Goal: Task Accomplishment & Management: Use online tool/utility

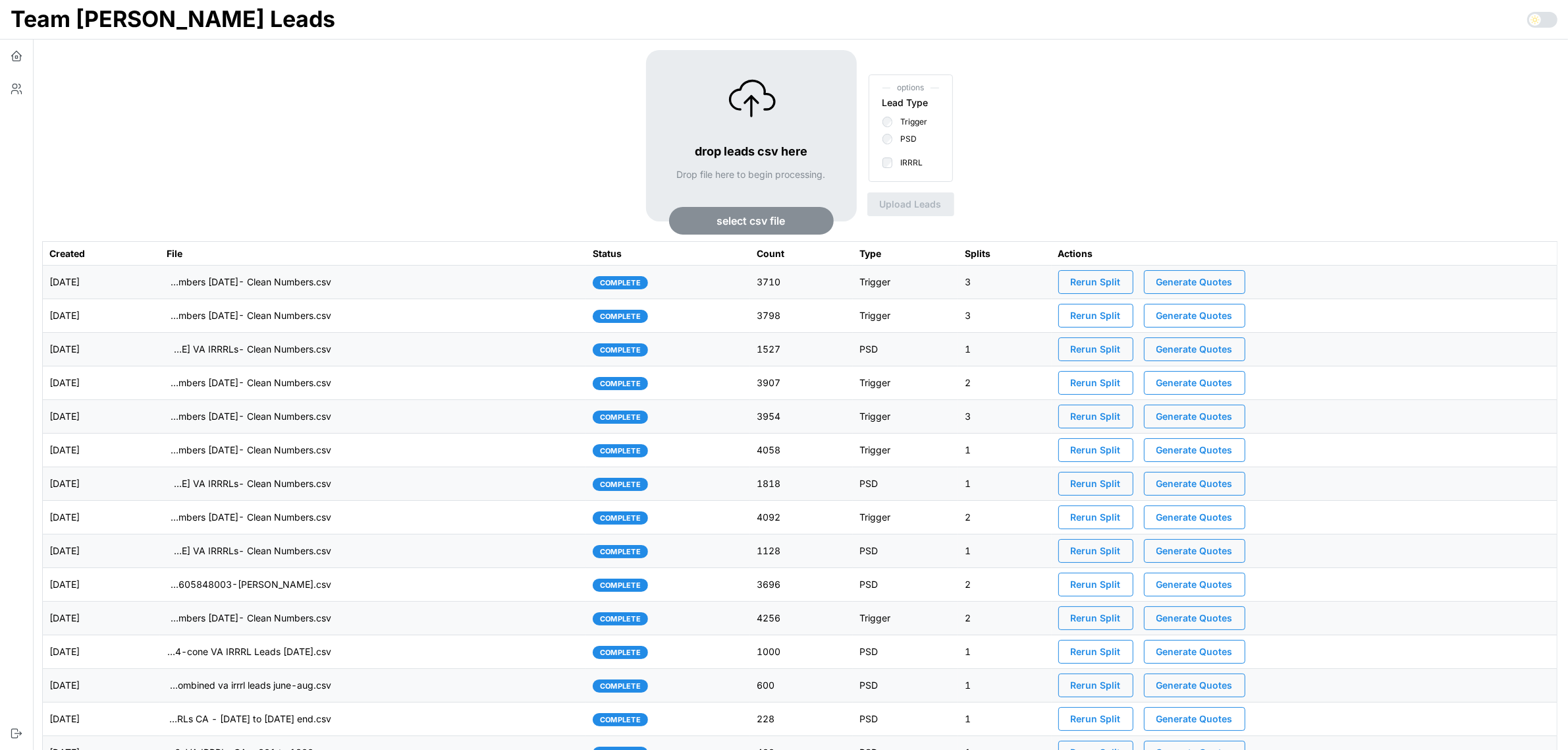
click at [160, 272] on td "[DATE]" at bounding box center [101, 283] width 117 height 34
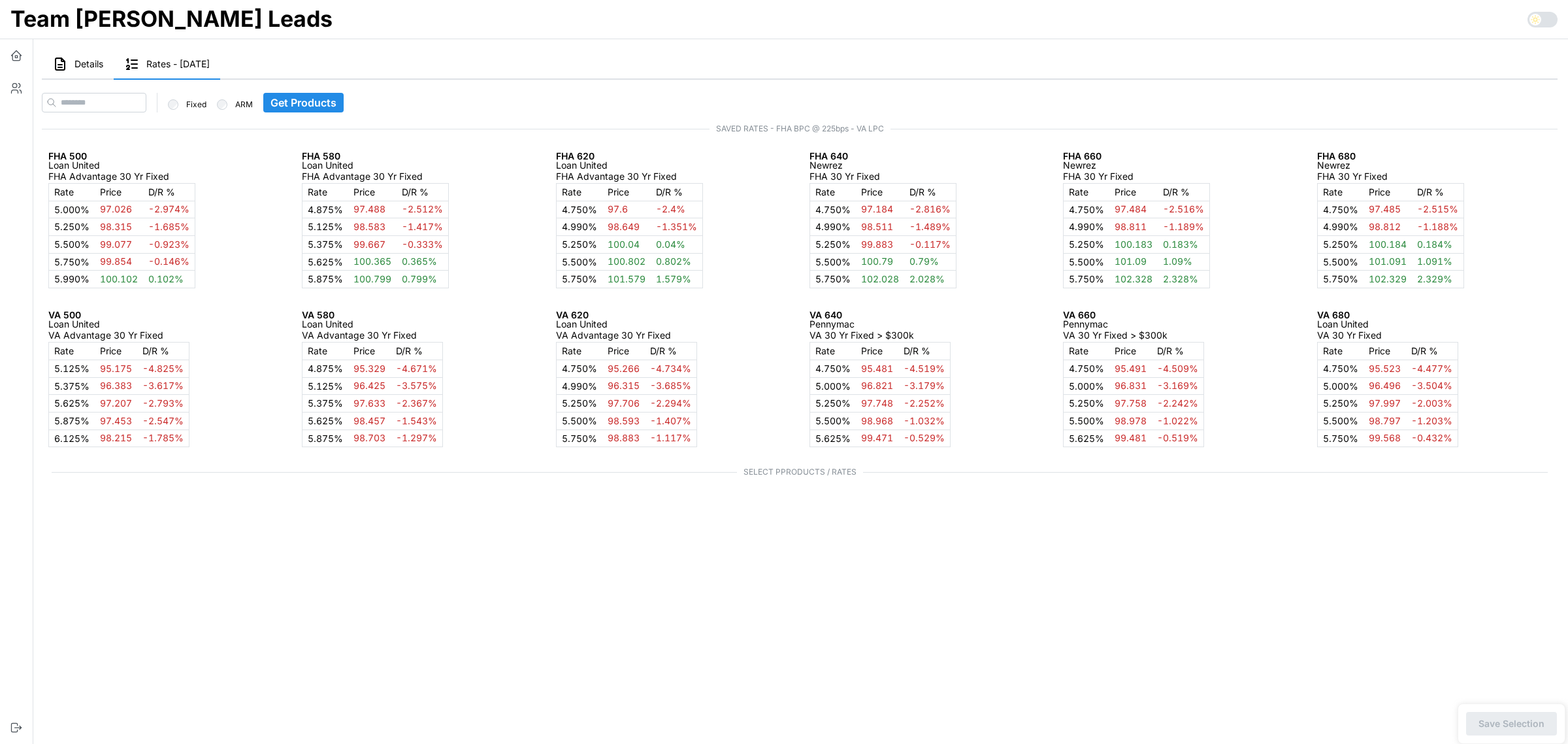
click at [90, 68] on span "Details" at bounding box center [89, 64] width 29 height 9
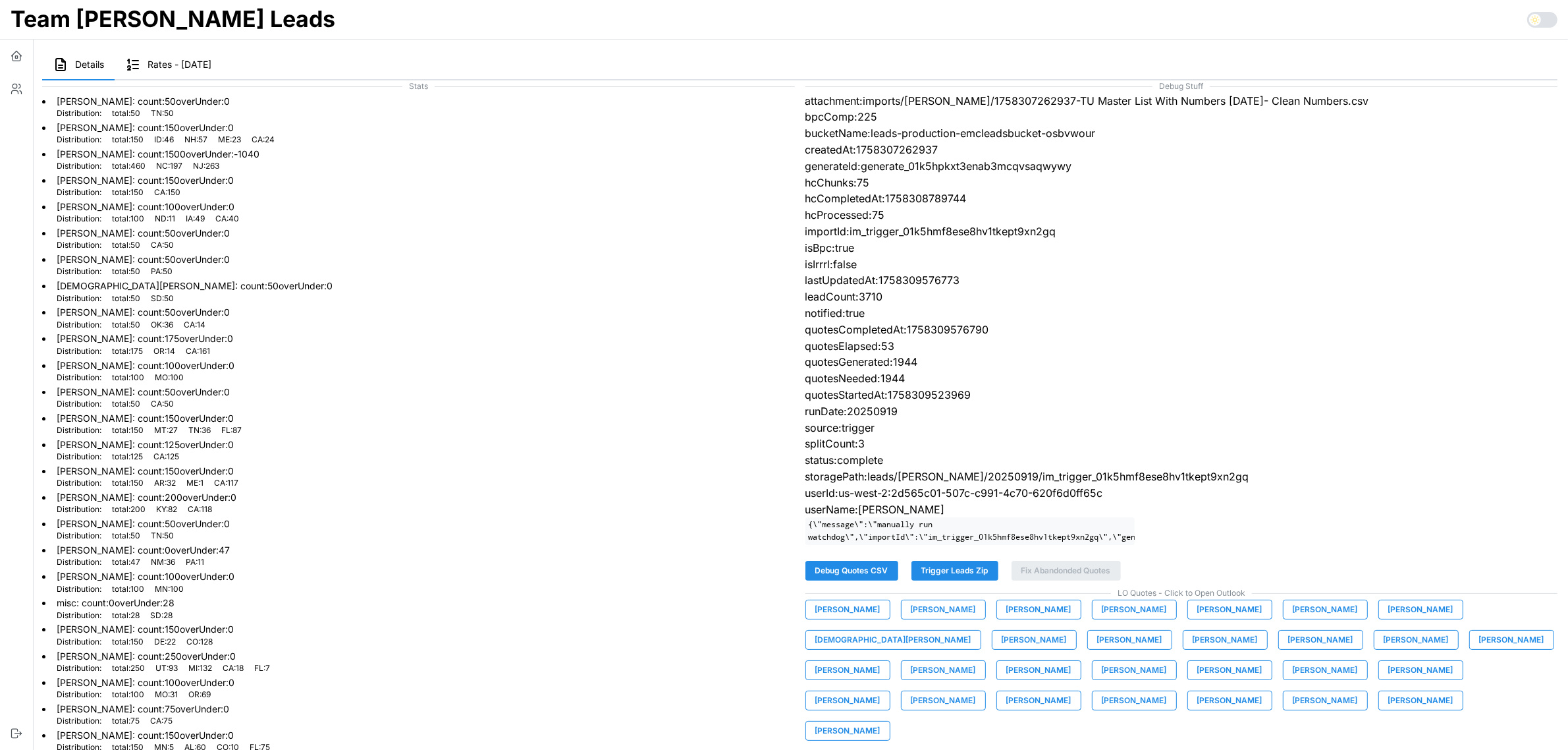
click at [963, 579] on span "Trigger Leads Zip" at bounding box center [954, 571] width 67 height 19
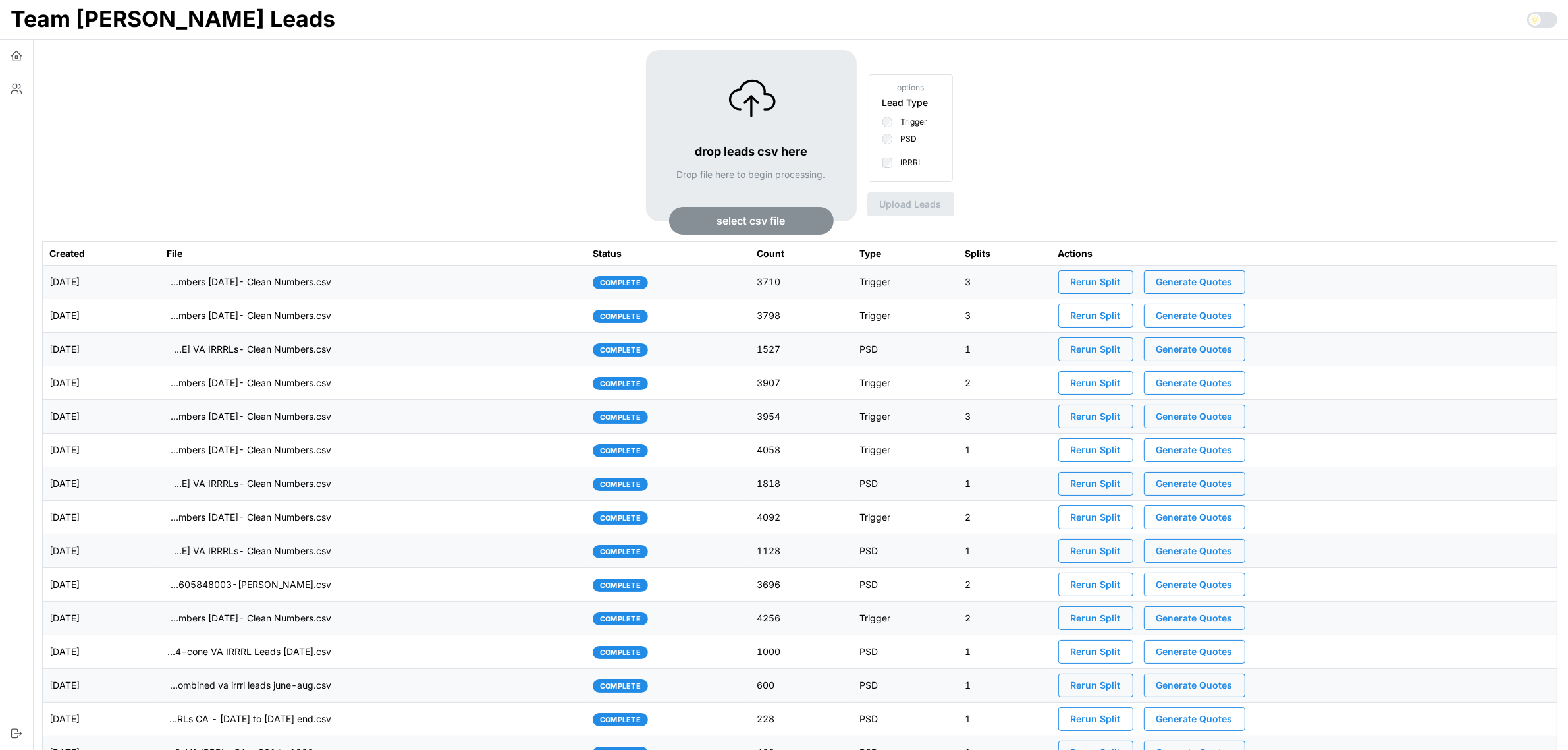
click at [766, 221] on span "select csv file" at bounding box center [751, 220] width 69 height 26
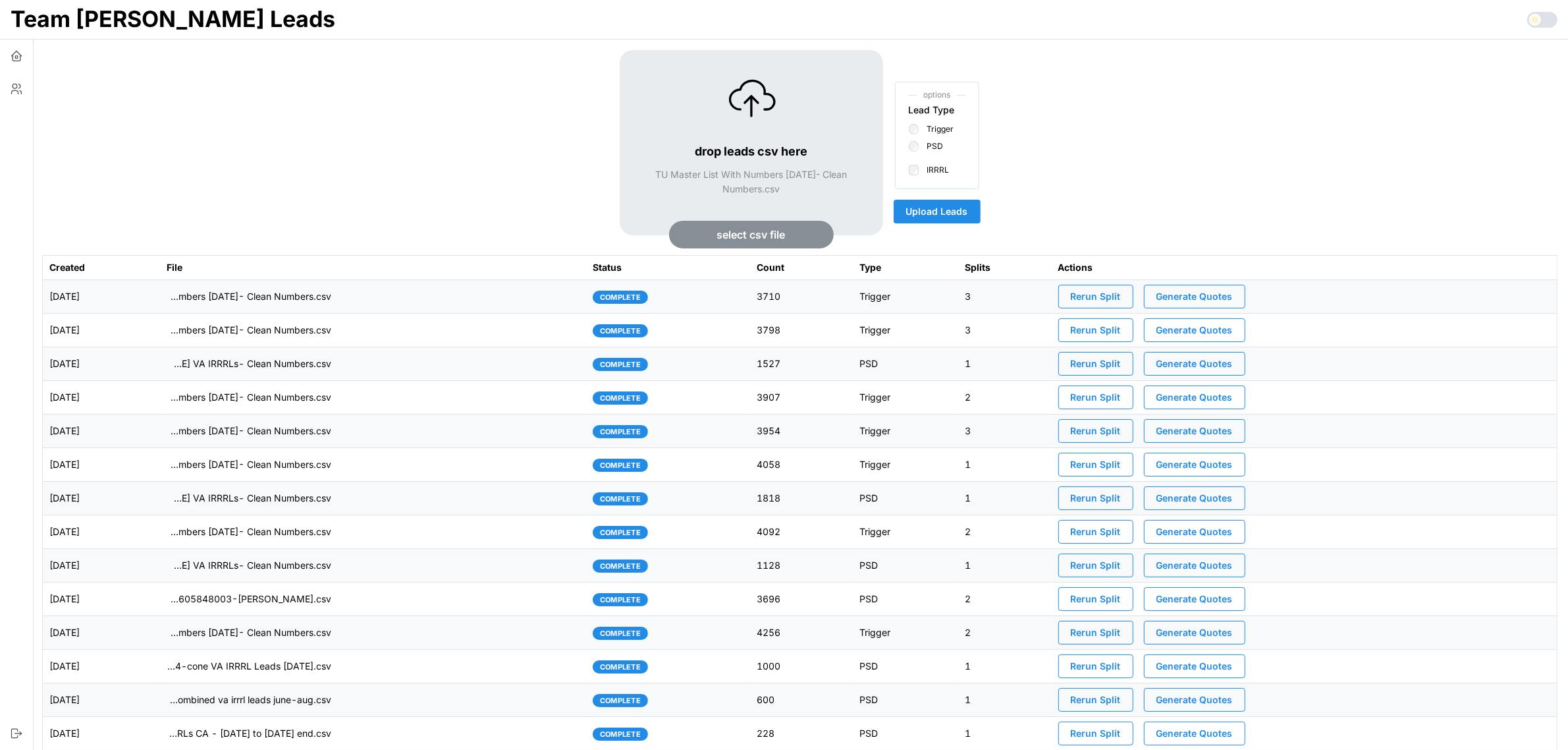
click at [951, 208] on span "Upload Leads" at bounding box center [937, 212] width 62 height 23
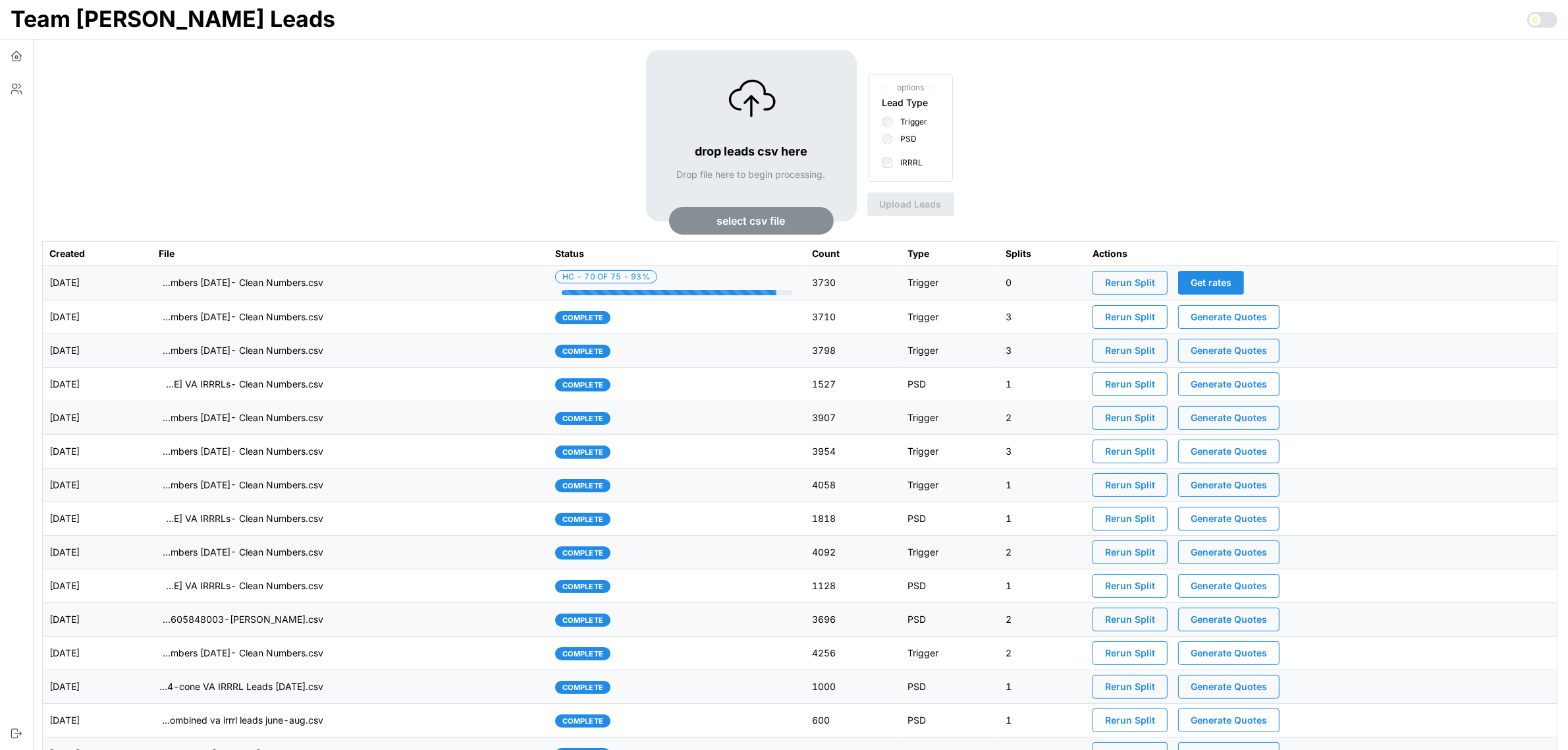
click at [418, 282] on td "imports/mike/1758551932608-TU Master List With Numbers 9-22-25- Clean Numbers.c…" at bounding box center [349, 283] width 396 height 35
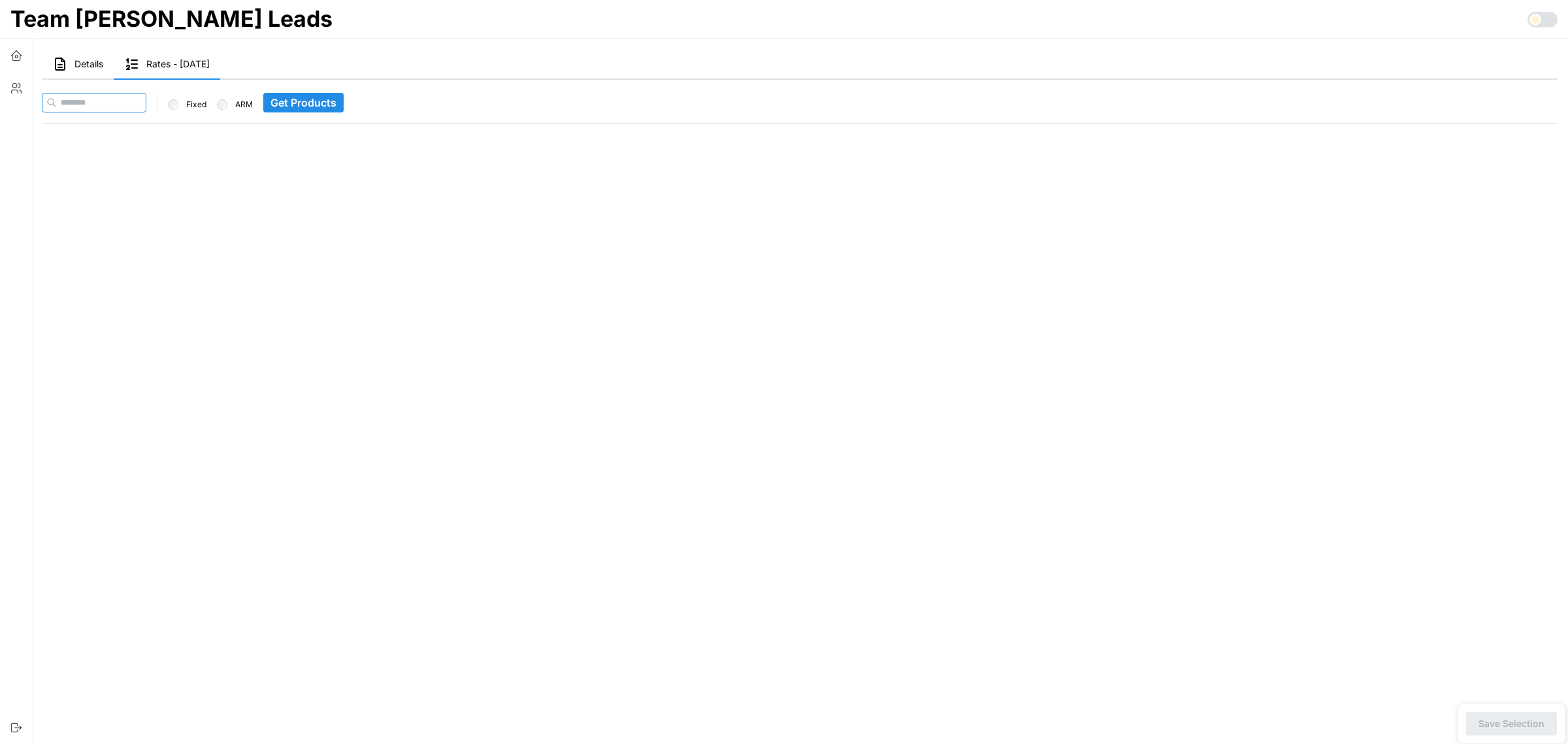
click at [106, 93] on input at bounding box center [94, 102] width 105 height 20
paste input "**********"
type input "**********"
click at [321, 105] on span "Get Products" at bounding box center [329, 103] width 66 height 19
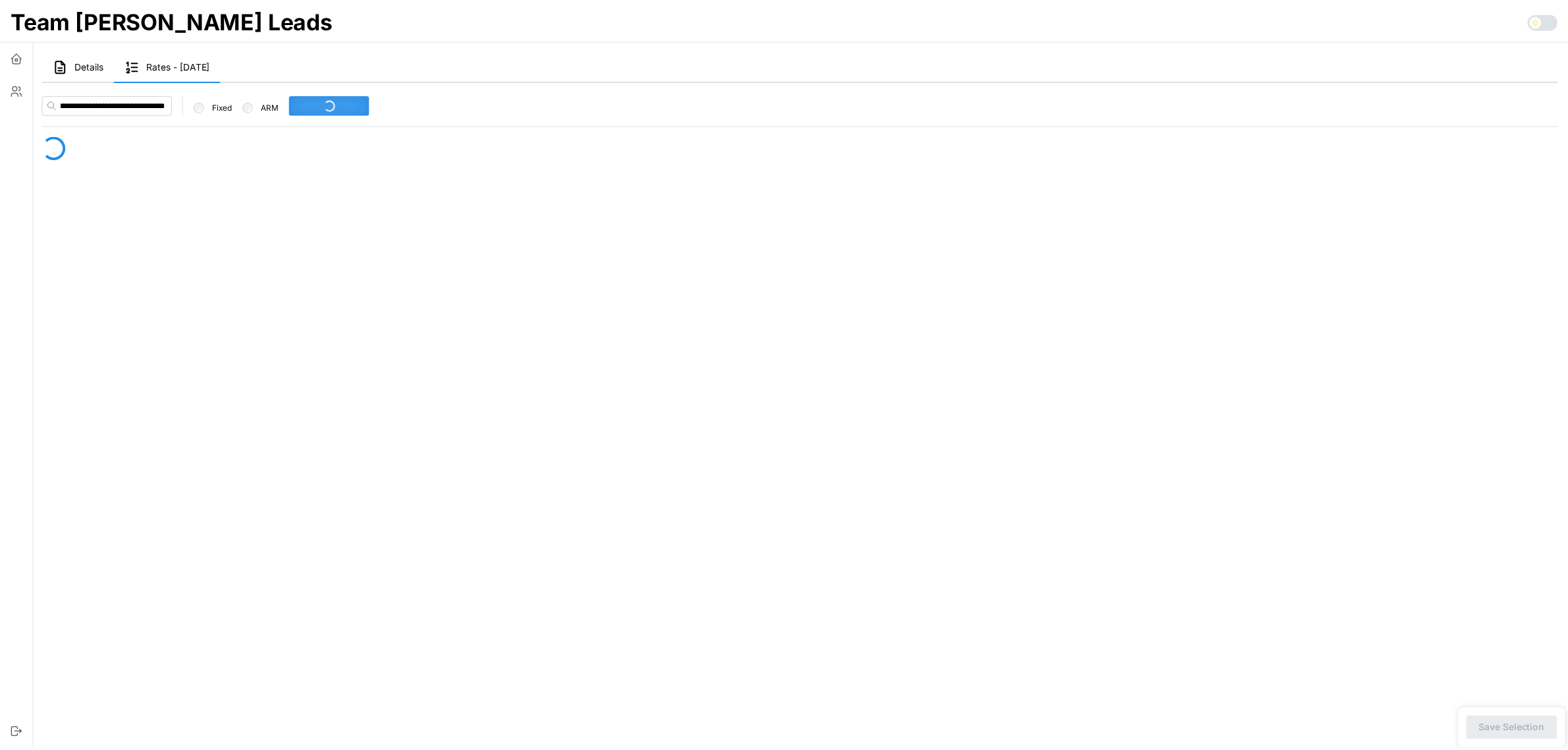
scroll to position [0, 0]
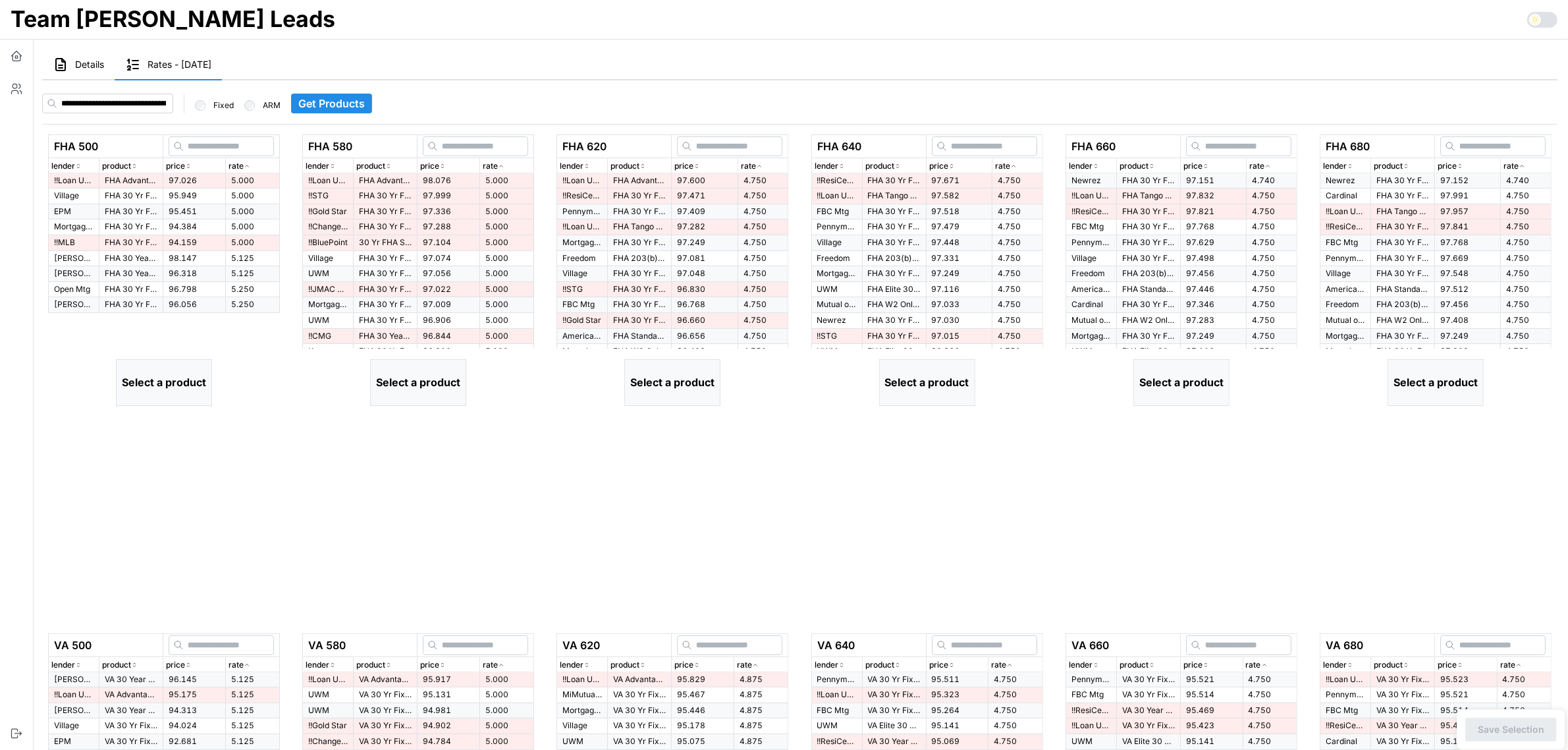
click at [248, 165] on icon "button" at bounding box center [247, 166] width 7 height 8
click at [202, 181] on td "97.026" at bounding box center [194, 181] width 62 height 15
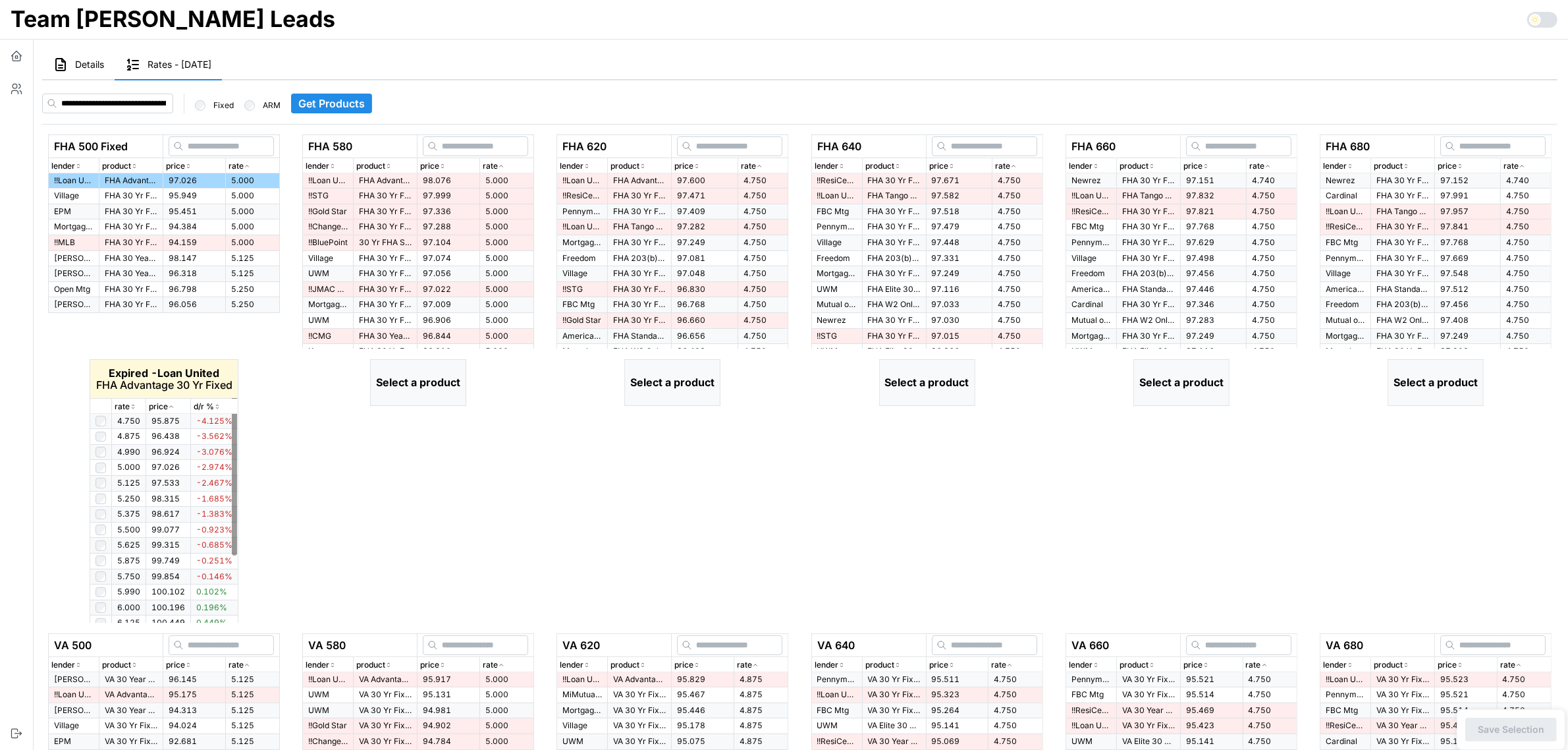
click at [133, 406] on icon "button" at bounding box center [133, 406] width 7 height 8
click at [133, 406] on icon "button" at bounding box center [133, 407] width 3 height 2
click at [133, 406] on icon "button" at bounding box center [133, 406] width 7 height 8
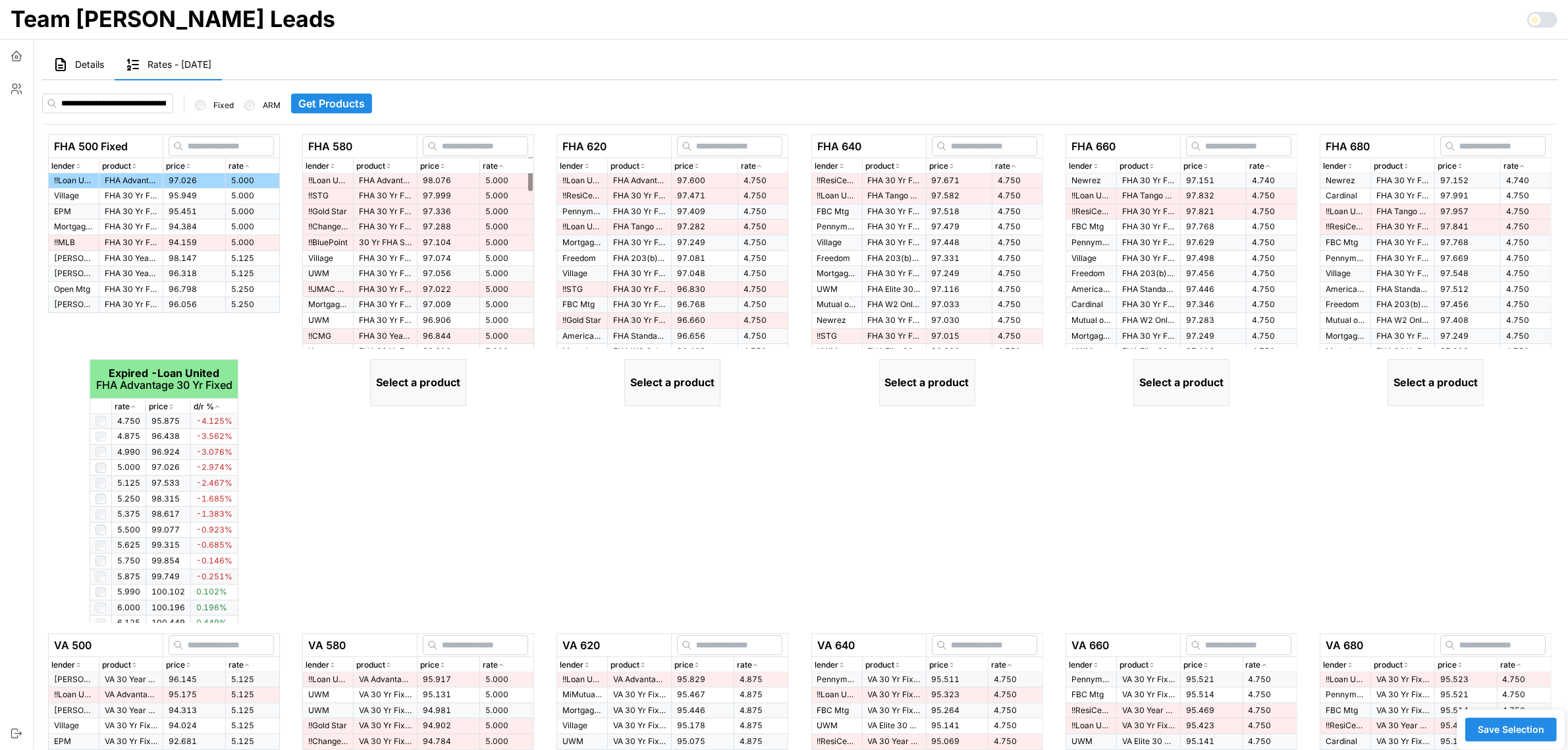
click at [502, 165] on icon "button" at bounding box center [501, 166] width 7 height 8
click at [493, 175] on span "5.000" at bounding box center [496, 180] width 23 height 9
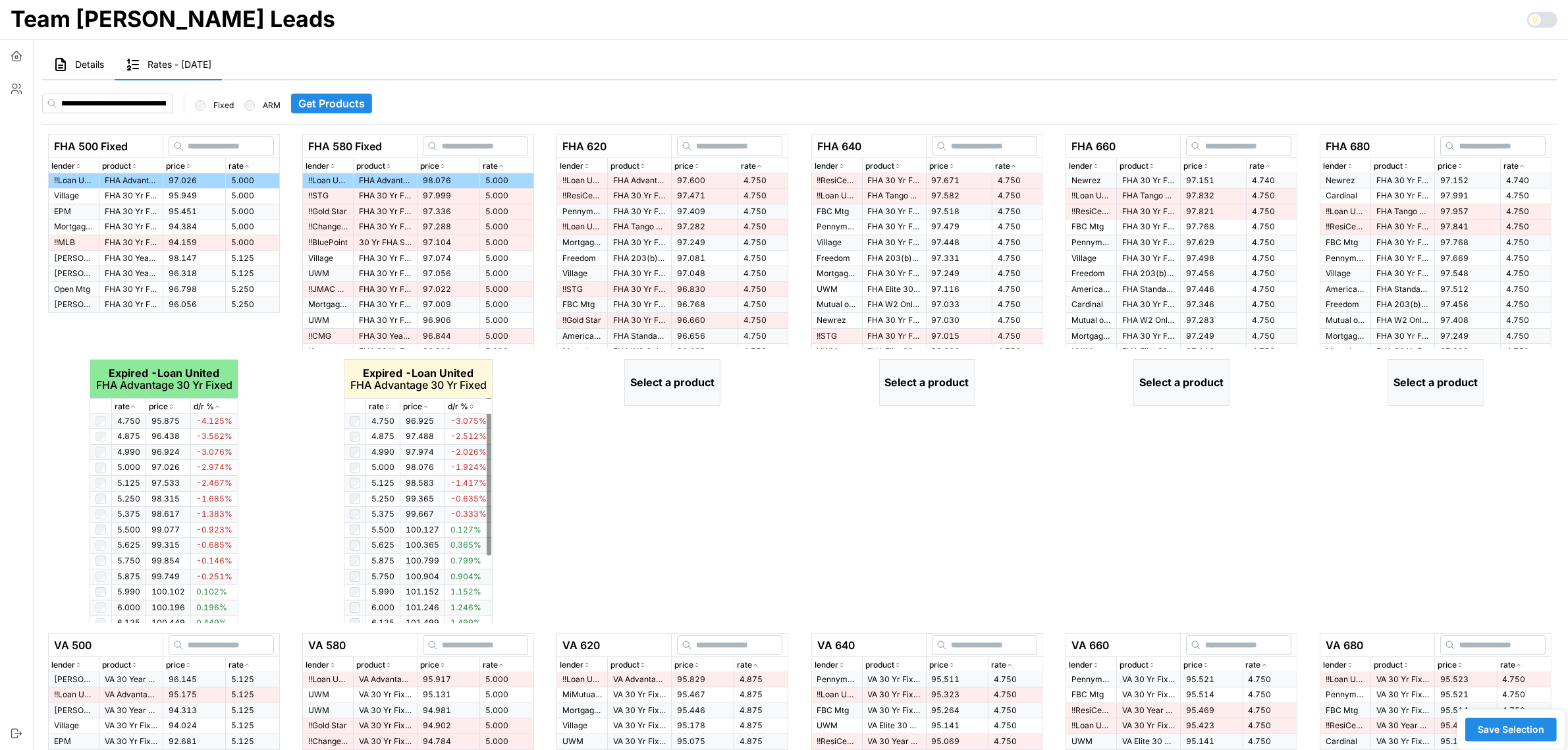
click at [389, 406] on icon "button" at bounding box center [387, 406] width 7 height 8
click at [762, 168] on icon "button" at bounding box center [759, 166] width 7 height 8
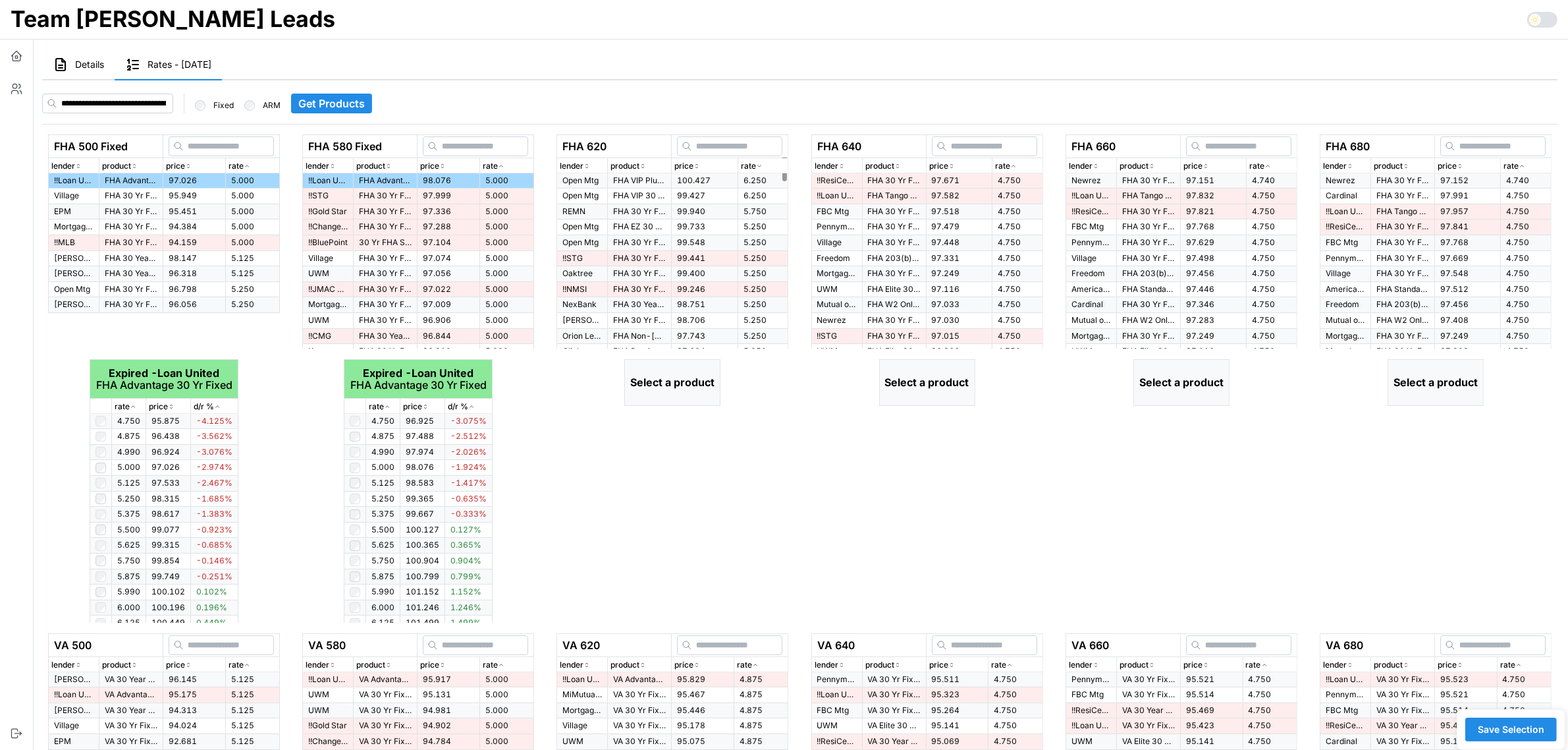
click at [762, 167] on icon "button" at bounding box center [759, 166] width 7 height 8
click at [757, 176] on span "4.750" at bounding box center [754, 180] width 23 height 9
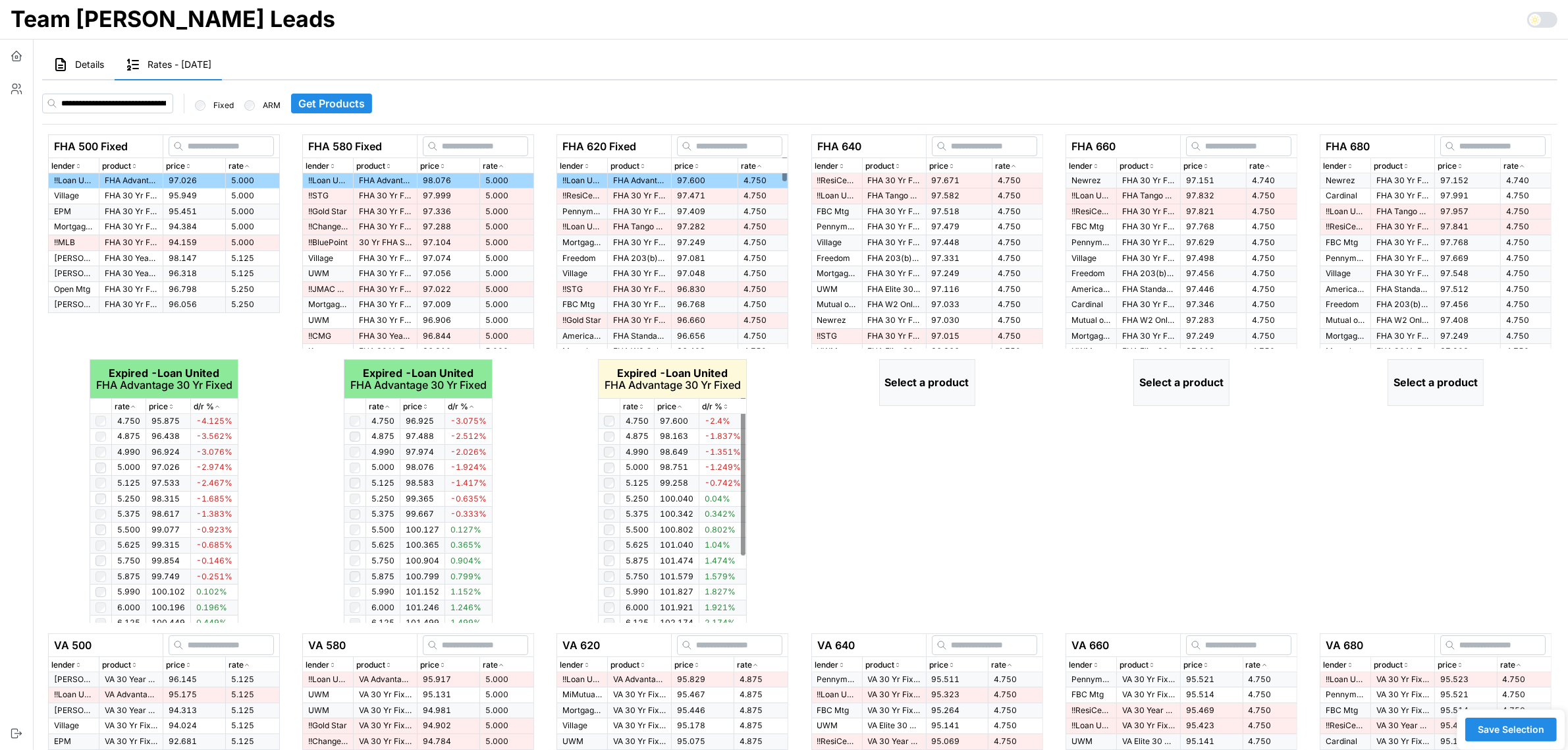
click at [640, 406] on icon "button" at bounding box center [640, 406] width 7 height 8
click at [640, 406] on icon "button" at bounding box center [641, 407] width 3 height 2
click at [1014, 165] on icon "button" at bounding box center [1012, 166] width 7 height 8
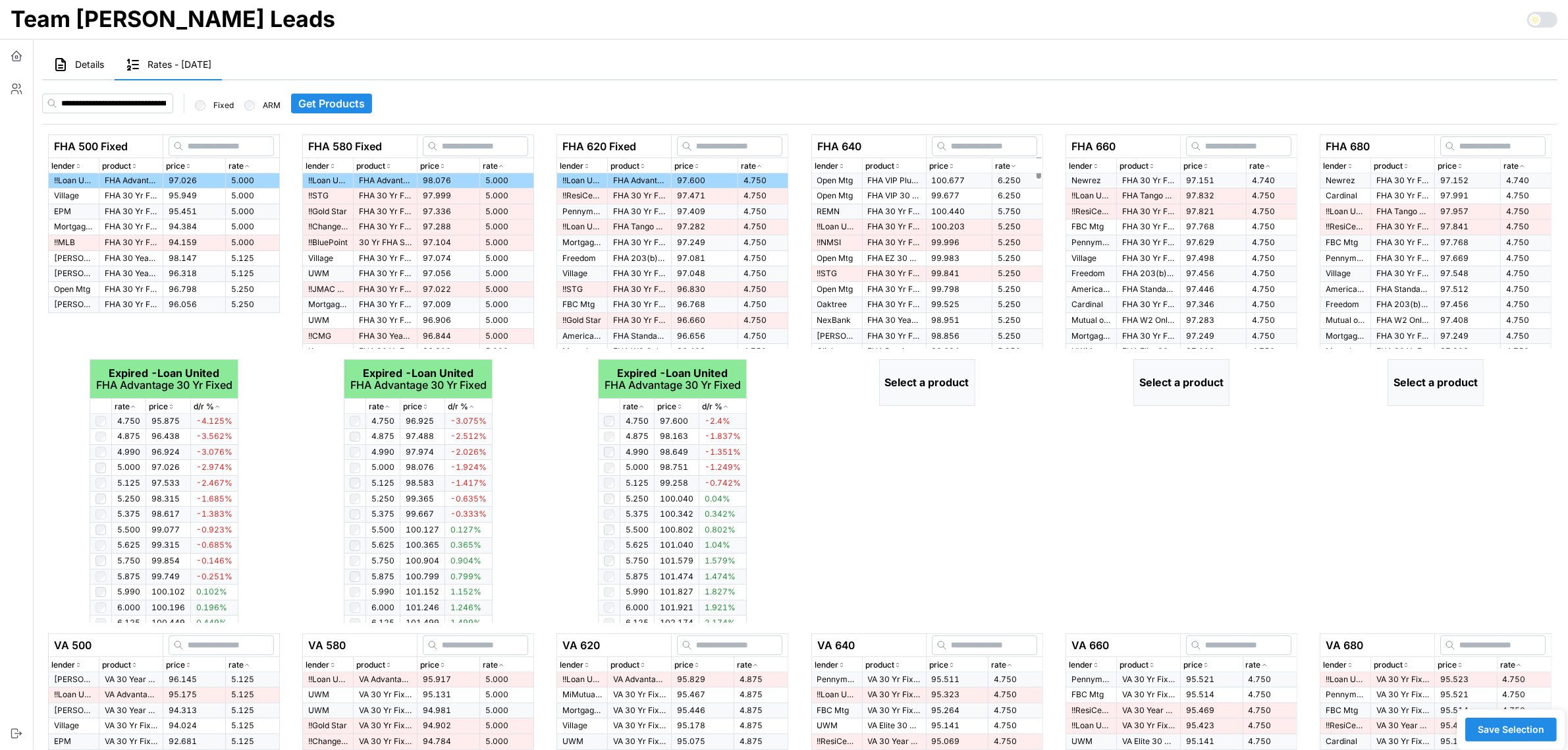
click at [1014, 165] on icon "button" at bounding box center [1012, 166] width 7 height 8
click at [955, 178] on td "97.671" at bounding box center [959, 181] width 66 height 15
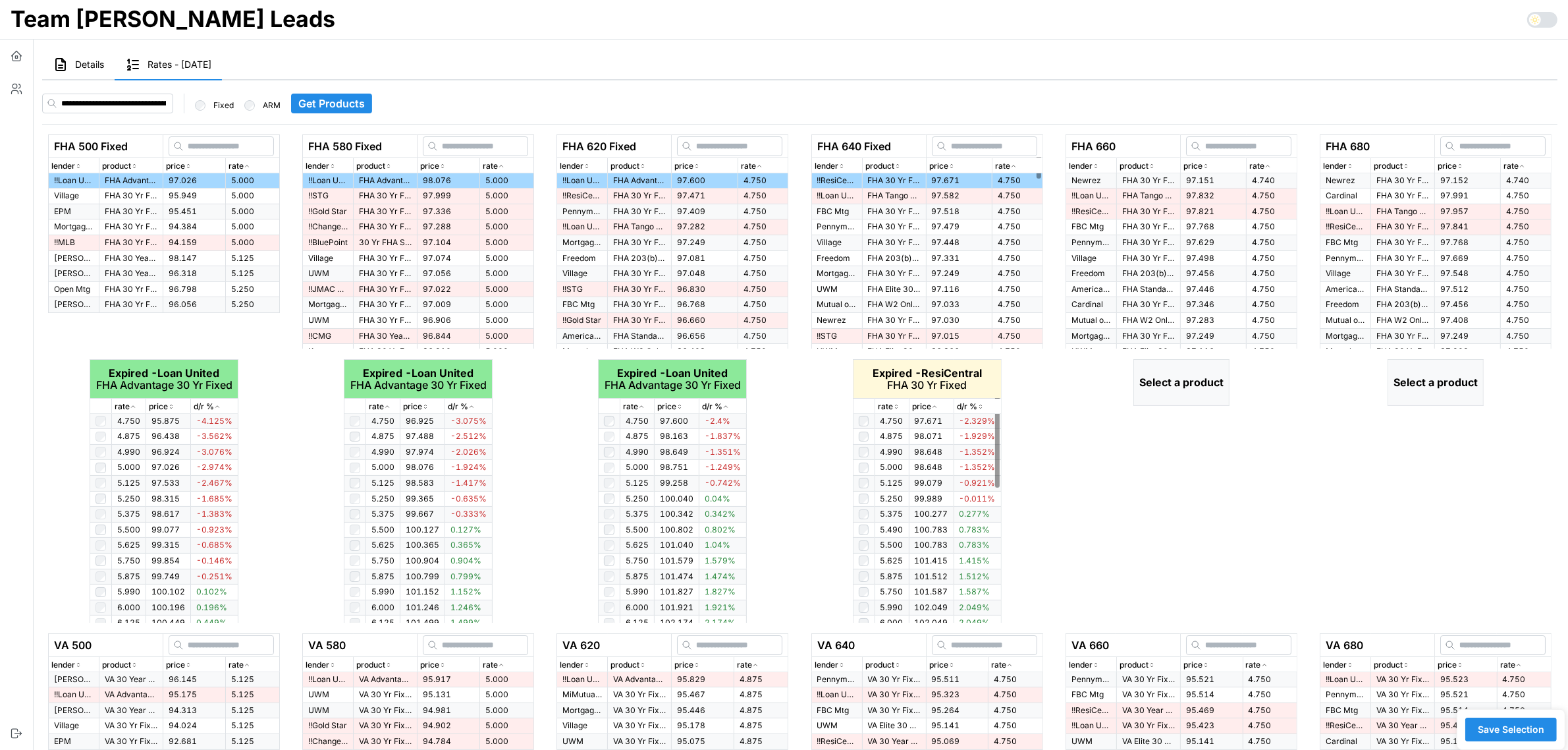
click at [894, 403] on icon "button" at bounding box center [896, 406] width 7 height 8
click at [1269, 167] on icon "button" at bounding box center [1267, 166] width 7 height 8
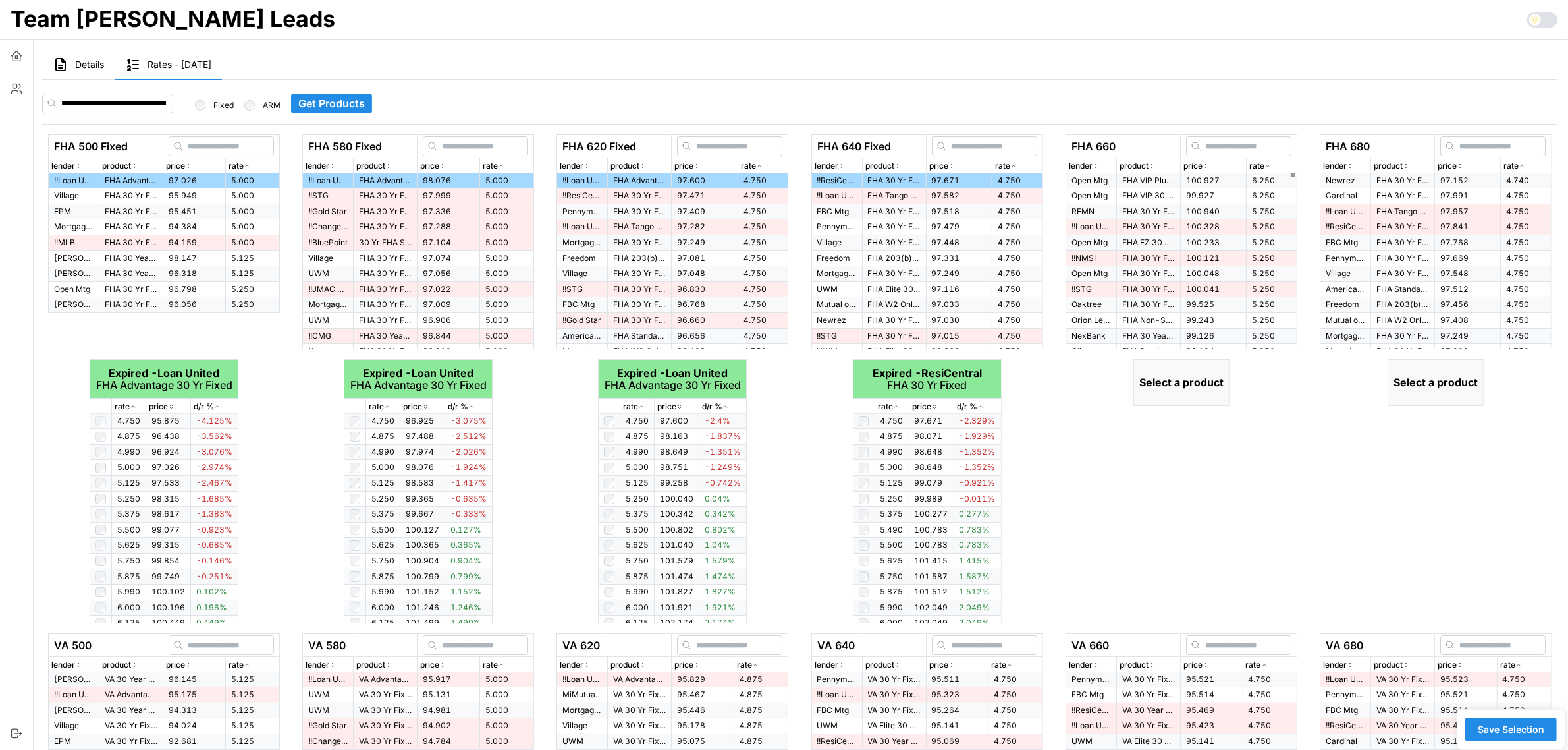
click at [1269, 167] on icon "button" at bounding box center [1267, 166] width 7 height 8
click at [1213, 195] on td "97.832" at bounding box center [1213, 196] width 66 height 16
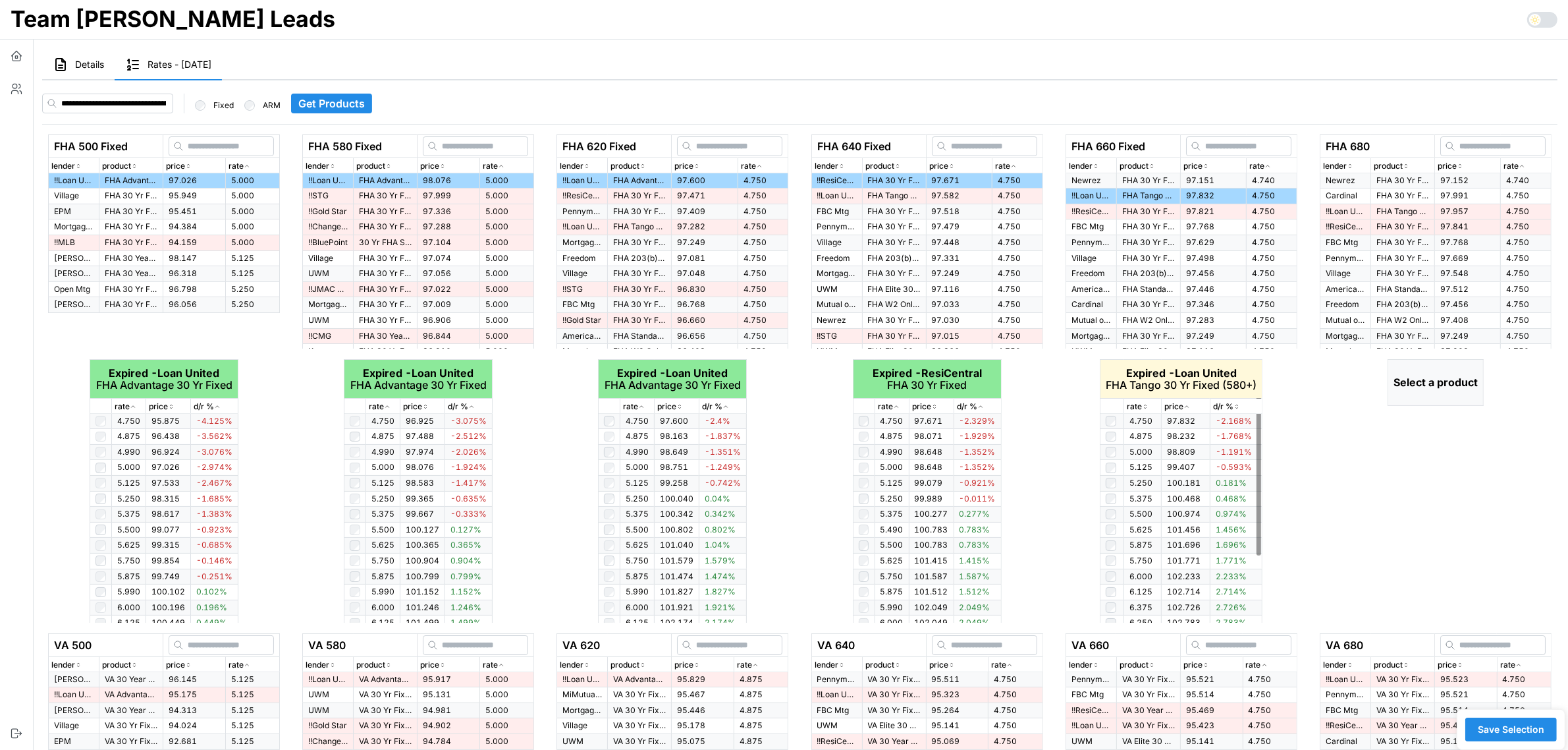
click at [1147, 410] on icon "button" at bounding box center [1144, 406] width 7 height 8
click at [1146, 410] on icon "button" at bounding box center [1144, 406] width 7 height 8
click at [1526, 163] on div "rate" at bounding box center [1526, 166] width 45 height 12
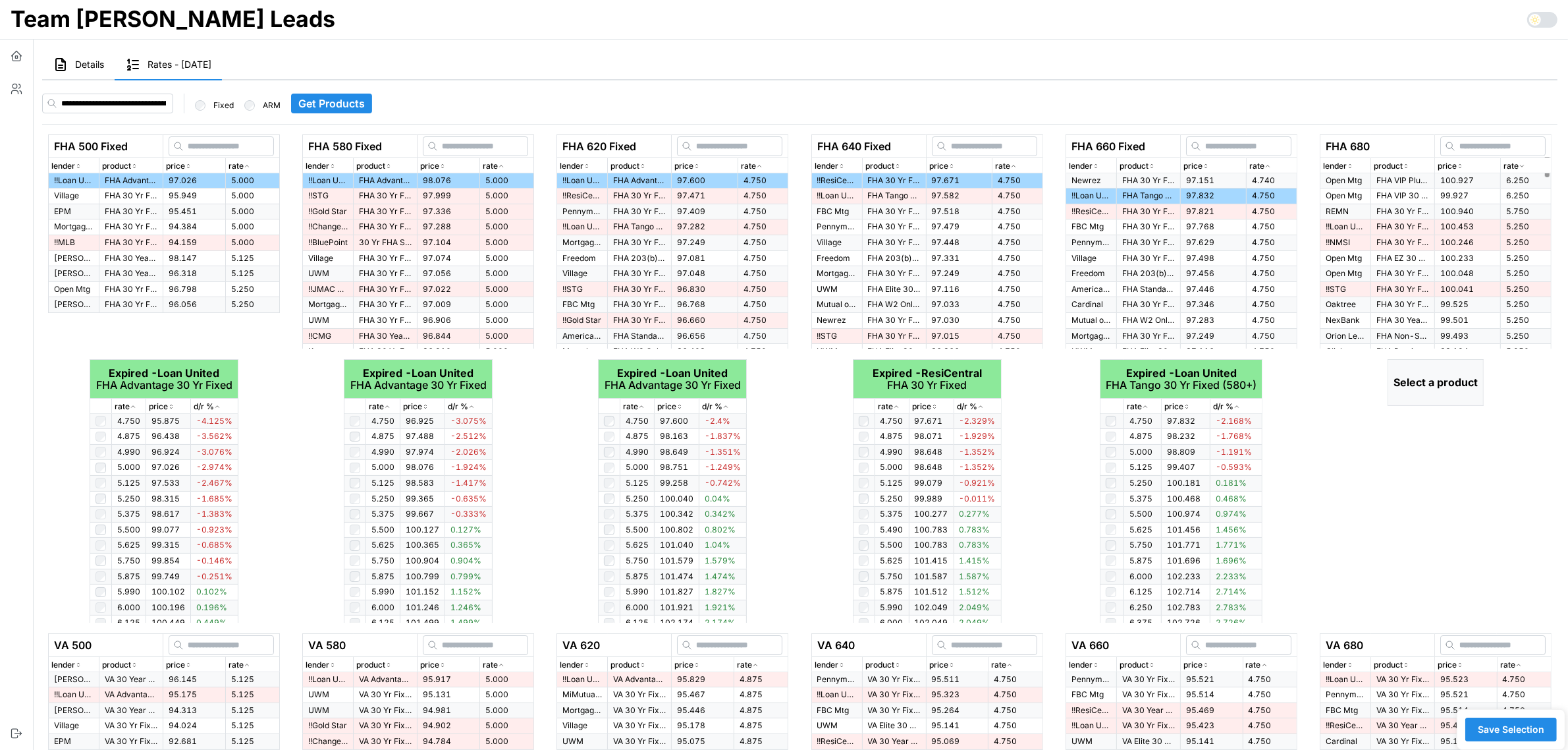
click at [1526, 163] on div "rate" at bounding box center [1526, 166] width 45 height 12
click at [1410, 192] on p "FHA 30 Yr Fixed" at bounding box center [1402, 196] width 53 height 11
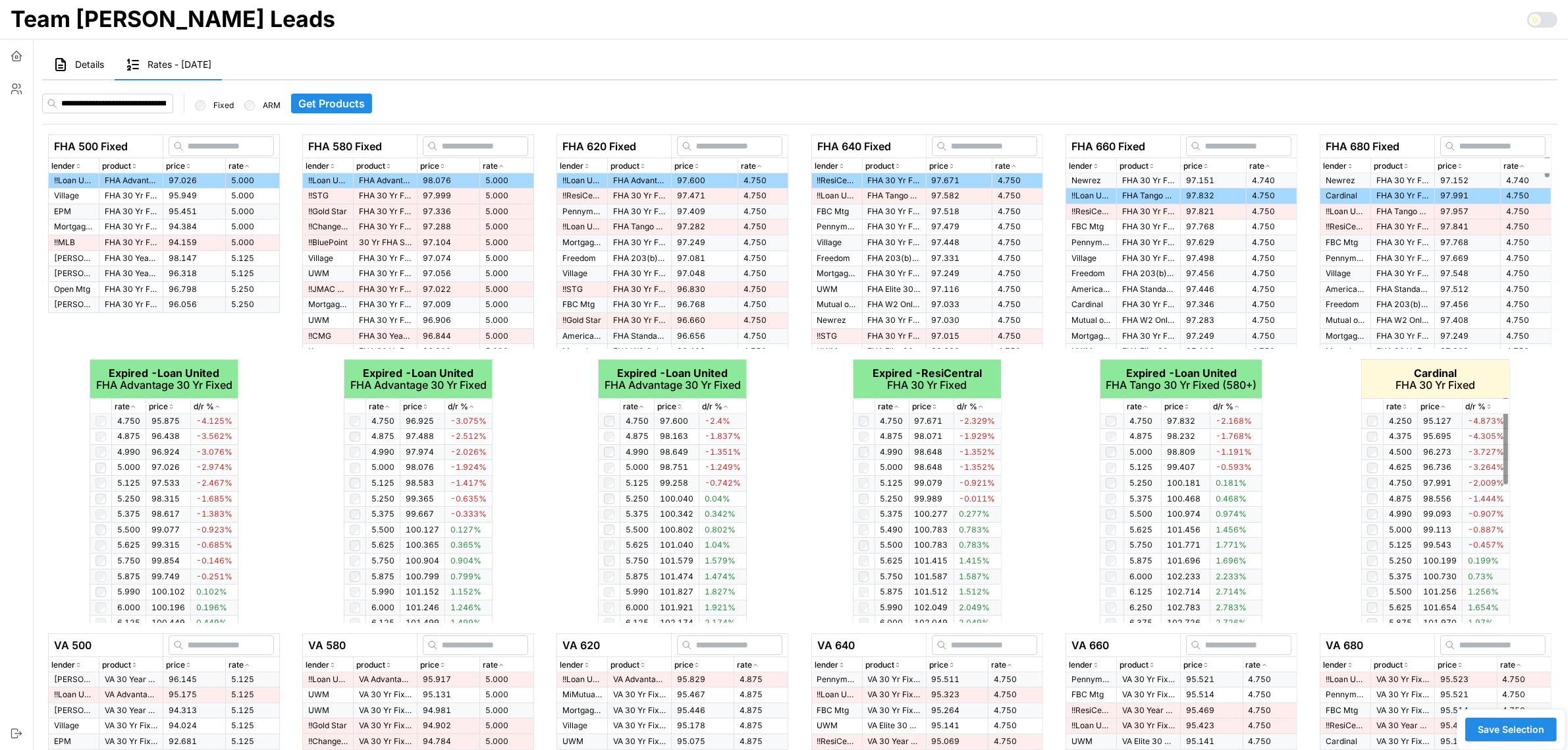
click at [1407, 403] on icon "button" at bounding box center [1404, 406] width 7 height 8
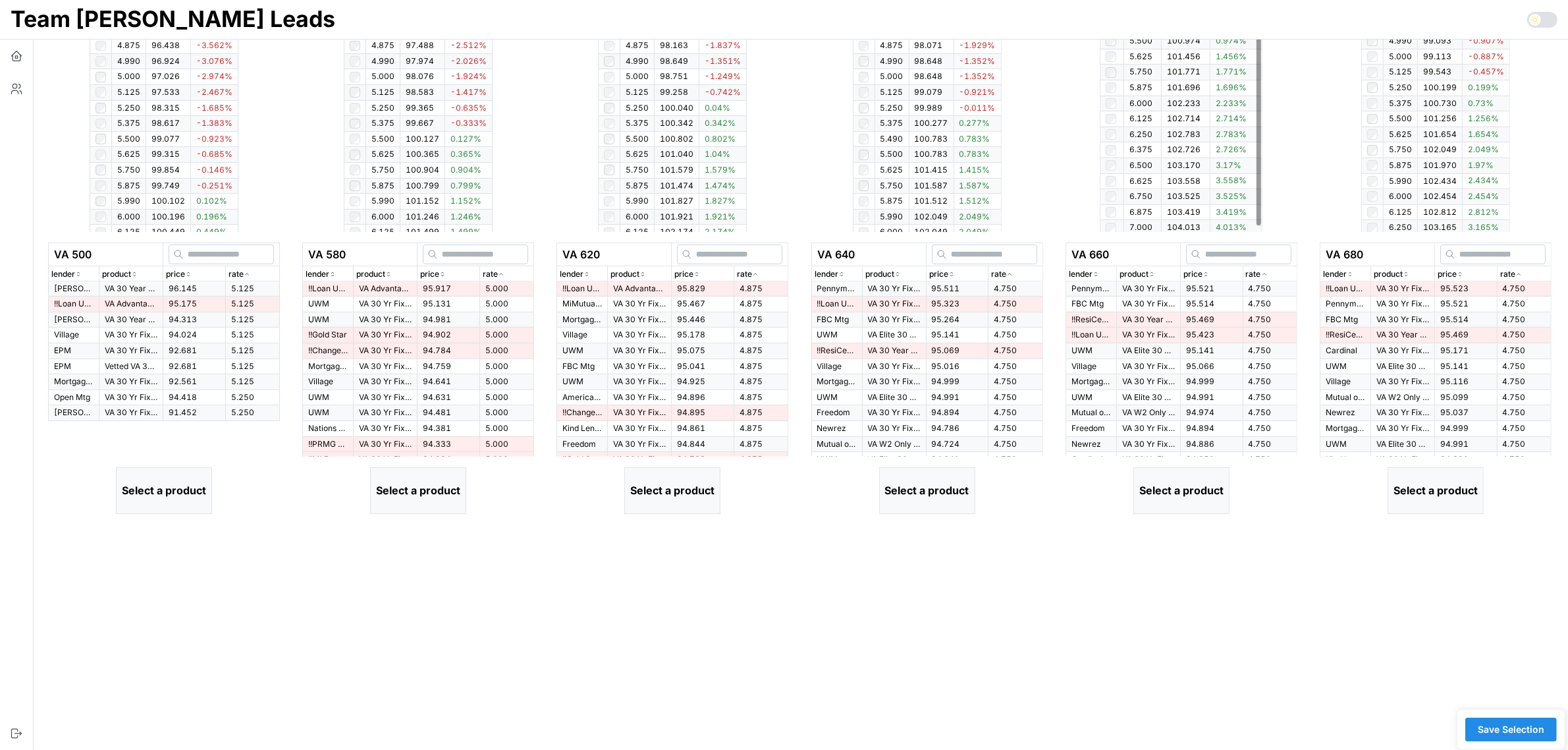
scroll to position [392, 0]
click at [244, 272] on icon "button" at bounding box center [247, 272] width 7 height 8
click at [149, 286] on p "VA 30 Year Fixed - Same Servicer" at bounding box center [131, 287] width 53 height 11
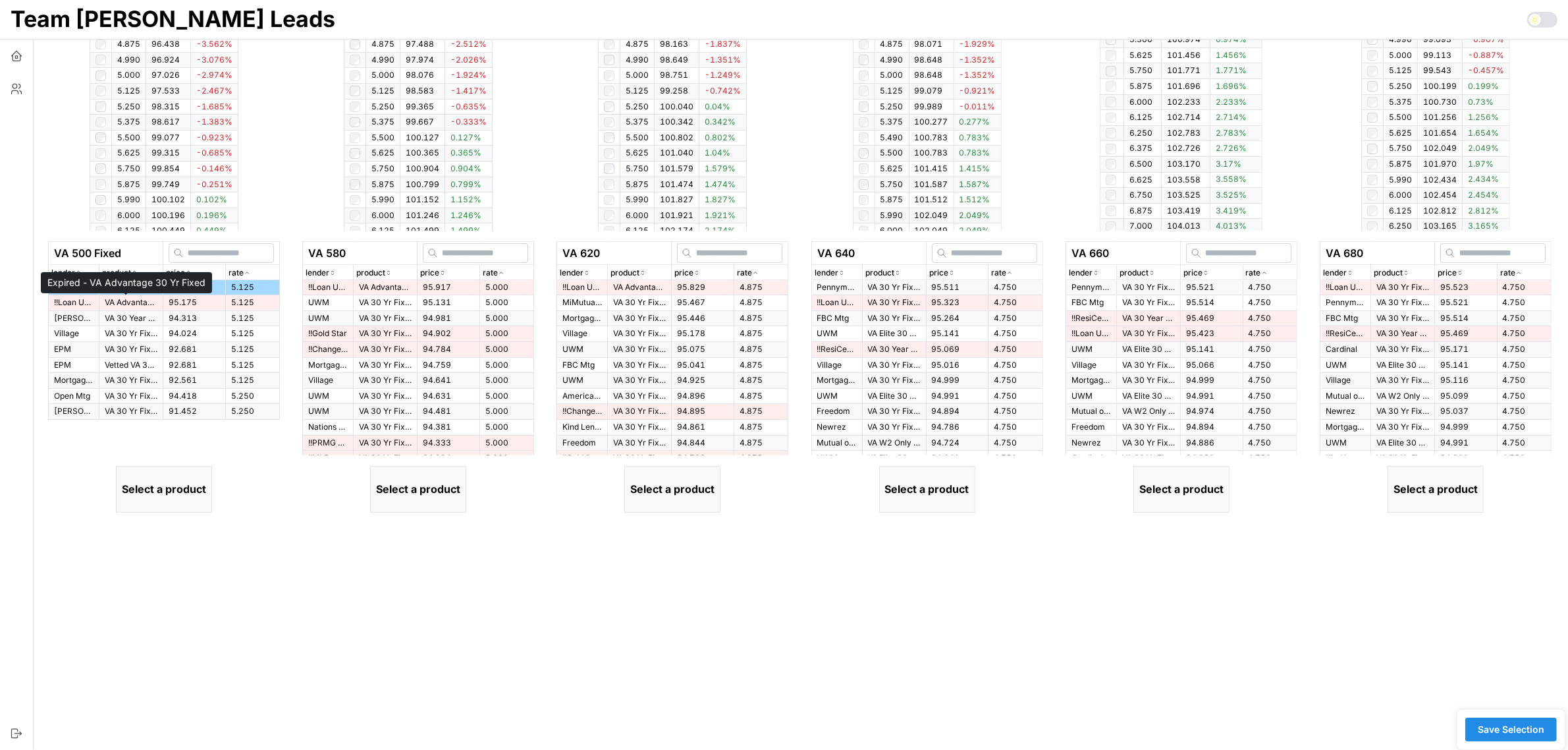
click at [137, 307] on p "VA Advantage 30 Yr Fixed" at bounding box center [131, 302] width 53 height 11
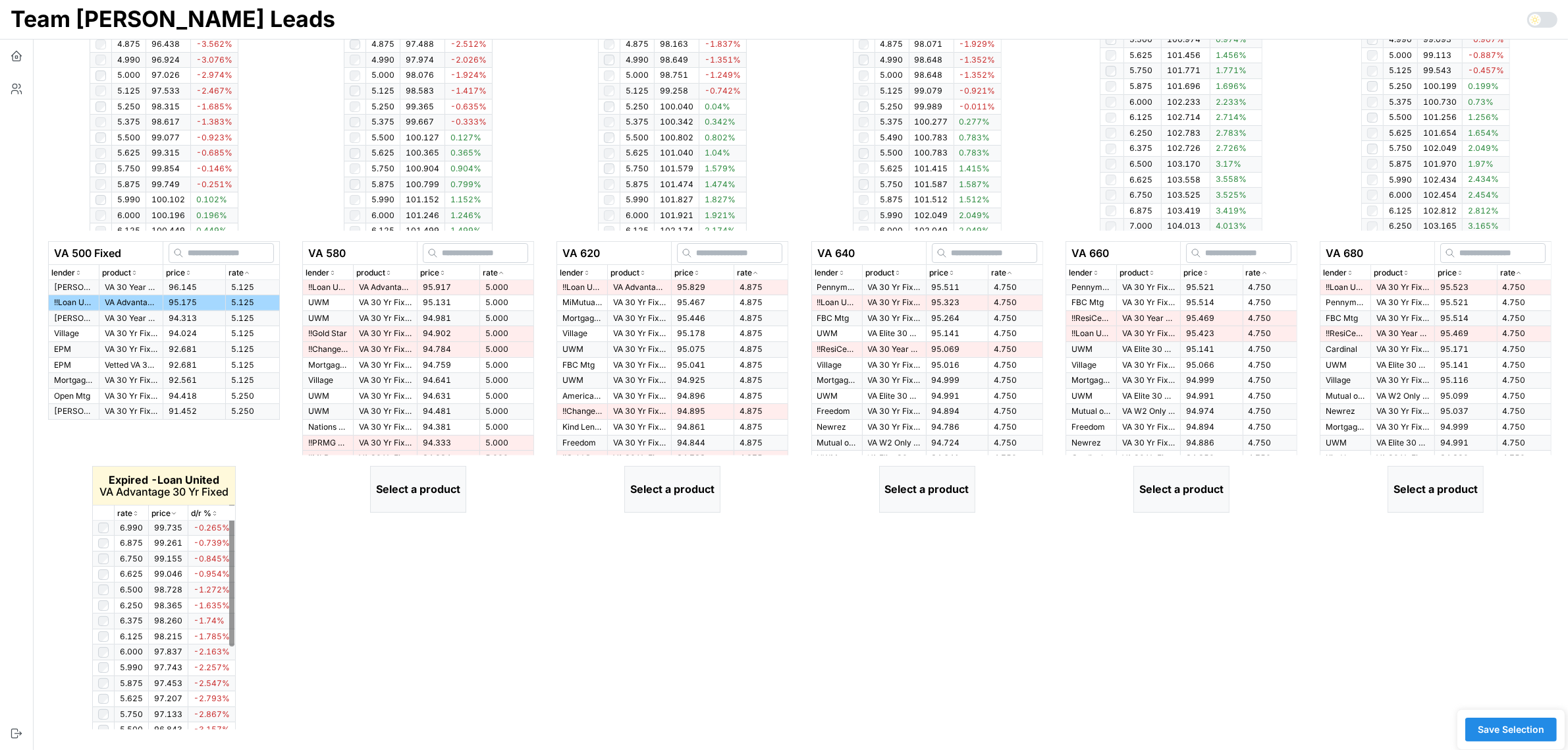
click at [134, 514] on icon "button" at bounding box center [136, 513] width 7 height 8
click at [135, 514] on icon "button" at bounding box center [136, 514] width 3 height 2
click at [134, 514] on icon "button" at bounding box center [136, 513] width 7 height 8
click at [498, 271] on icon "button" at bounding box center [501, 272] width 7 height 8
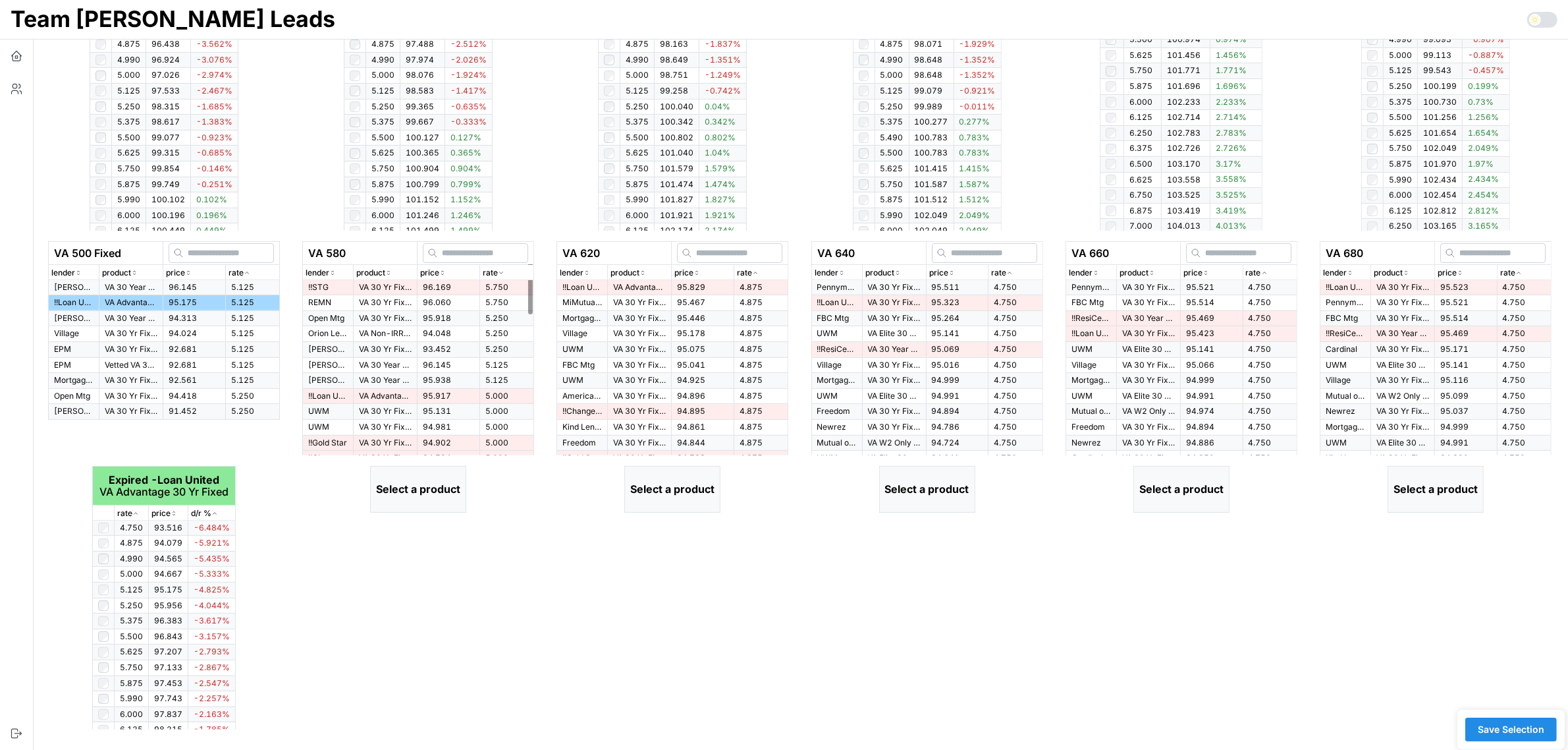
click at [498, 271] on icon "button" at bounding box center [501, 272] width 7 height 8
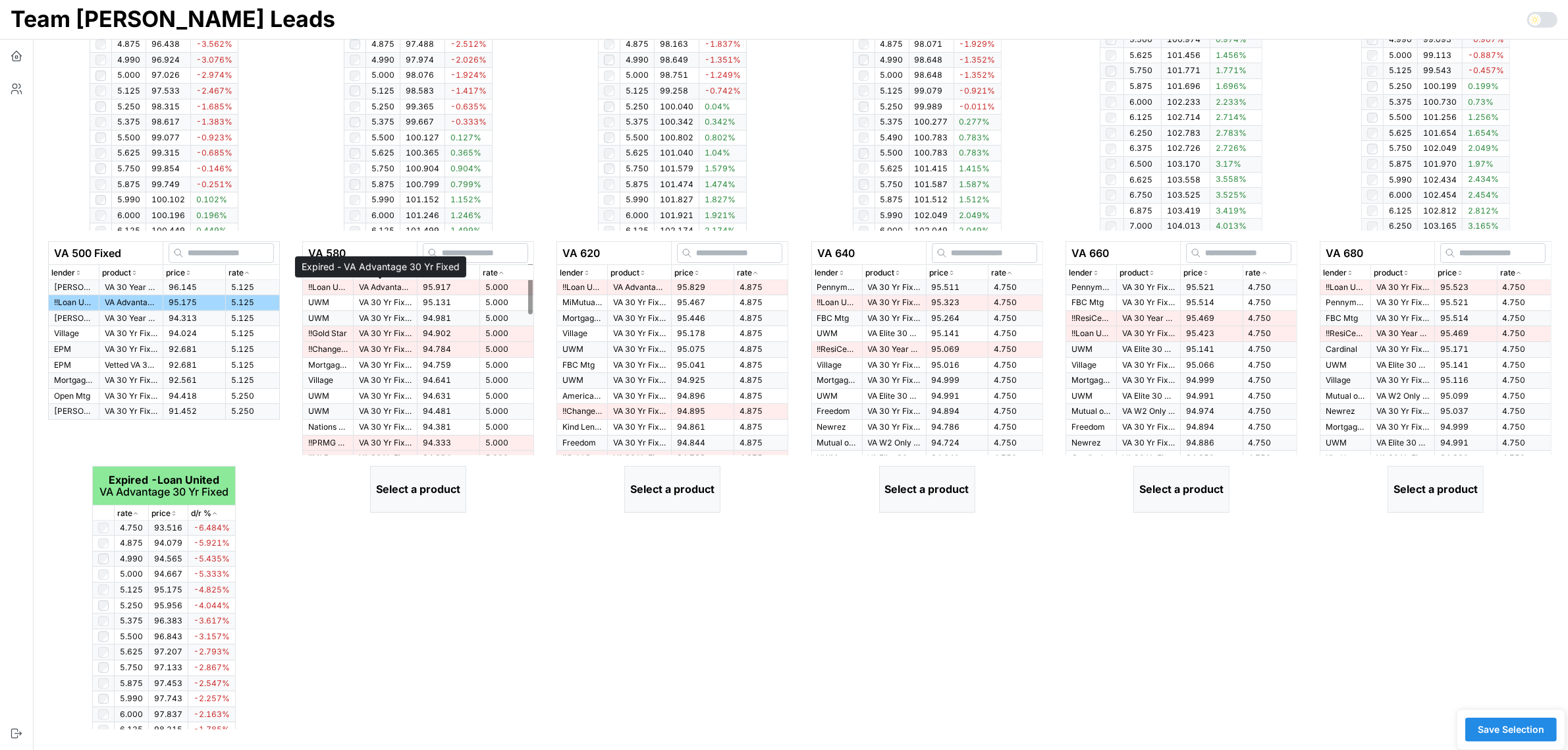
click at [404, 286] on p "VA Advantage 30 Yr Fixed" at bounding box center [385, 287] width 53 height 11
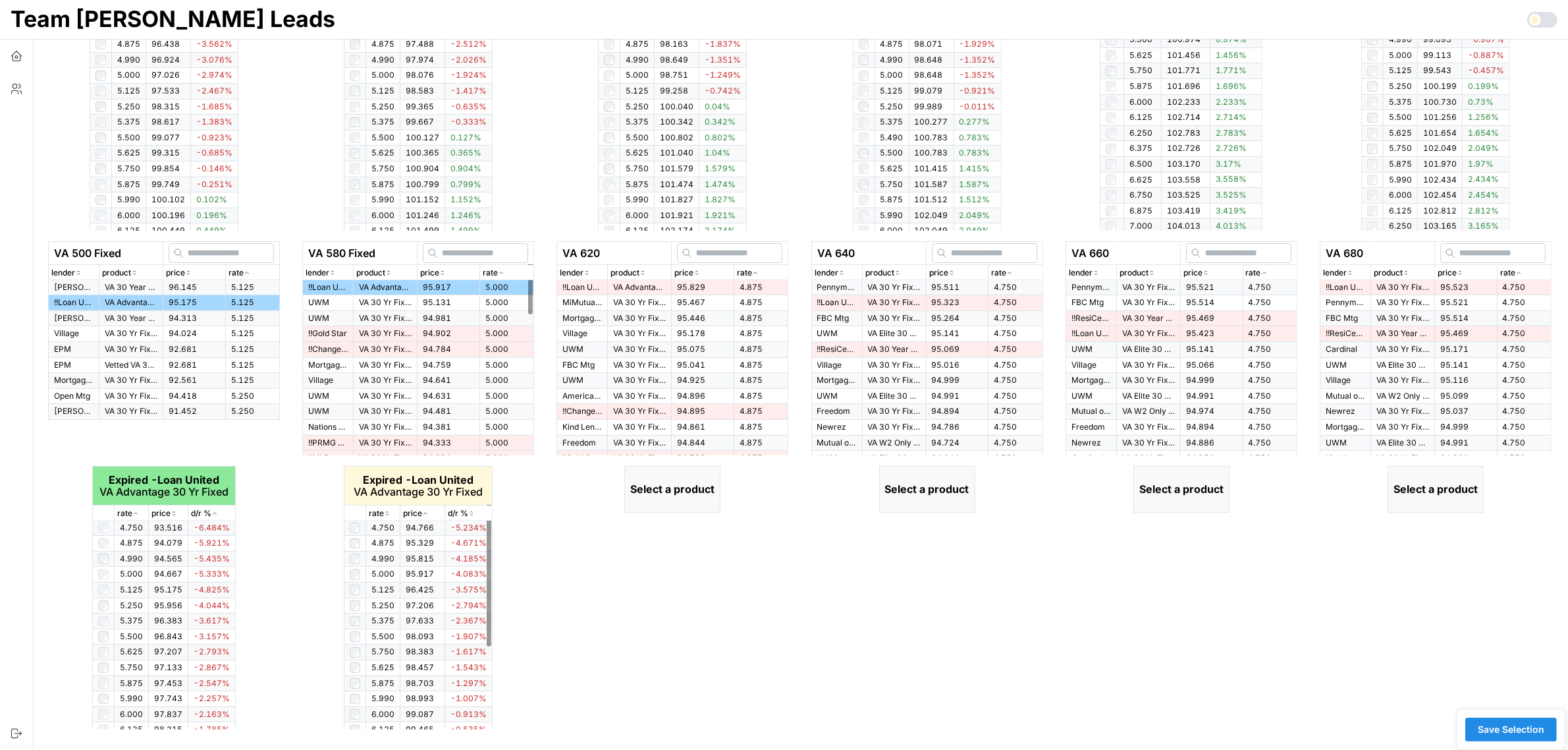
click at [387, 512] on icon "button" at bounding box center [387, 513] width 7 height 8
click at [387, 513] on icon "button" at bounding box center [387, 514] width 3 height 2
click at [387, 512] on icon "button" at bounding box center [387, 513] width 7 height 8
click at [759, 270] on div "rate" at bounding box center [760, 272] width 48 height 12
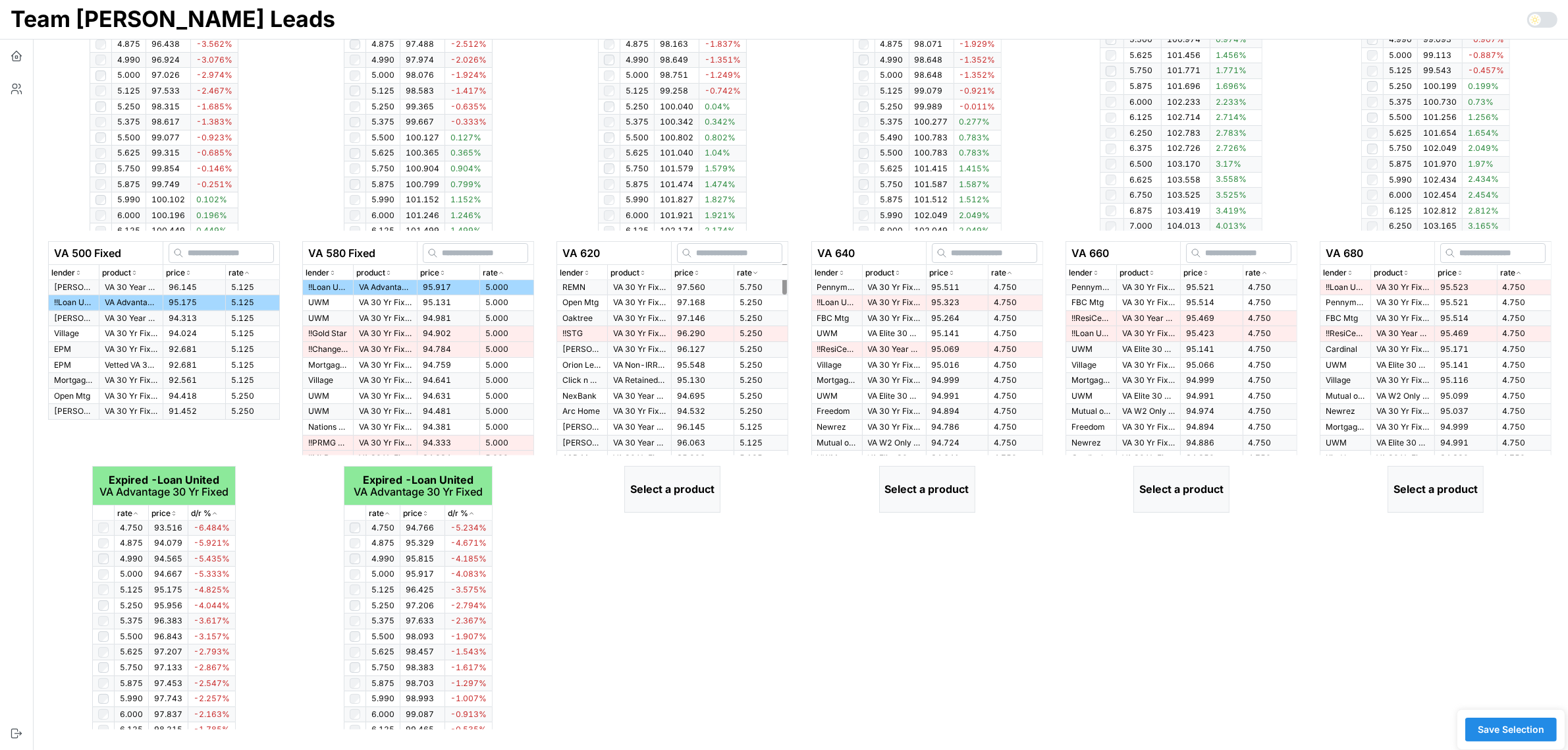
click at [759, 270] on div "rate" at bounding box center [760, 272] width 48 height 12
click at [692, 288] on span "95.829" at bounding box center [691, 286] width 28 height 9
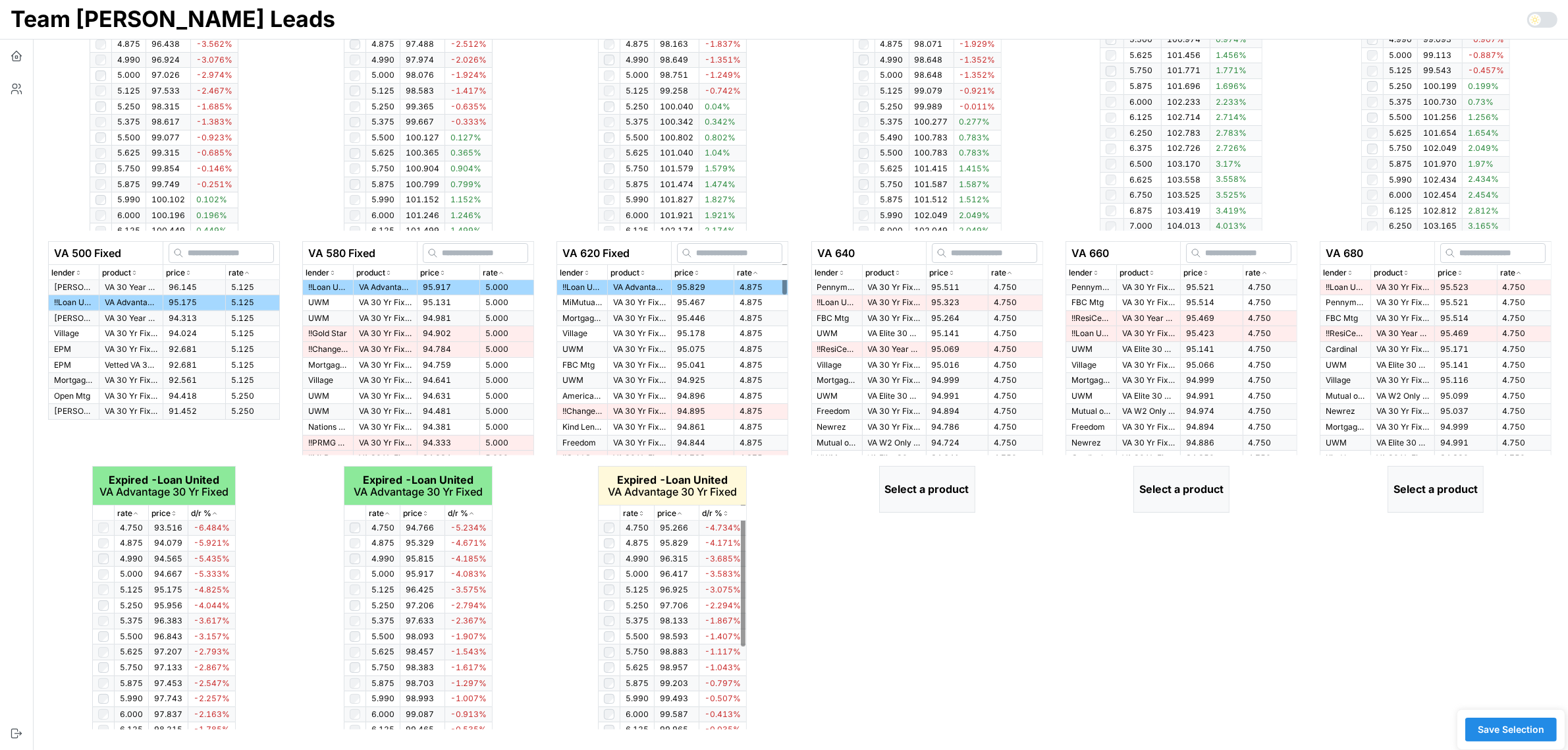
click at [639, 511] on icon "button" at bounding box center [640, 513] width 7 height 8
click at [1012, 272] on icon "button" at bounding box center [1009, 272] width 7 height 8
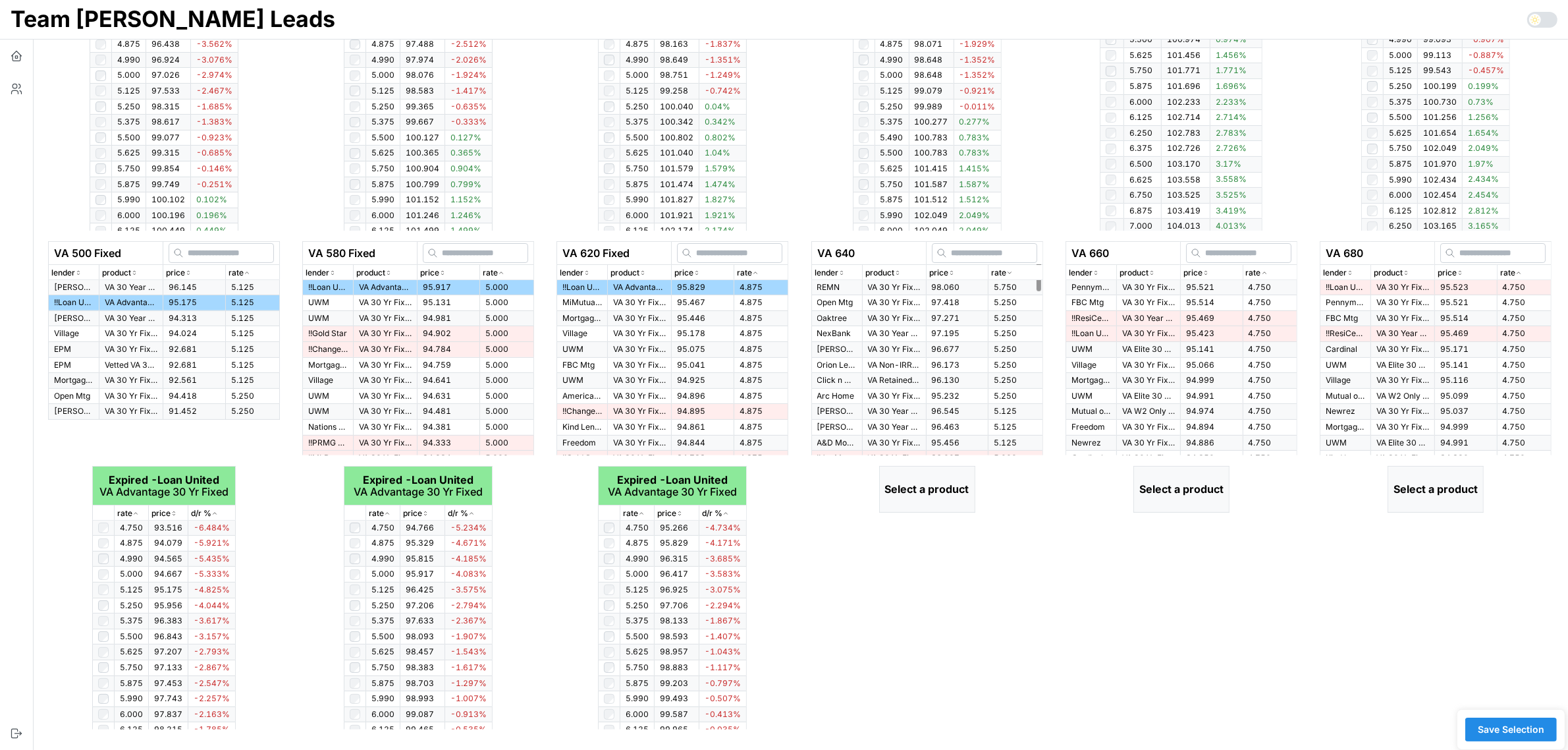
click at [1012, 272] on icon "button" at bounding box center [1009, 272] width 7 height 8
click at [960, 286] on td "95.511" at bounding box center [957, 287] width 62 height 15
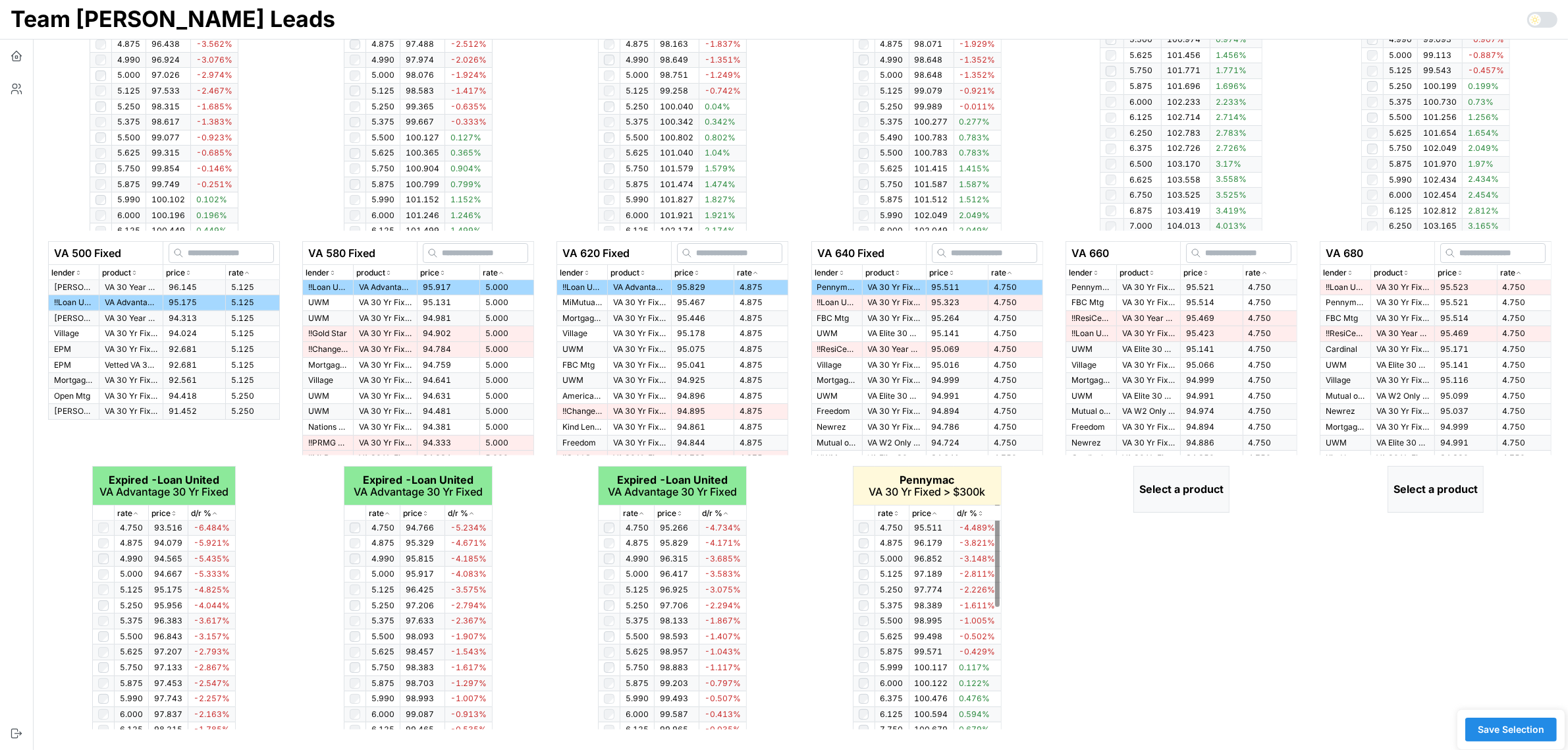
click at [894, 511] on icon "button" at bounding box center [896, 513] width 7 height 8
click at [900, 509] on div "rate" at bounding box center [892, 513] width 28 height 12
click at [896, 517] on div "rate" at bounding box center [892, 513] width 28 height 12
click at [896, 515] on div "rate" at bounding box center [892, 513] width 28 height 12
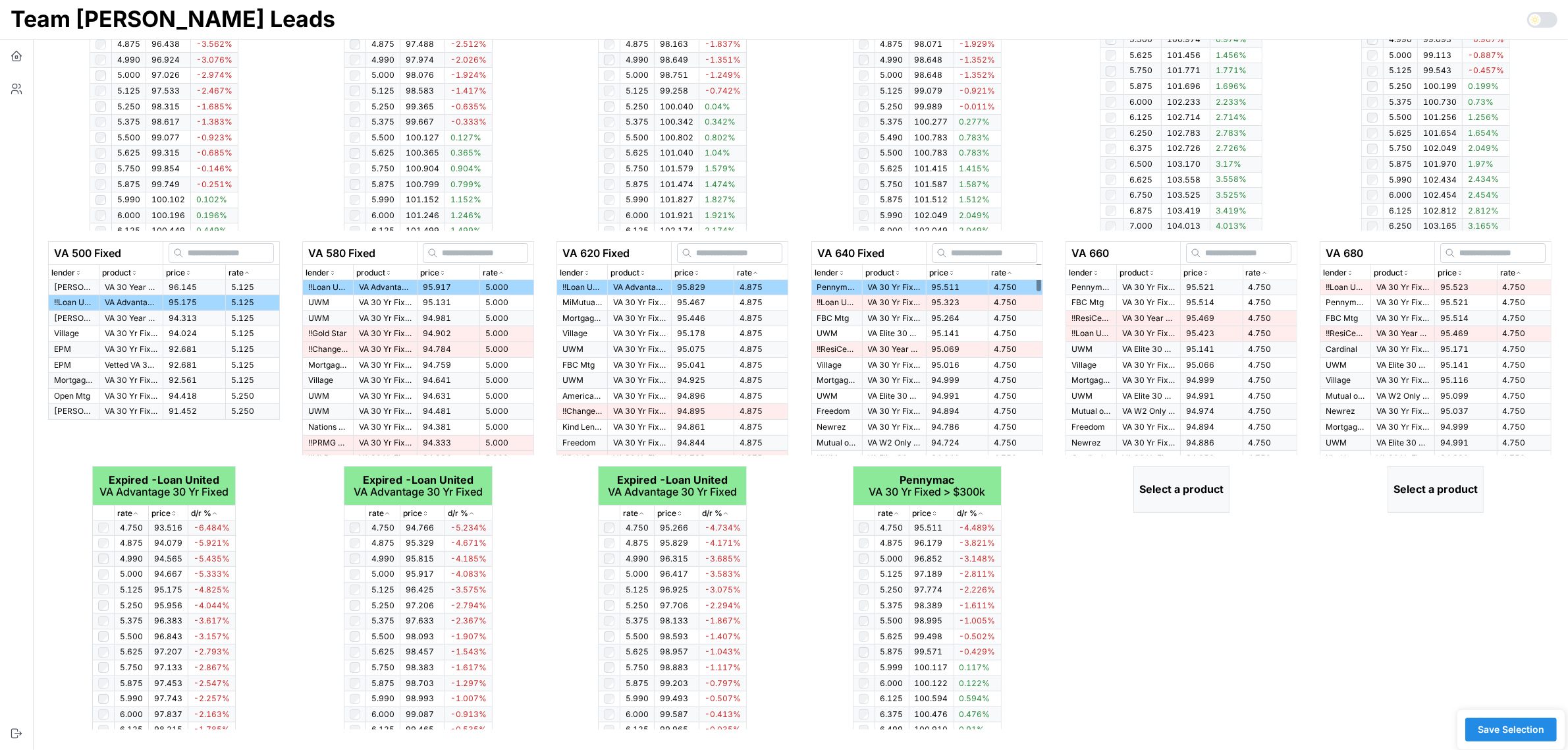
click at [946, 302] on span "95.323" at bounding box center [946, 302] width 28 height 9
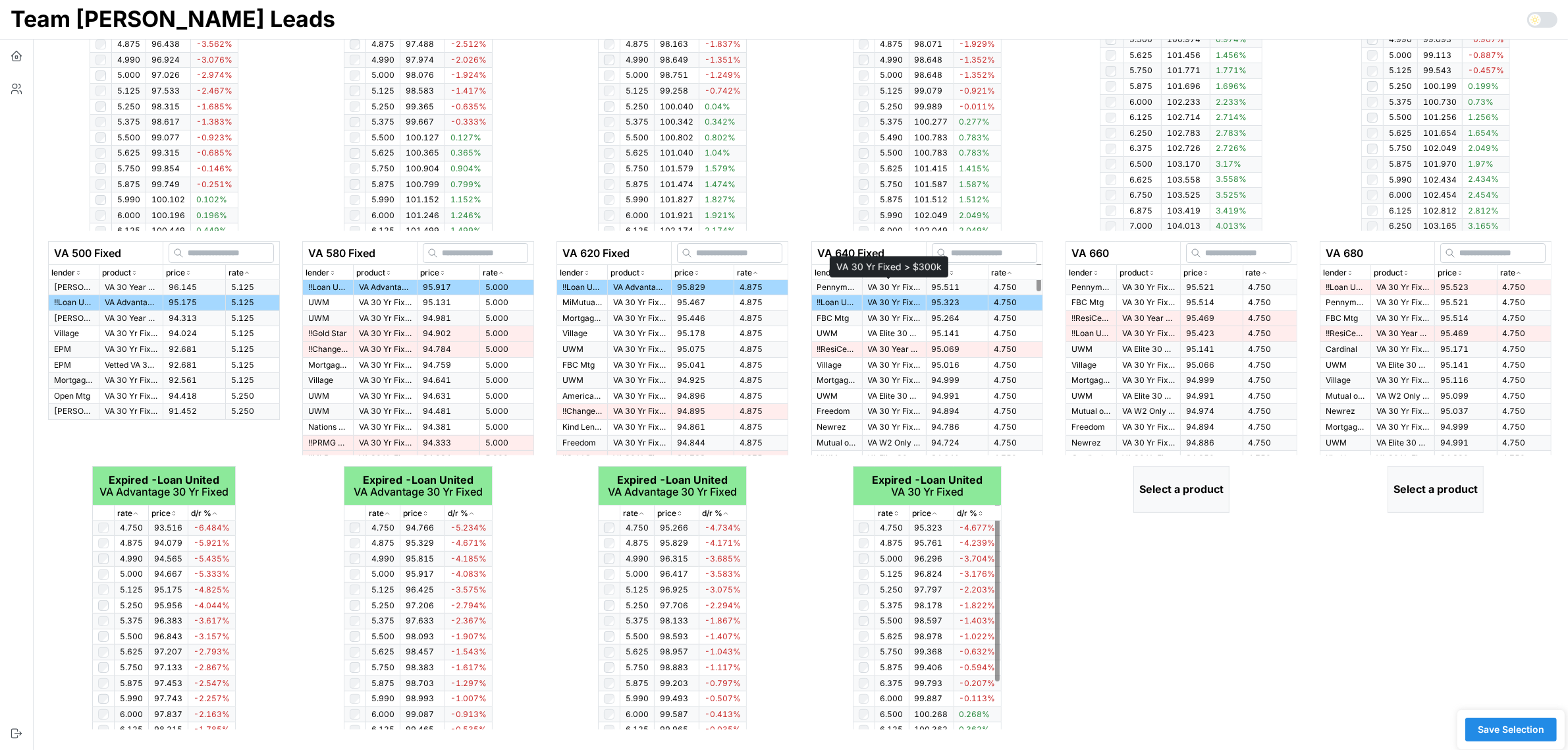
click at [873, 285] on p "VA 30 Yr Fixed > $300k" at bounding box center [894, 287] width 53 height 11
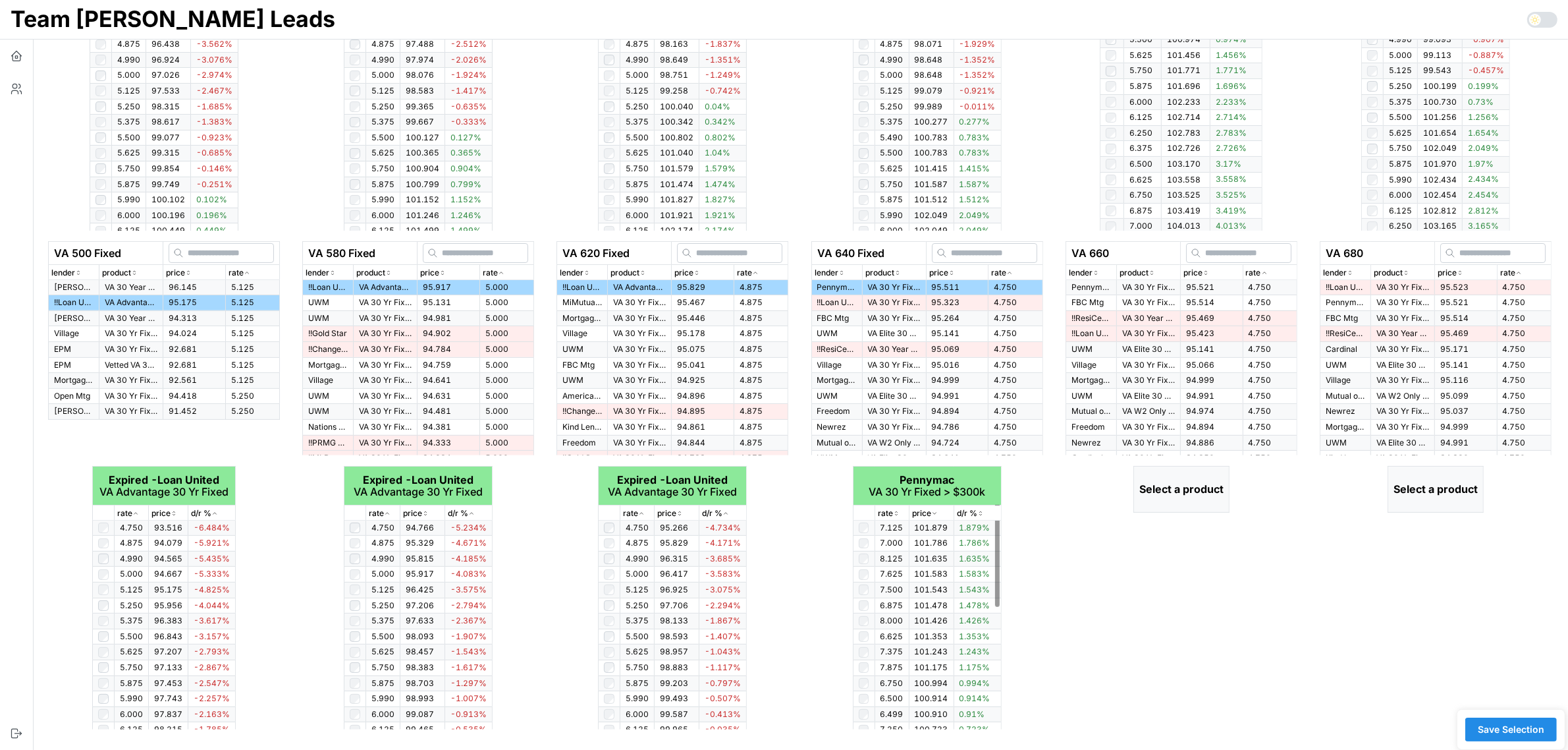
click at [897, 509] on icon "button" at bounding box center [896, 513] width 7 height 8
click at [1262, 265] on th "rate" at bounding box center [1269, 272] width 54 height 15
click at [1264, 270] on icon "button" at bounding box center [1264, 272] width 7 height 8
click at [1156, 285] on p "VA 30 Yr Fixed > $300k" at bounding box center [1148, 287] width 53 height 11
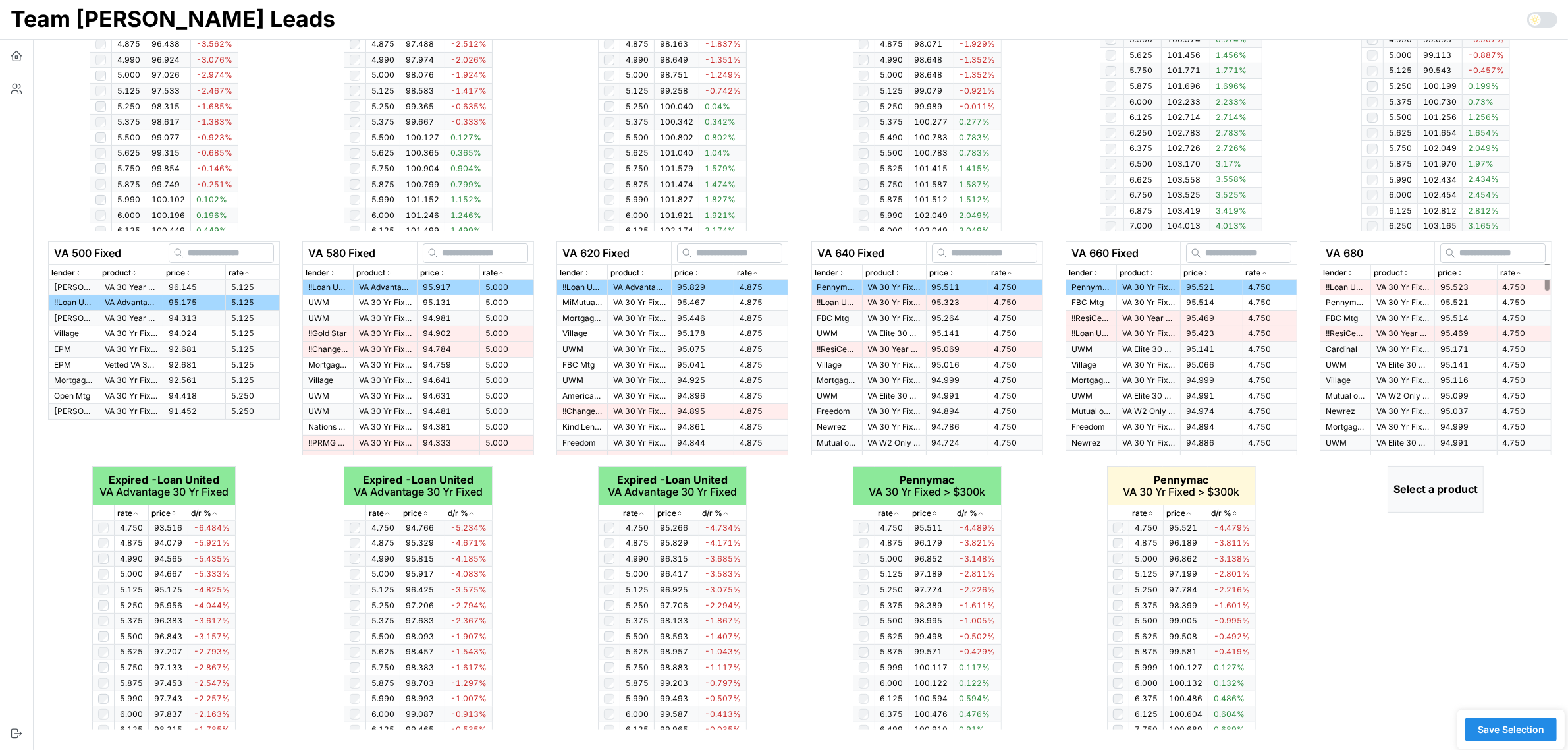
click at [1512, 273] on p "rate" at bounding box center [1508, 272] width 15 height 12
click at [1410, 285] on p "VA 30 Yr Fixed" at bounding box center [1402, 287] width 53 height 11
click at [1148, 512] on icon "button" at bounding box center [1150, 513] width 7 height 8
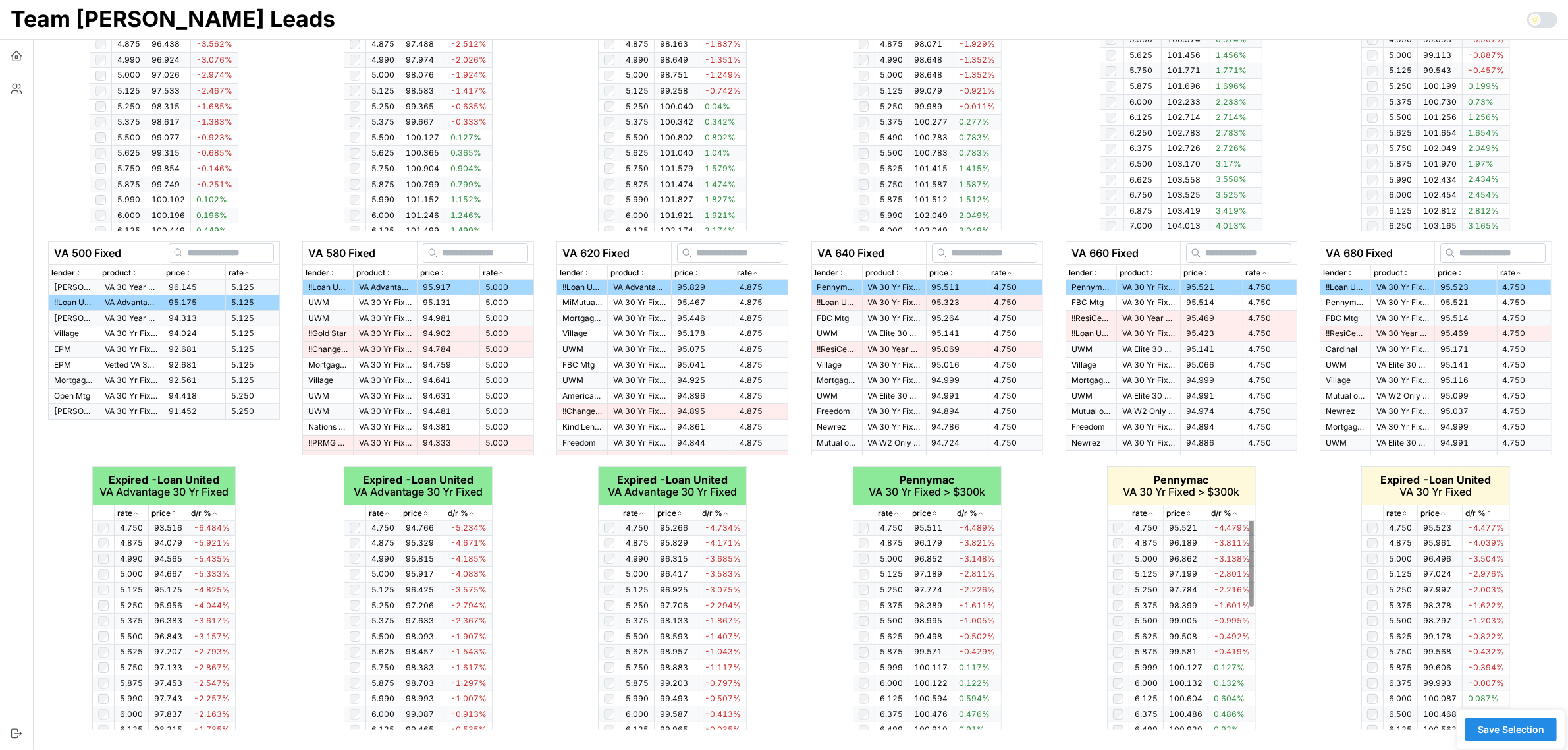
click at [1148, 512] on icon "button" at bounding box center [1150, 513] width 7 height 8
click at [1403, 513] on icon "button" at bounding box center [1404, 513] width 7 height 8
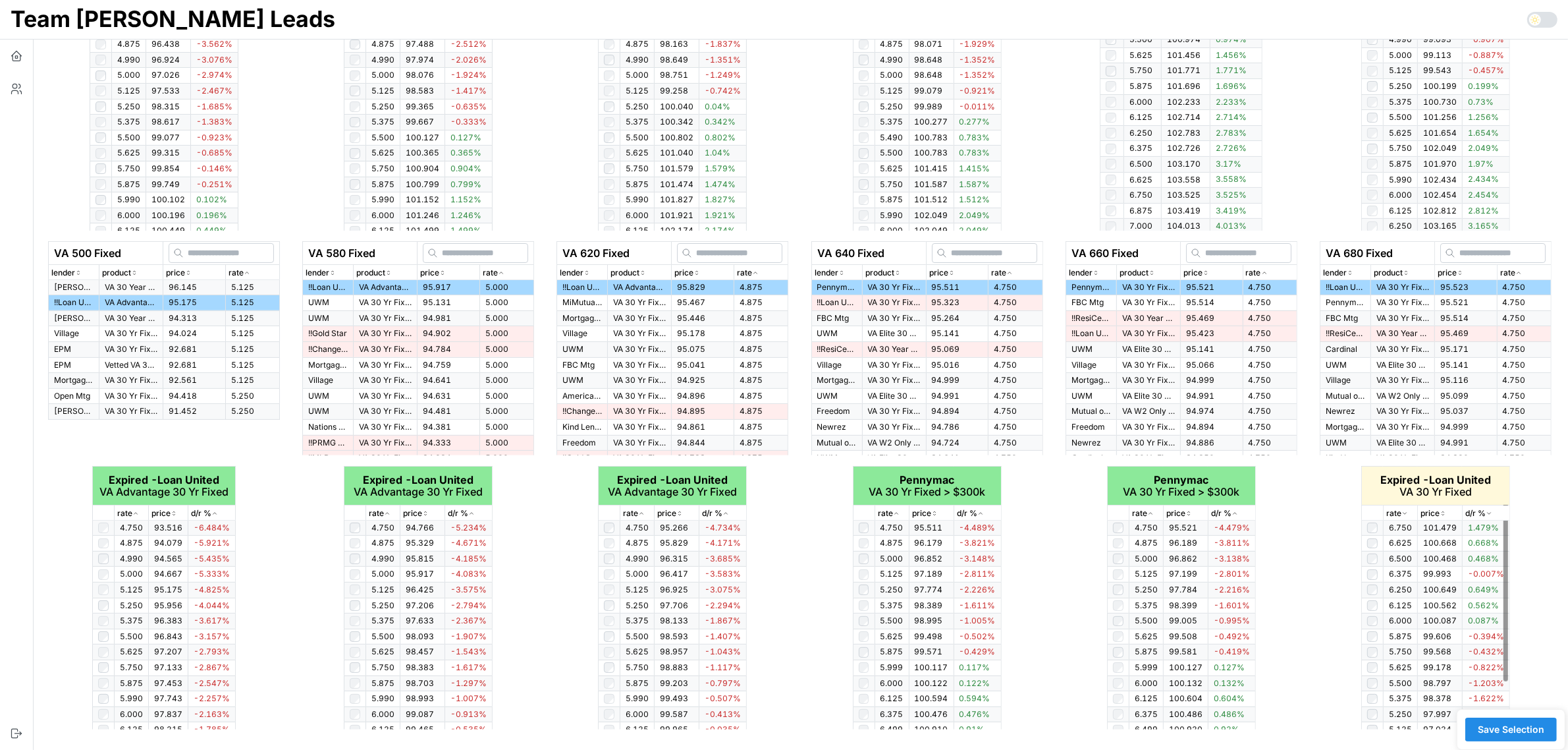
click at [1403, 513] on icon "button" at bounding box center [1404, 513] width 7 height 8
click at [1524, 730] on span "Save Selection" at bounding box center [1511, 729] width 67 height 23
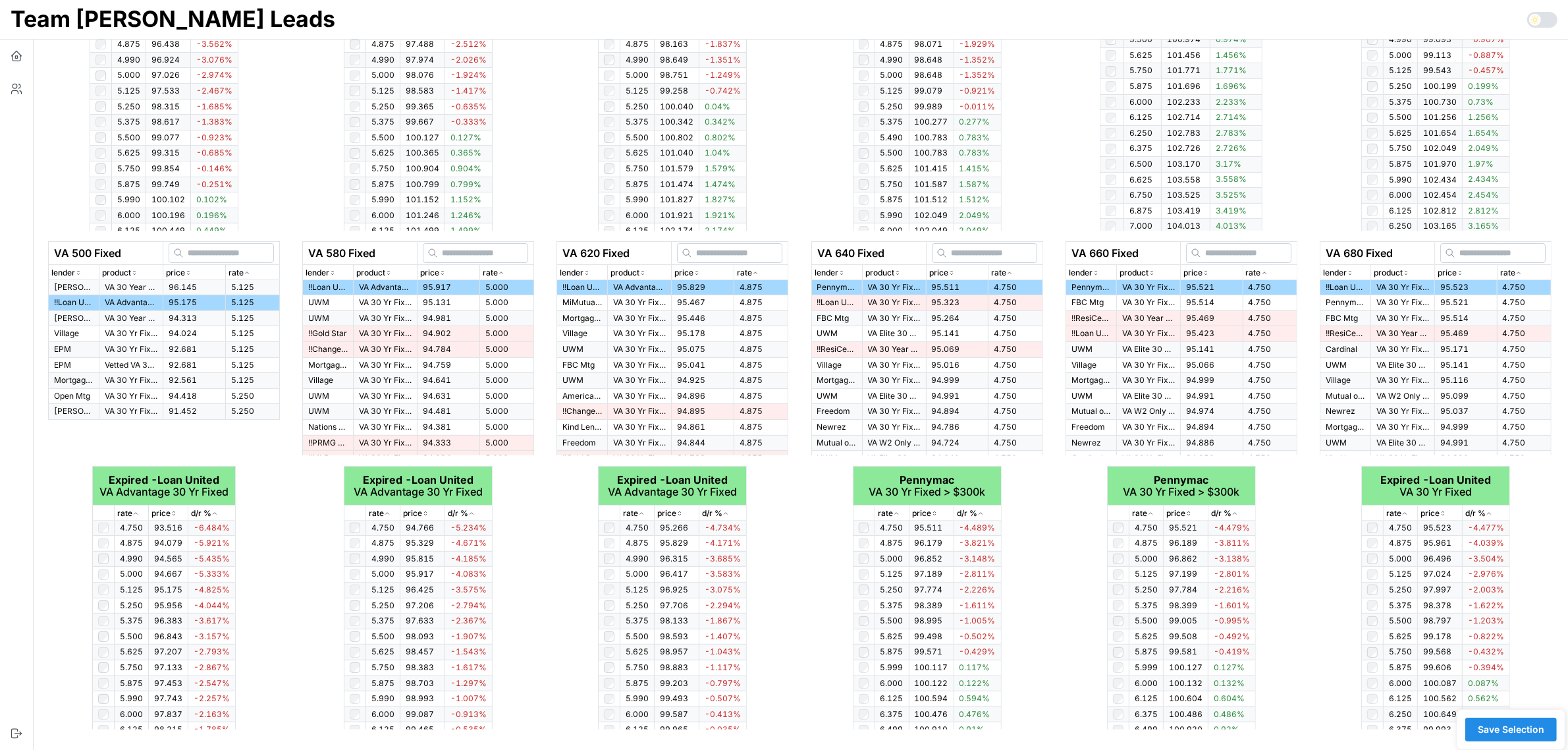
click at [1528, 729] on span "Save Selection" at bounding box center [1511, 729] width 67 height 23
click at [14, 57] on icon "button" at bounding box center [16, 56] width 13 height 13
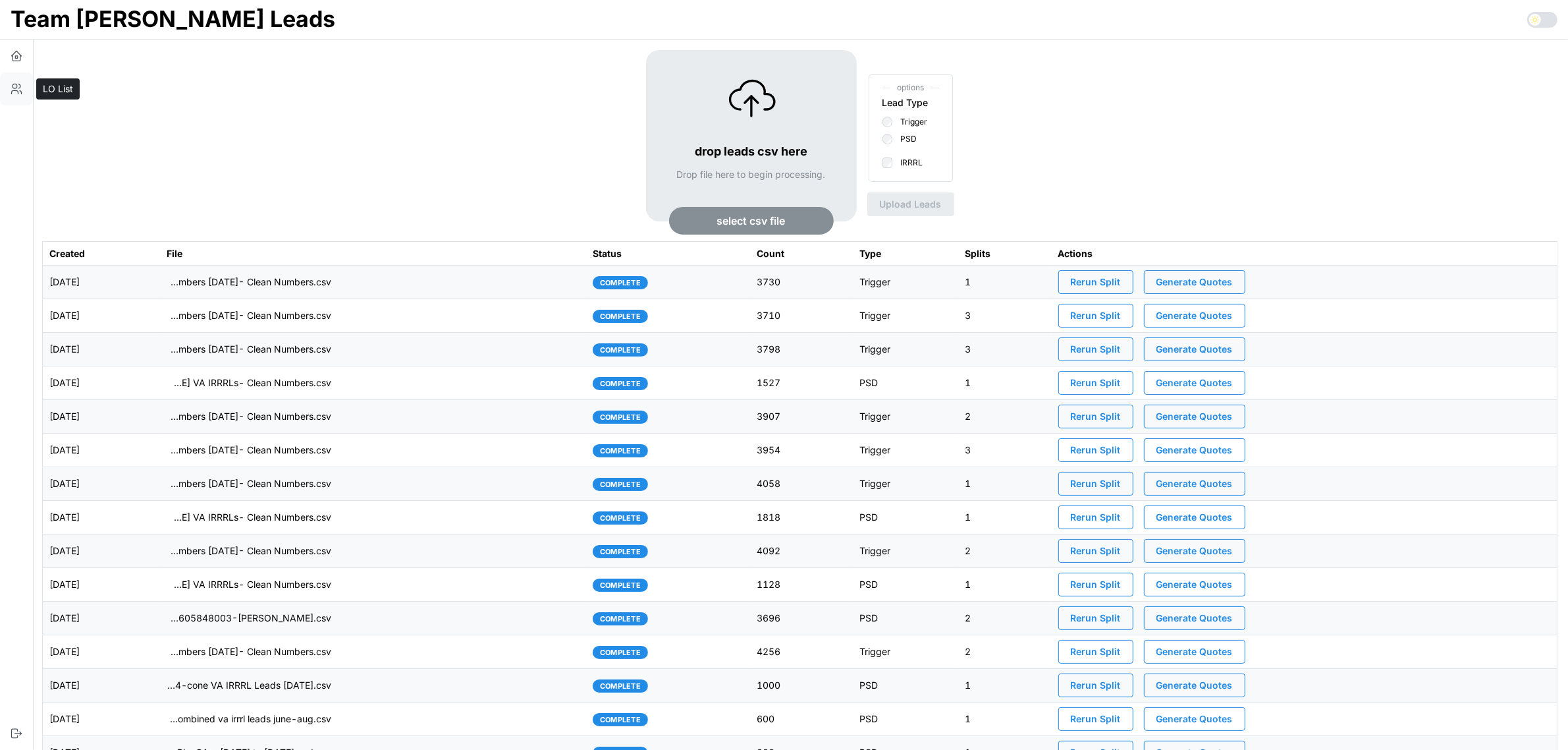
click at [21, 89] on icon "button" at bounding box center [16, 89] width 13 height 13
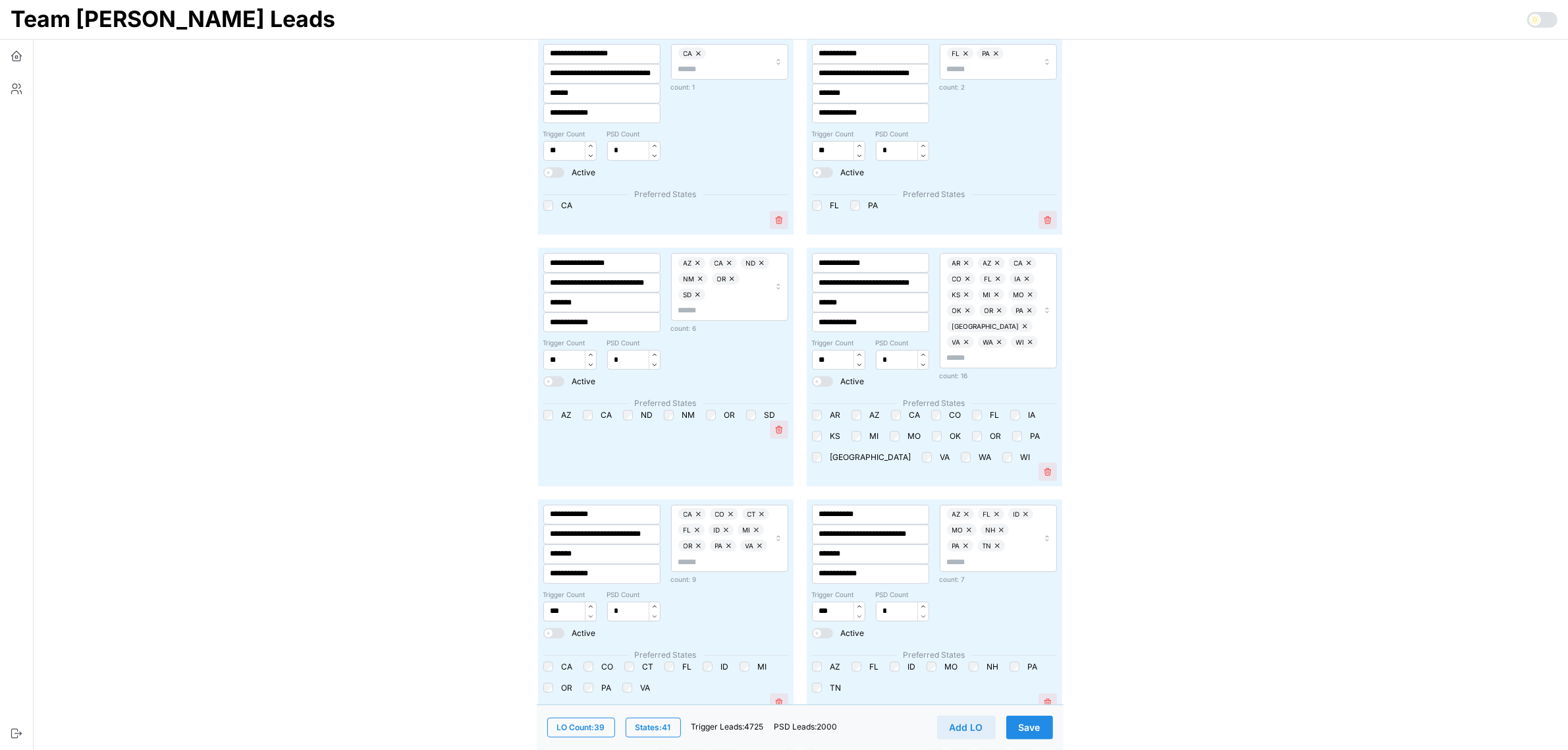
scroll to position [659, 0]
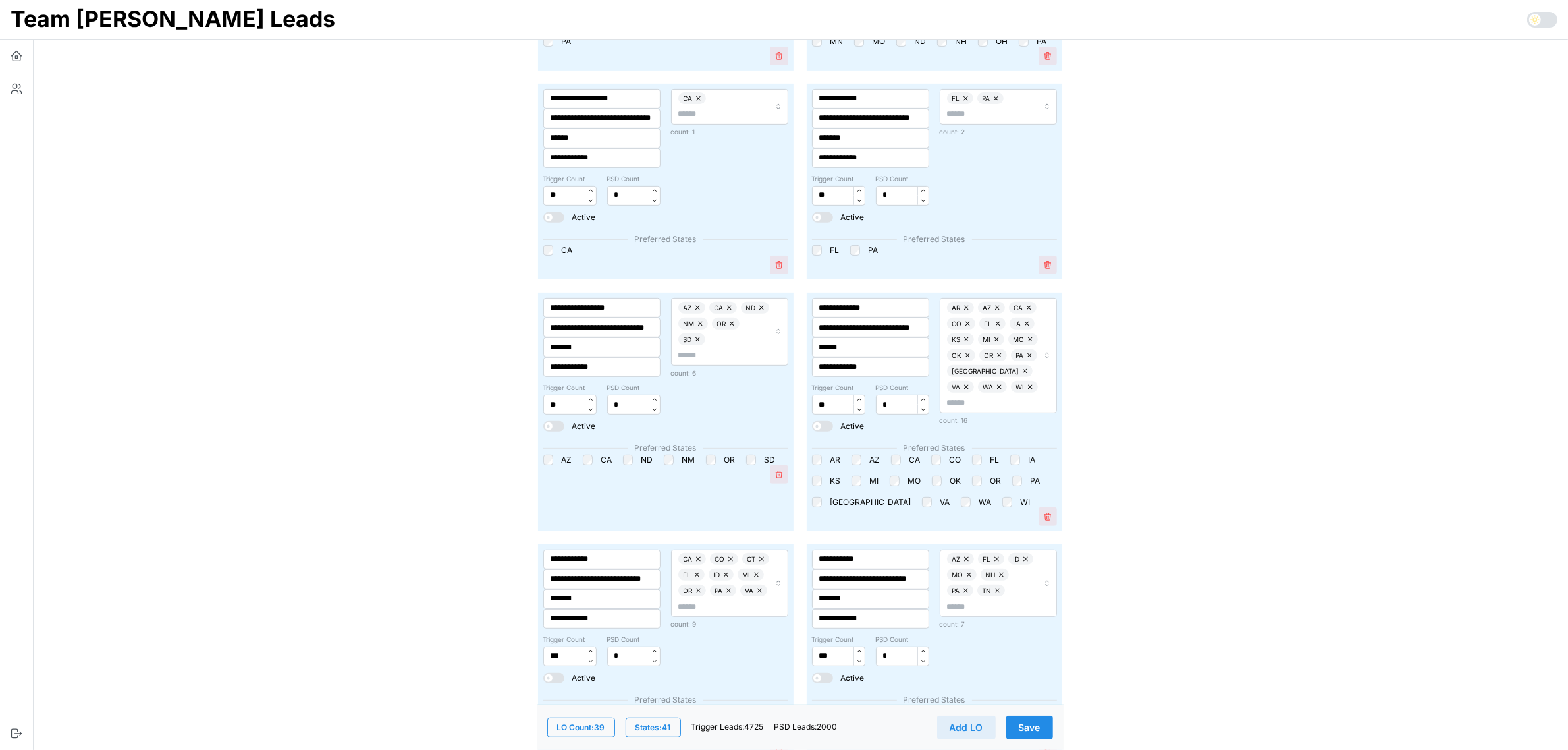
click at [1039, 726] on span "Save" at bounding box center [1029, 727] width 22 height 23
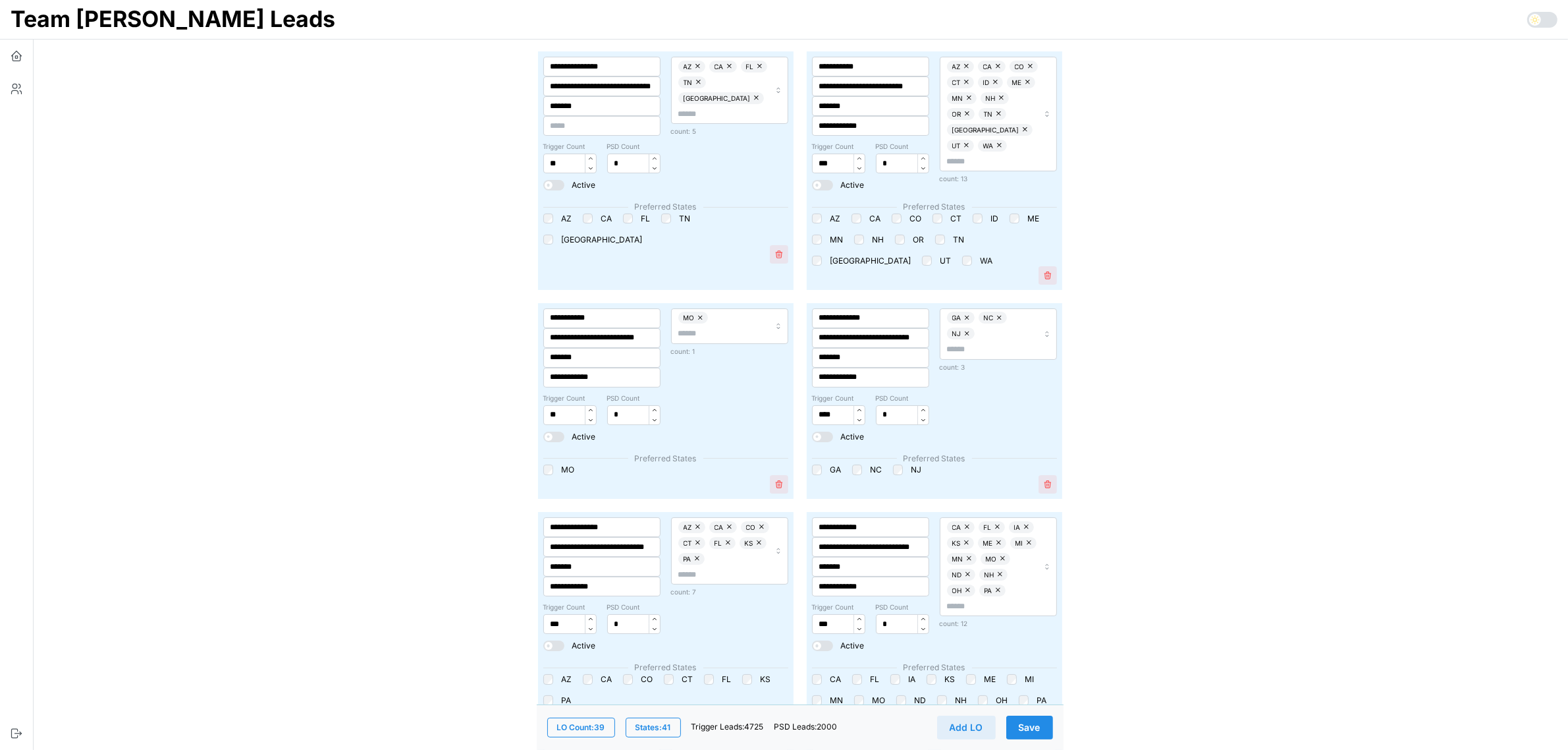
click at [1034, 726] on span "Save" at bounding box center [1029, 727] width 22 height 23
click at [19, 61] on button "button" at bounding box center [16, 56] width 33 height 33
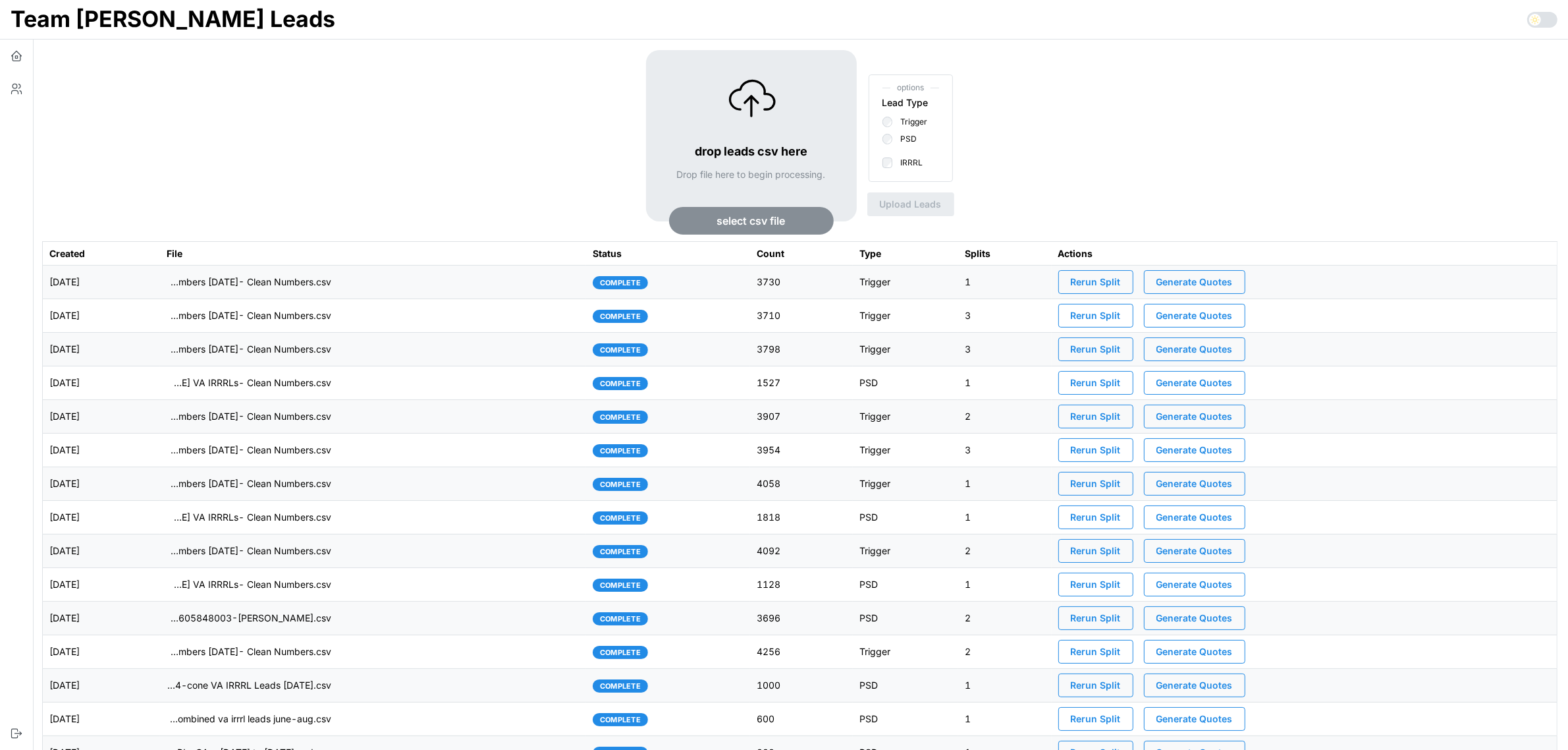
click at [1100, 279] on span "Rerun Split" at bounding box center [1095, 282] width 50 height 23
click at [21, 90] on icon "button" at bounding box center [16, 89] width 13 height 13
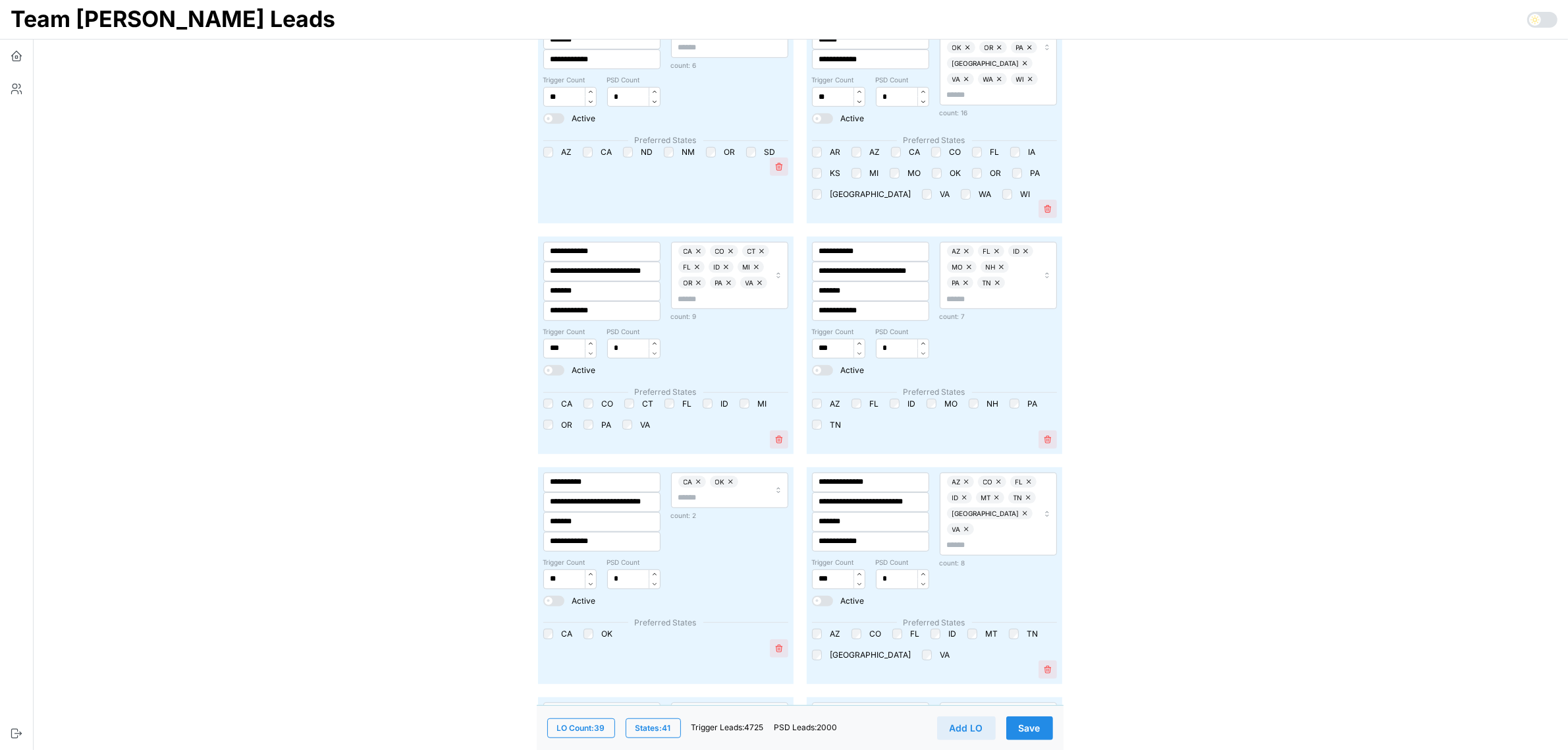
scroll to position [988, 0]
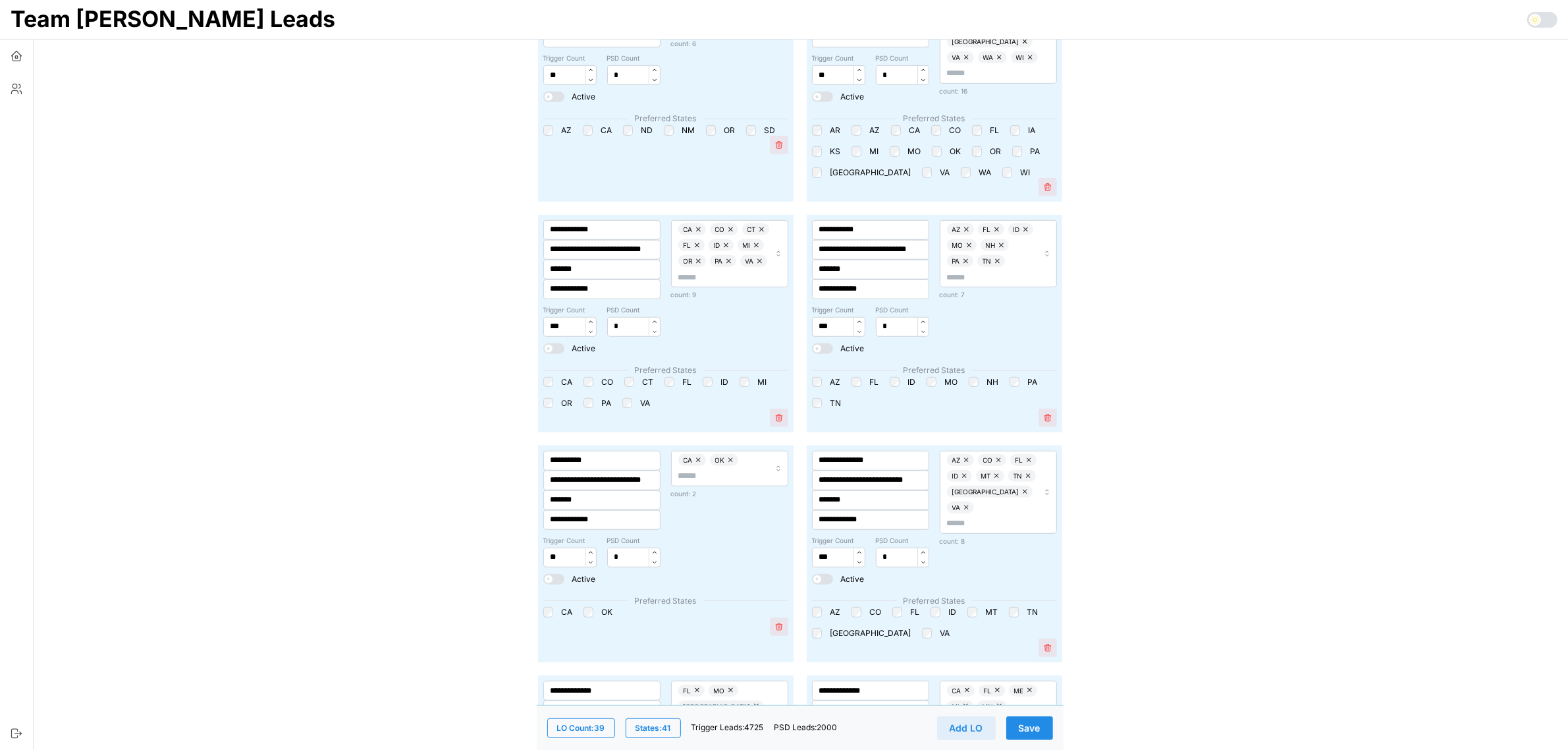
click at [1043, 726] on button "Save" at bounding box center [1029, 726] width 47 height 24
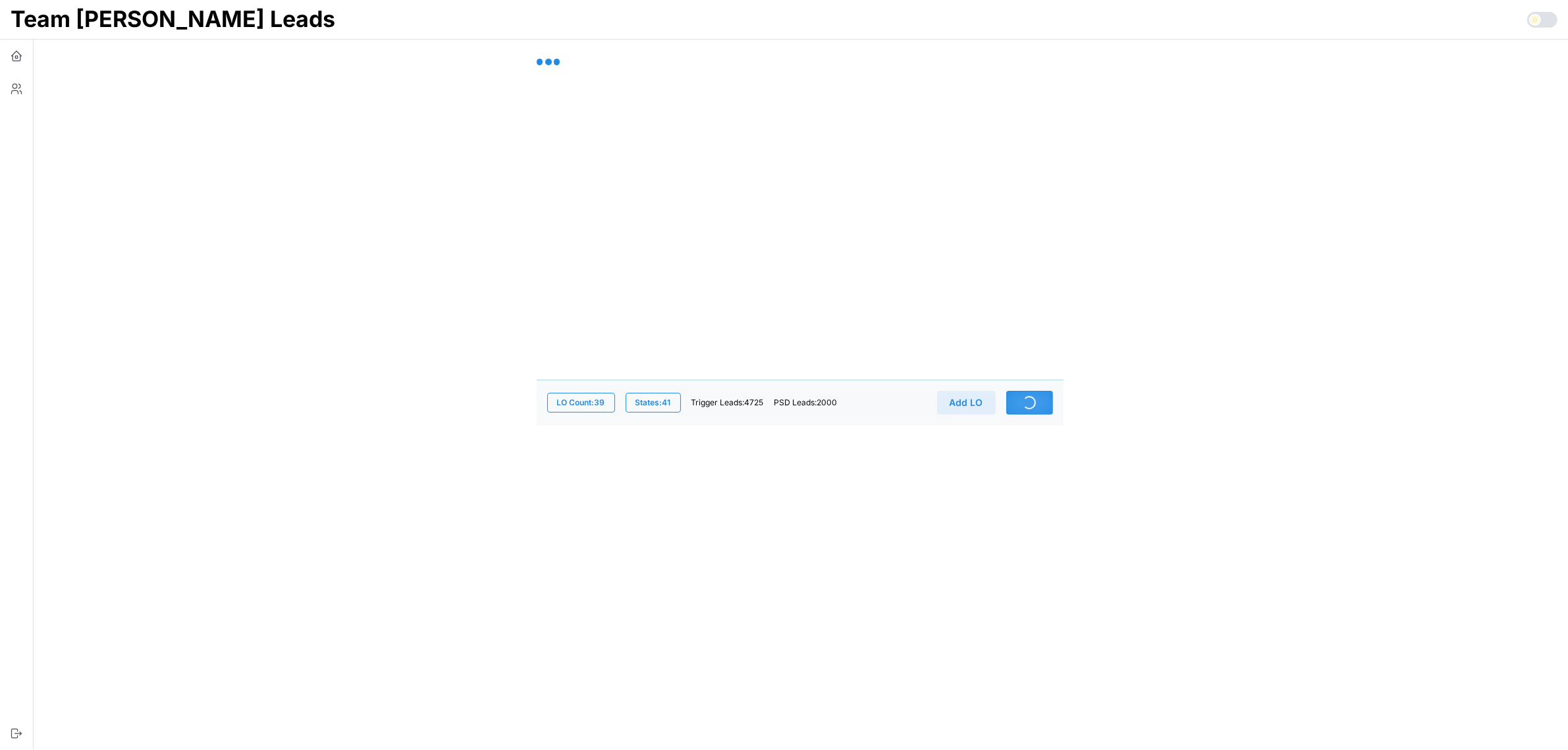
scroll to position [0, 0]
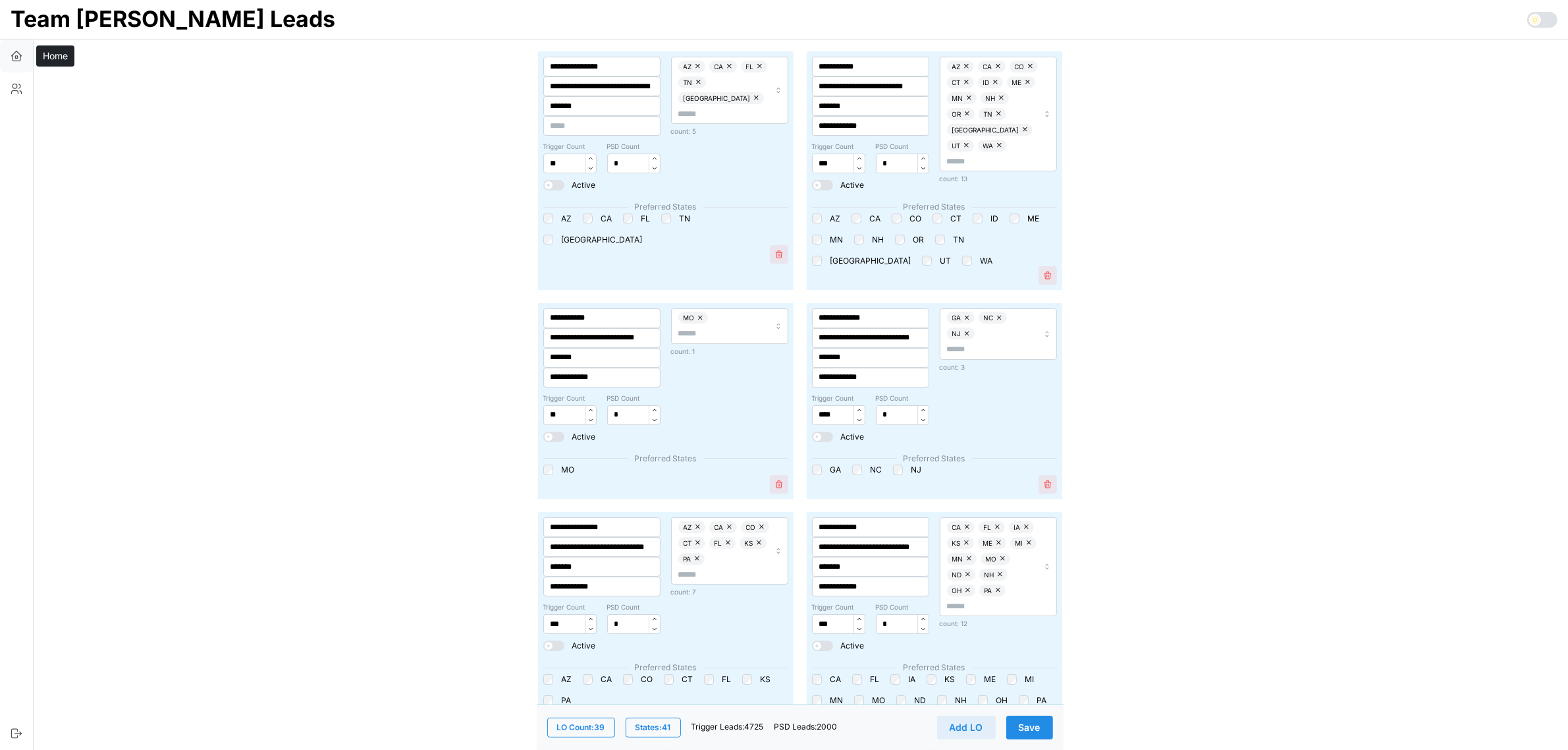
click at [18, 54] on icon "button" at bounding box center [16, 56] width 13 height 13
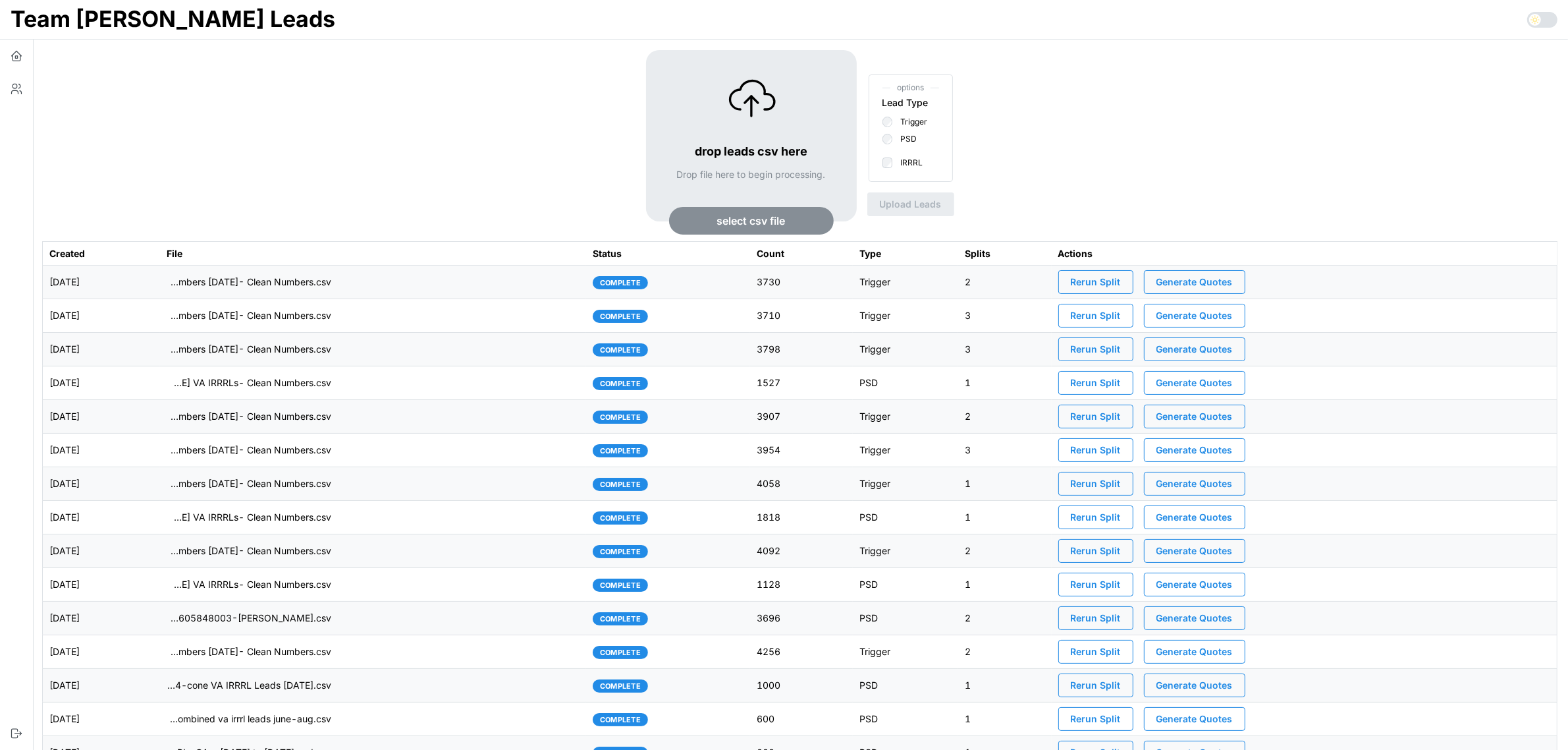
click at [1105, 284] on span "Rerun Split" at bounding box center [1095, 282] width 50 height 23
click at [15, 84] on icon "button" at bounding box center [16, 89] width 13 height 13
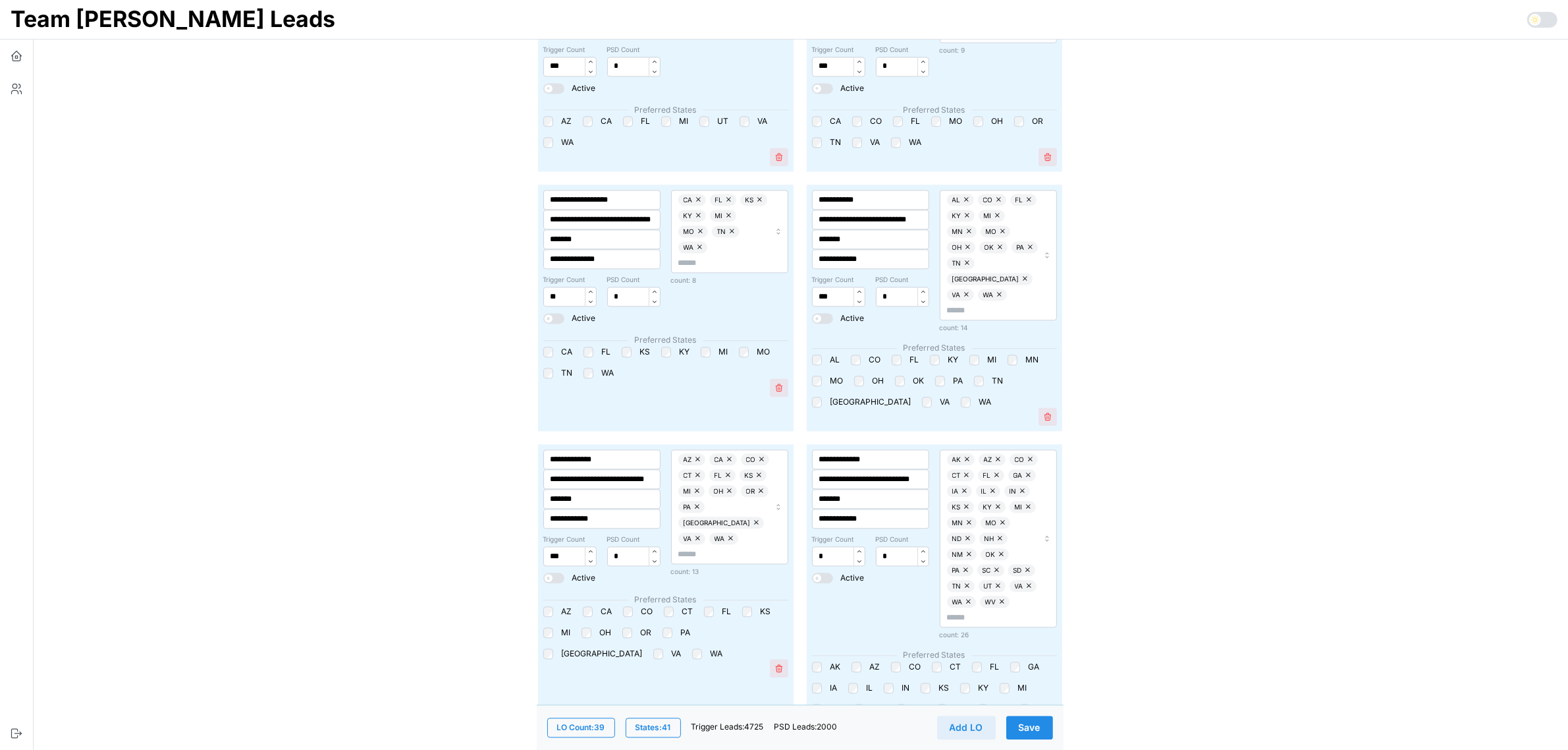
scroll to position [3458, 0]
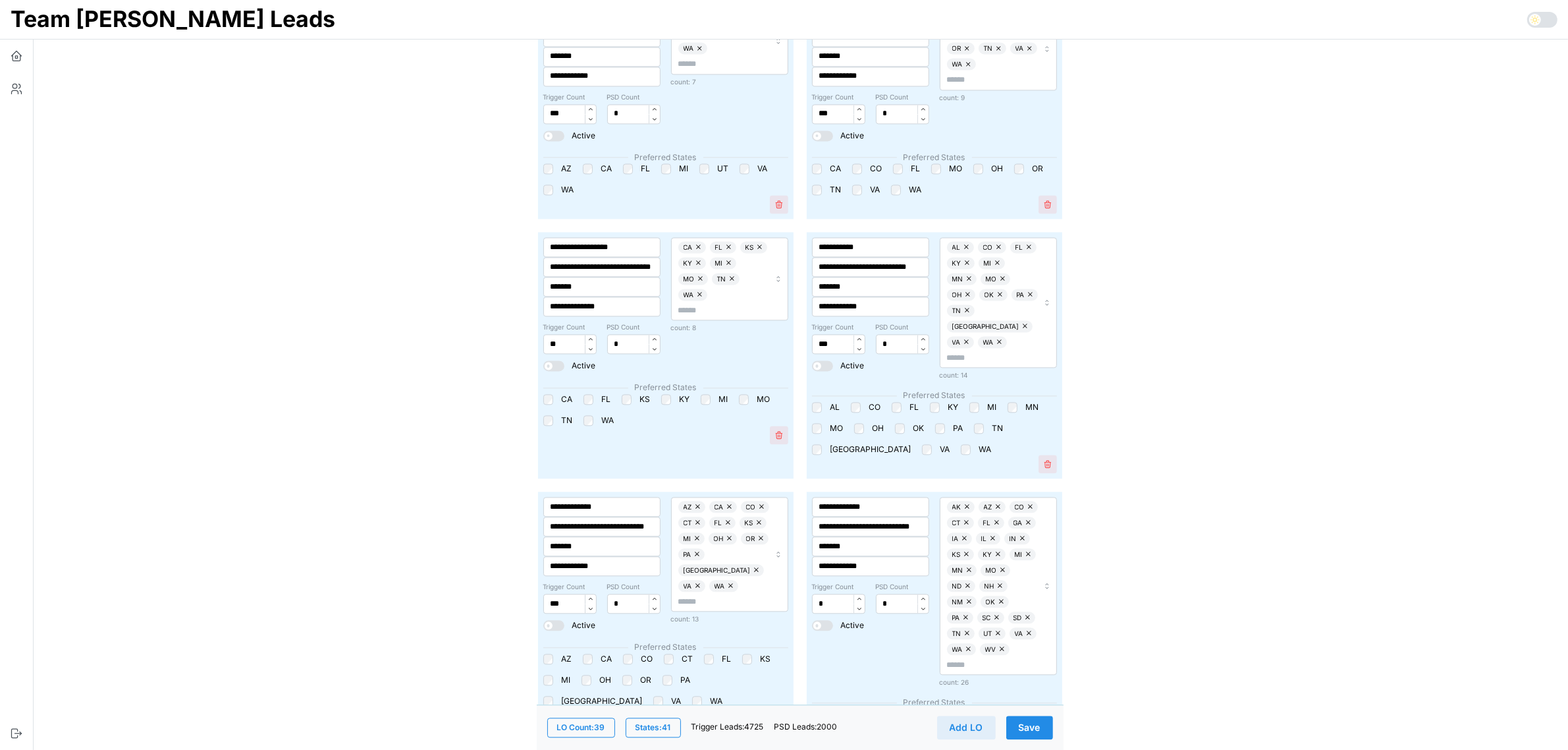
click at [1043, 731] on button "Save" at bounding box center [1029, 726] width 47 height 24
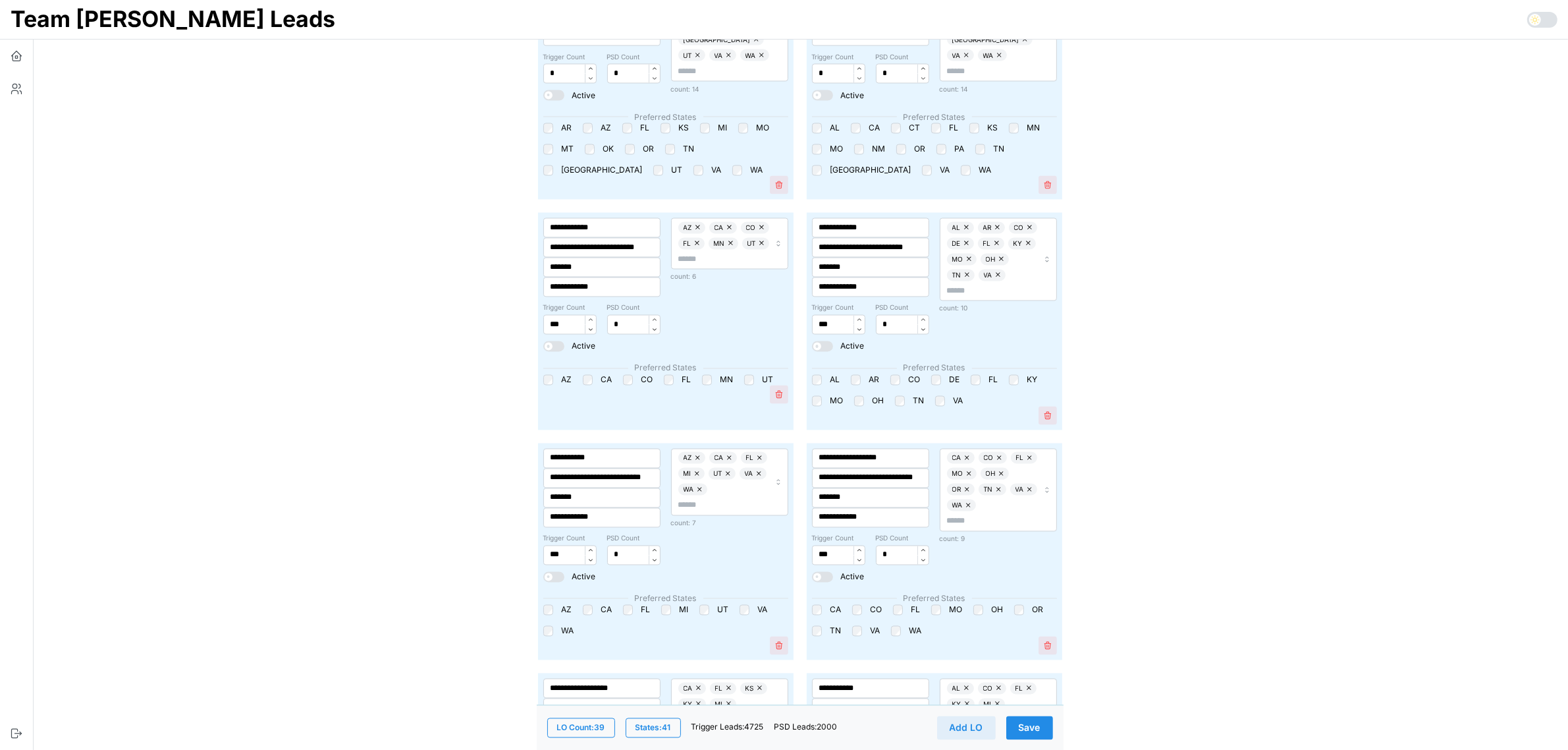
scroll to position [3211, 0]
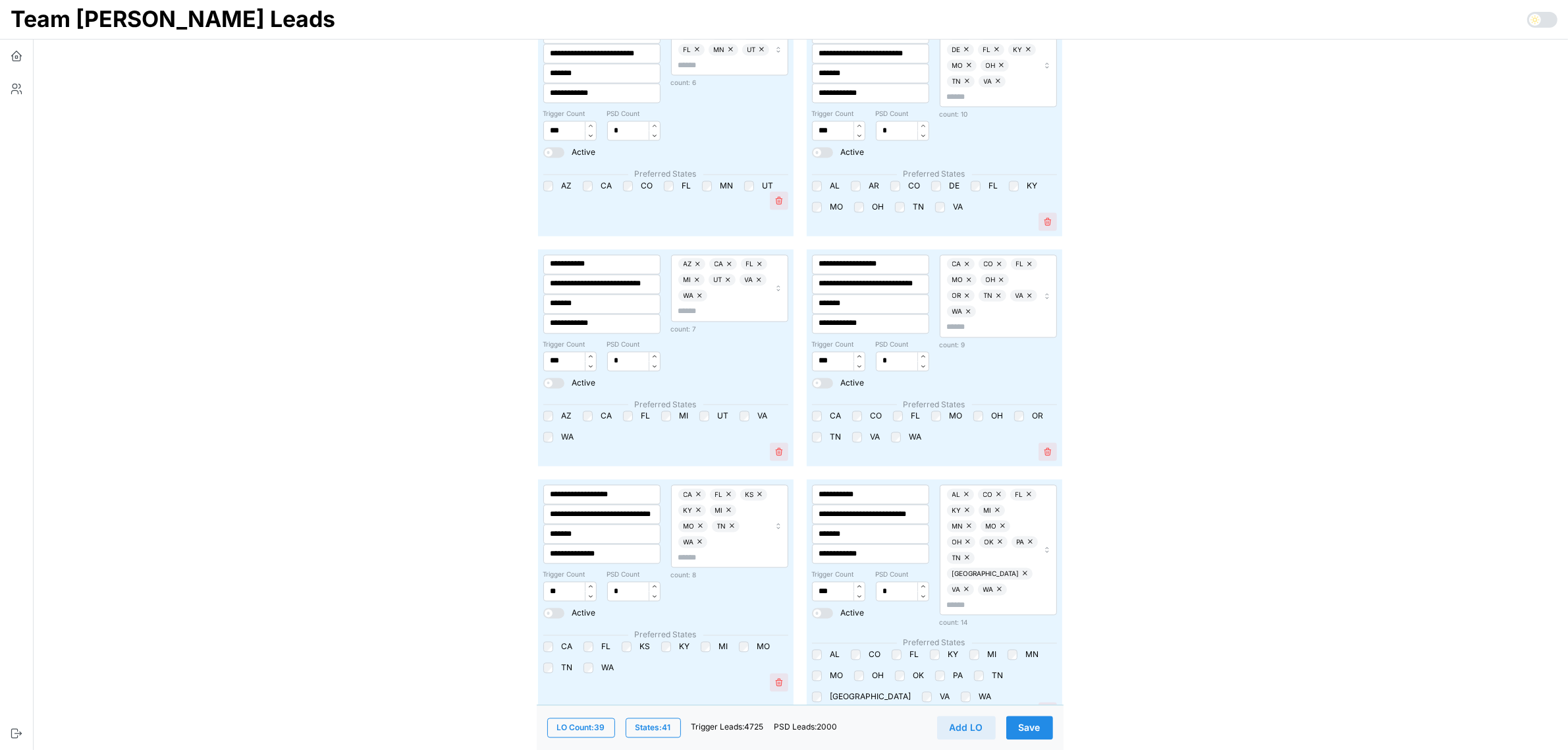
click at [1031, 725] on span "Save" at bounding box center [1029, 727] width 22 height 23
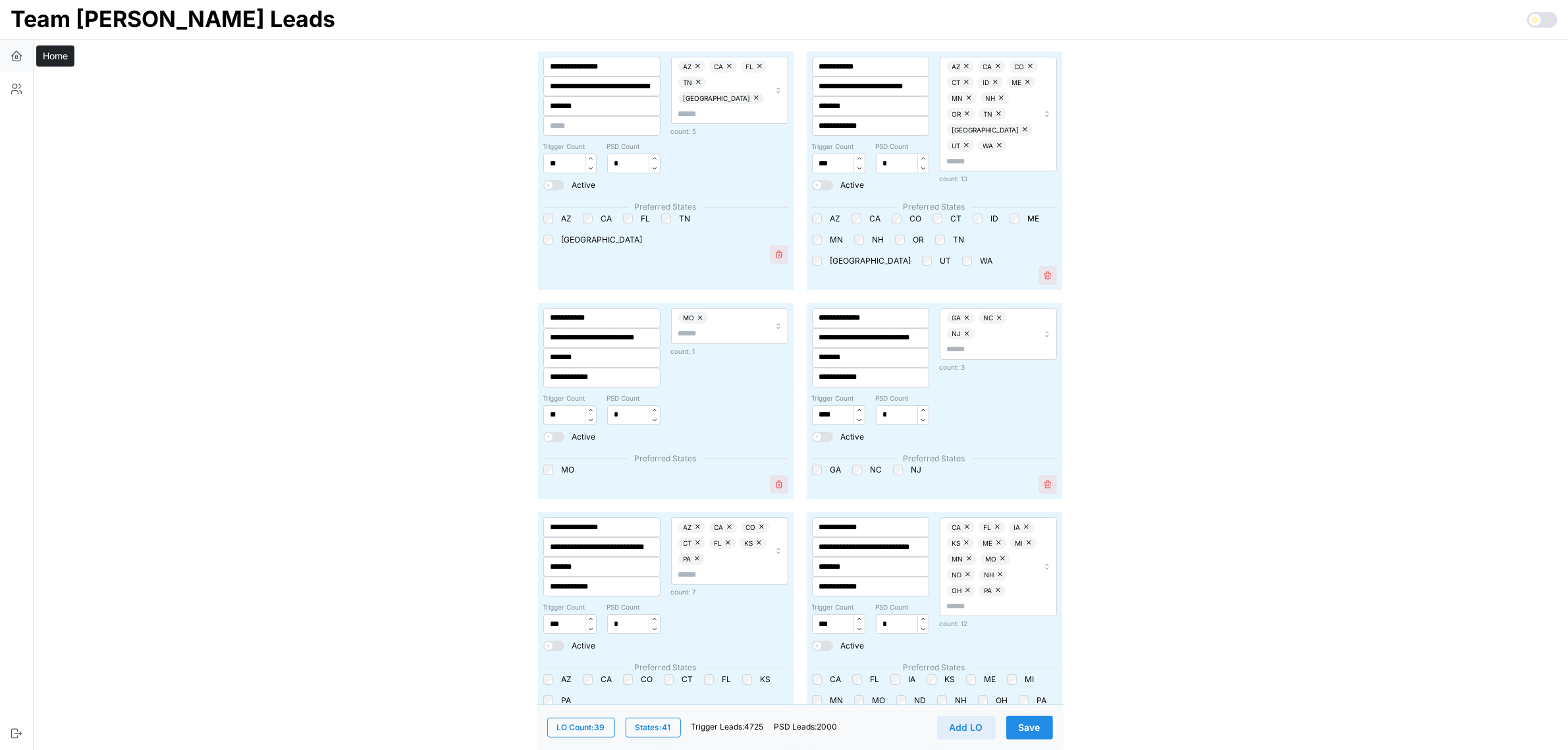
click at [21, 52] on icon "button" at bounding box center [16, 56] width 13 height 13
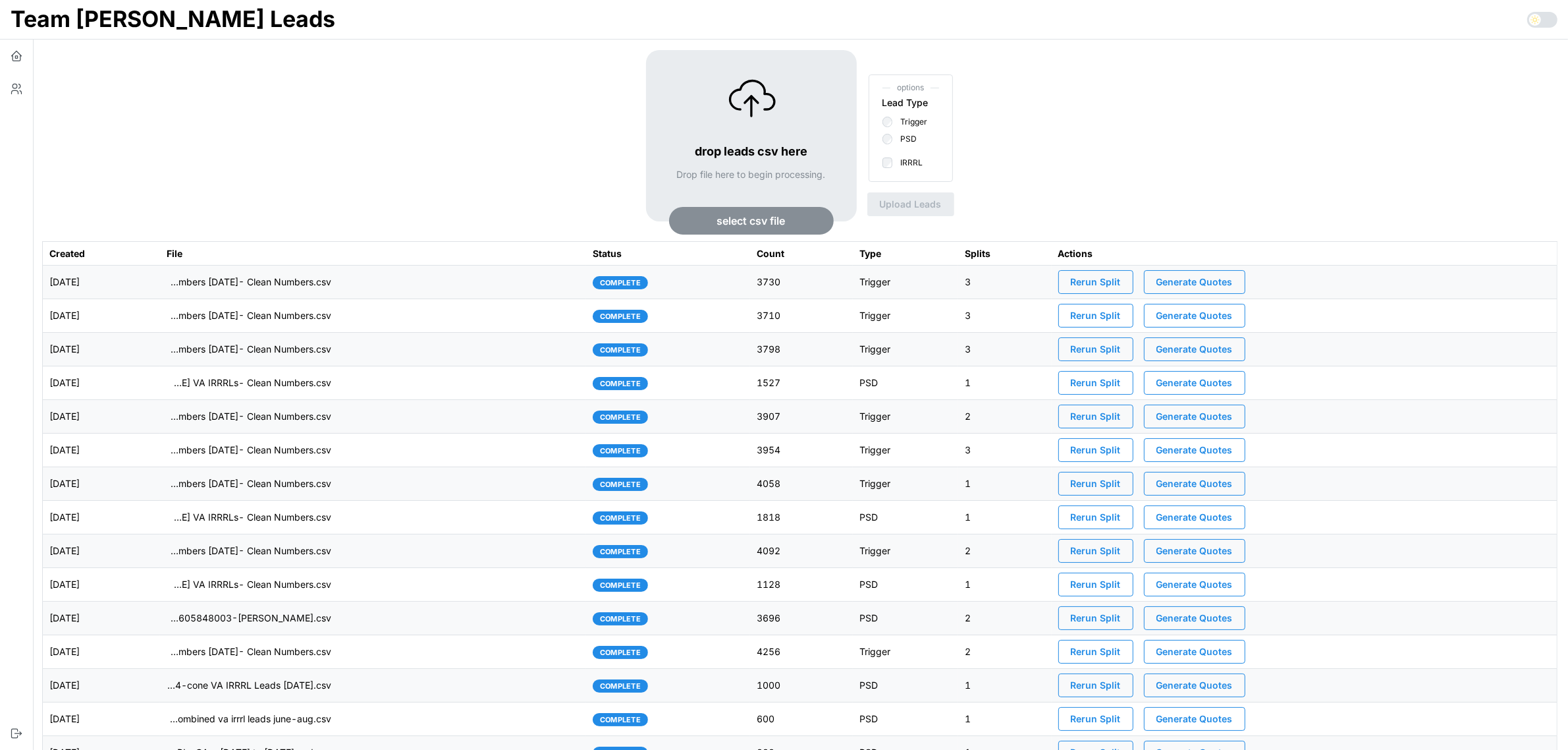
click at [1118, 282] on span "Rerun Split" at bounding box center [1095, 282] width 50 height 23
click at [1230, 284] on span "Generate Quotes" at bounding box center [1194, 282] width 76 height 23
click at [403, 286] on td "imports/[PERSON_NAME]/1758551932608-TU Master List With Numbers [DATE]- Clean N…" at bounding box center [373, 283] width 426 height 34
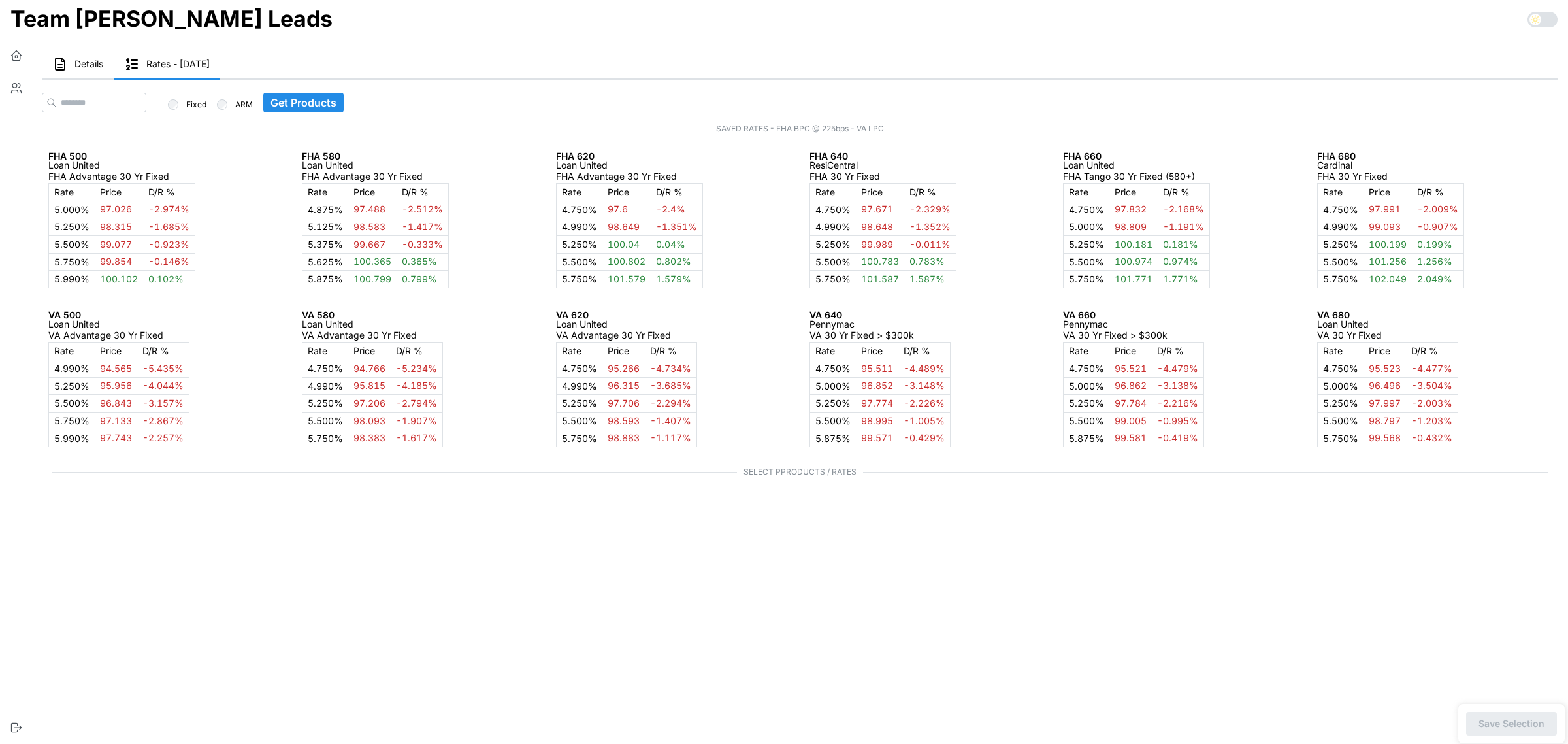
click at [90, 60] on span "Details" at bounding box center [89, 64] width 29 height 9
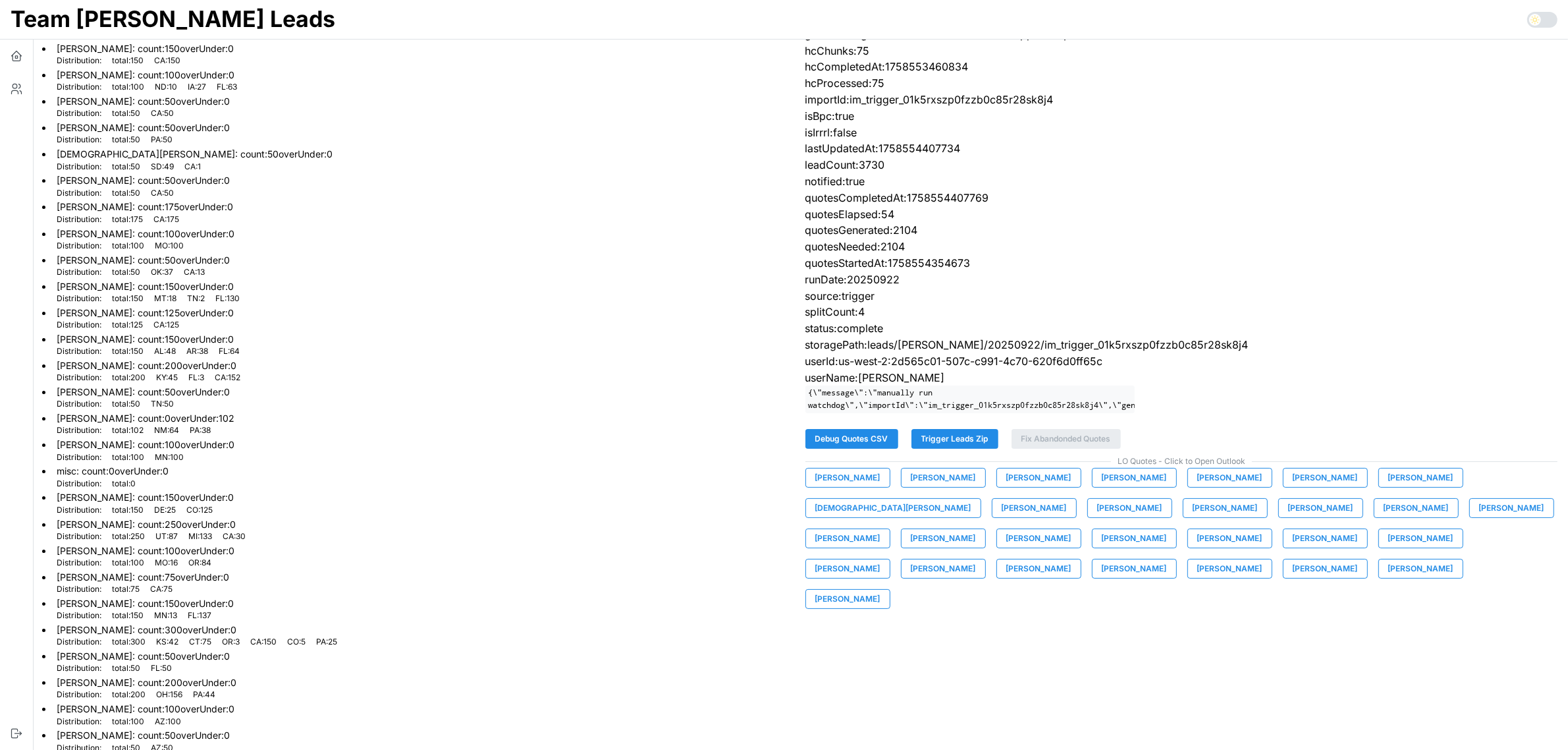
scroll to position [134, 0]
click at [1143, 485] on span "[PERSON_NAME]" at bounding box center [1134, 476] width 65 height 19
click at [1044, 485] on span "[PERSON_NAME]" at bounding box center [1038, 476] width 65 height 19
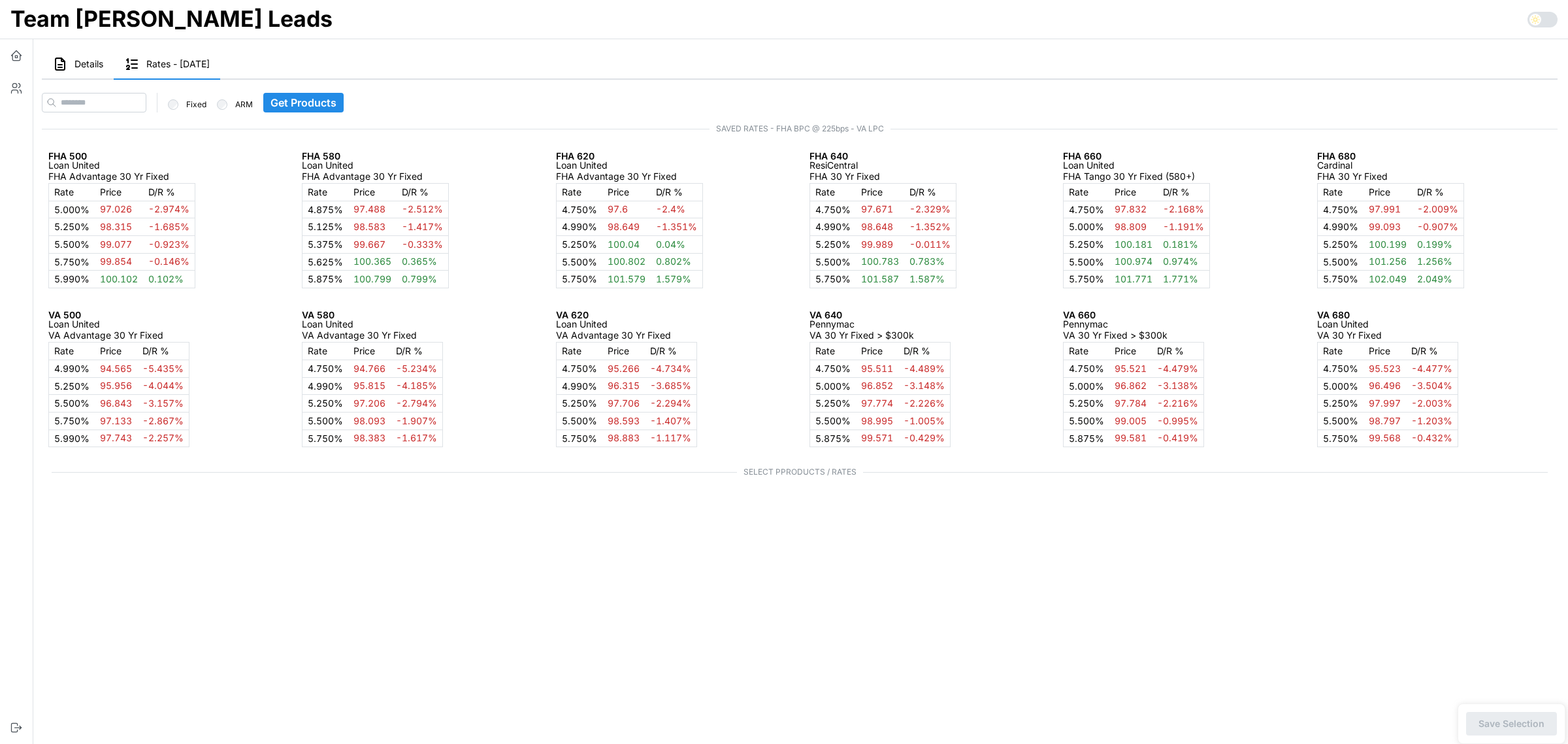
click at [93, 60] on span "Details" at bounding box center [89, 64] width 29 height 9
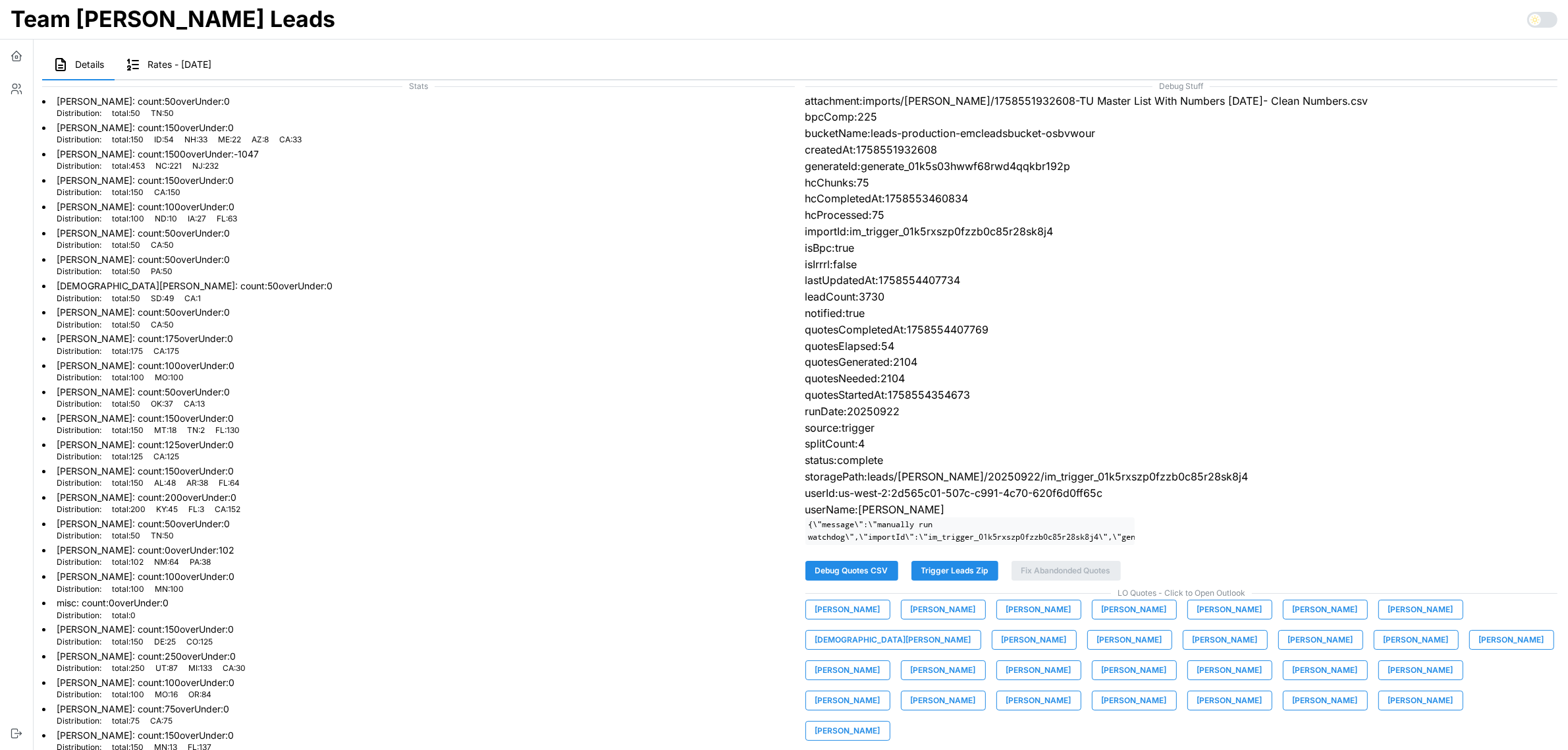
click at [864, 618] on span "[PERSON_NAME]" at bounding box center [847, 610] width 65 height 19
click at [942, 616] on span "[PERSON_NAME]" at bounding box center [943, 610] width 65 height 19
click at [1018, 618] on span "[PERSON_NAME]" at bounding box center [1038, 610] width 65 height 19
click at [1123, 618] on span "[PERSON_NAME]" at bounding box center [1134, 610] width 65 height 19
click at [1213, 618] on span "[PERSON_NAME]" at bounding box center [1229, 610] width 65 height 19
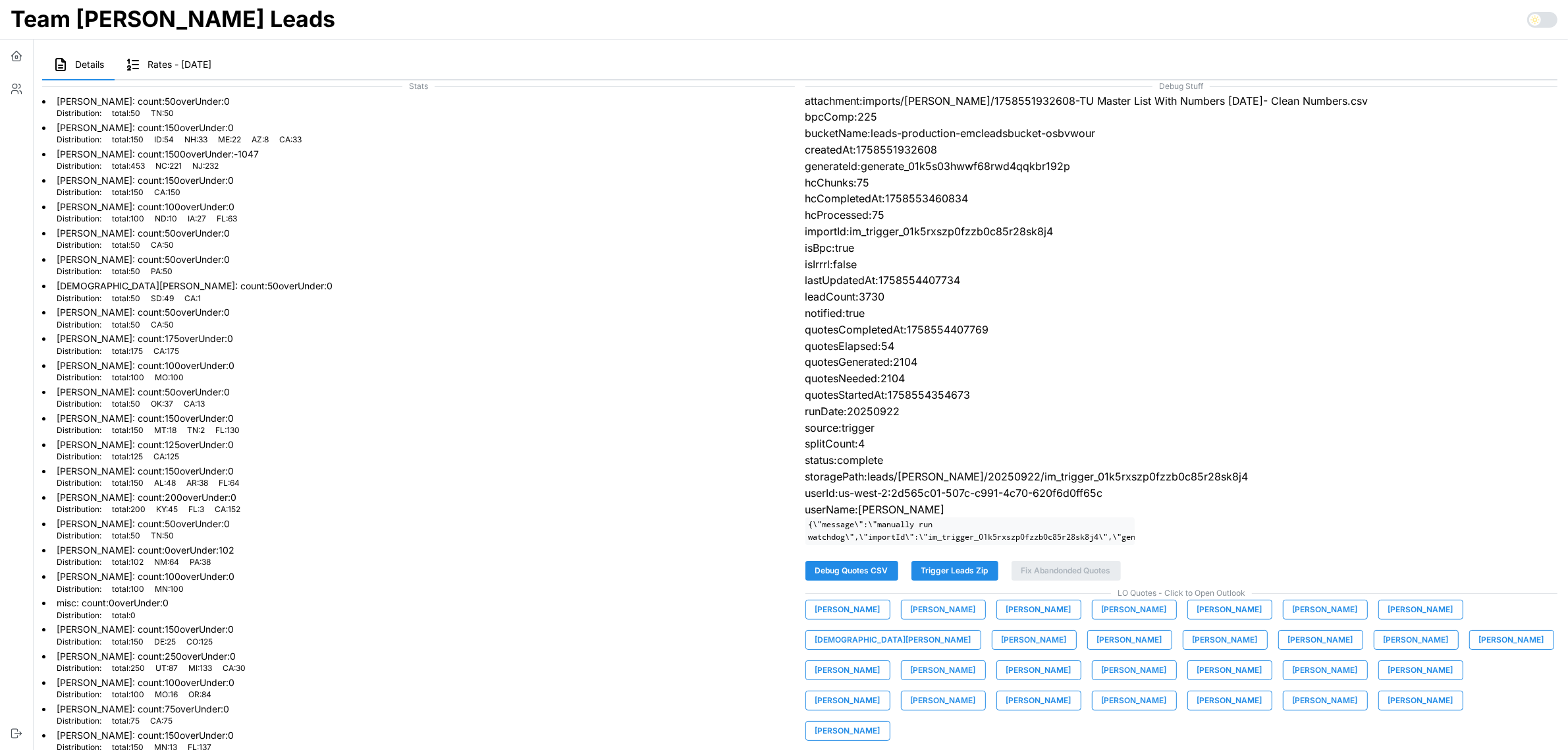
click at [1297, 617] on span "[PERSON_NAME]" at bounding box center [1324, 610] width 65 height 19
click at [1399, 614] on span "[PERSON_NAME]" at bounding box center [1420, 610] width 65 height 19
click at [971, 630] on span "[DEMOGRAPHIC_DATA][PERSON_NAME]" at bounding box center [893, 640] width 156 height 19
click at [1001, 647] on span "[PERSON_NAME]" at bounding box center [1033, 640] width 65 height 19
click at [1097, 649] on span "[PERSON_NAME]" at bounding box center [1129, 640] width 65 height 19
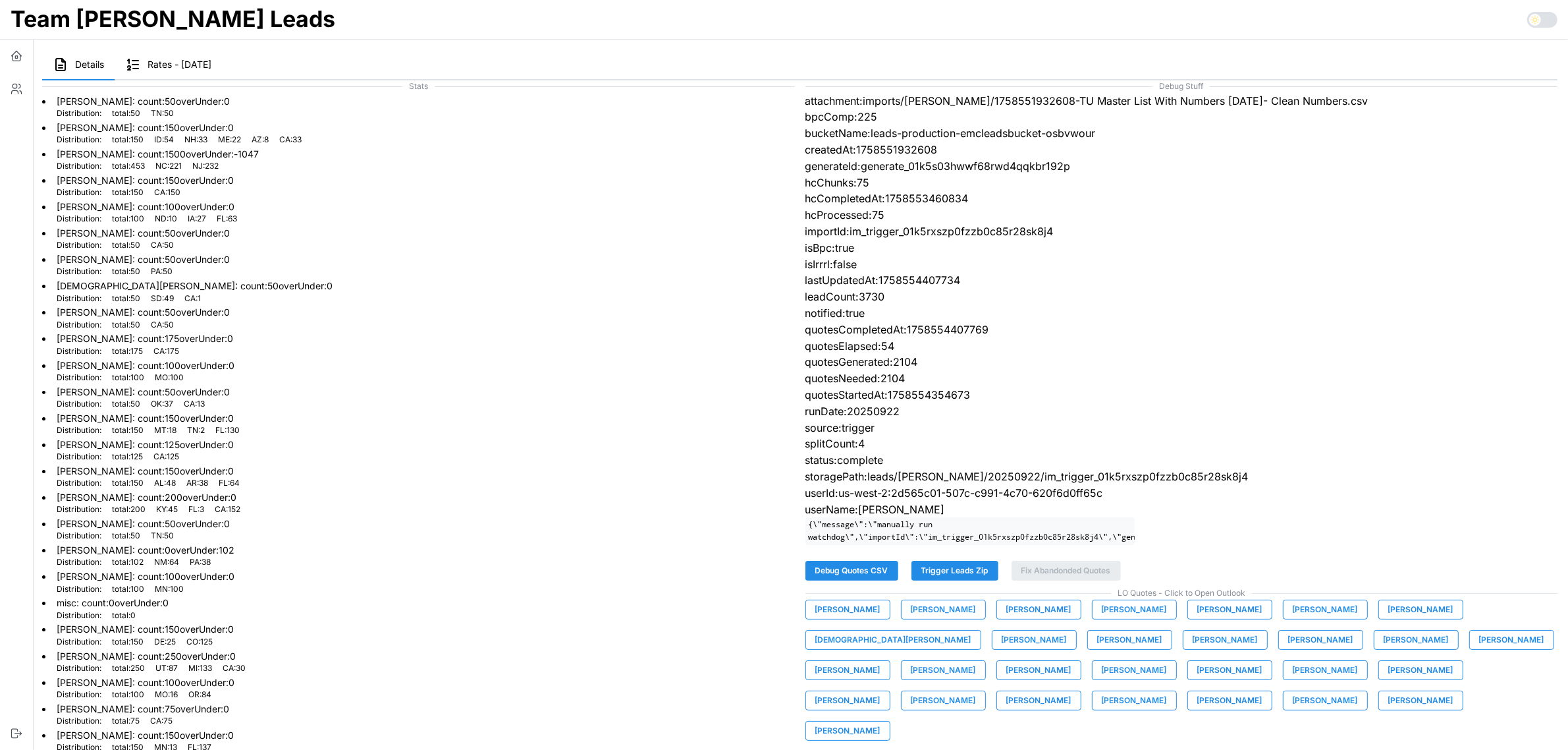
click at [1192, 649] on span "[PERSON_NAME]" at bounding box center [1224, 640] width 65 height 19
click at [1287, 646] on span "[PERSON_NAME]" at bounding box center [1319, 640] width 65 height 19
click at [1383, 649] on span "[PERSON_NAME]" at bounding box center [1415, 640] width 65 height 19
click at [1479, 649] on span "[PERSON_NAME]" at bounding box center [1511, 640] width 65 height 19
click at [881, 660] on span "[PERSON_NAME]" at bounding box center [847, 670] width 65 height 19
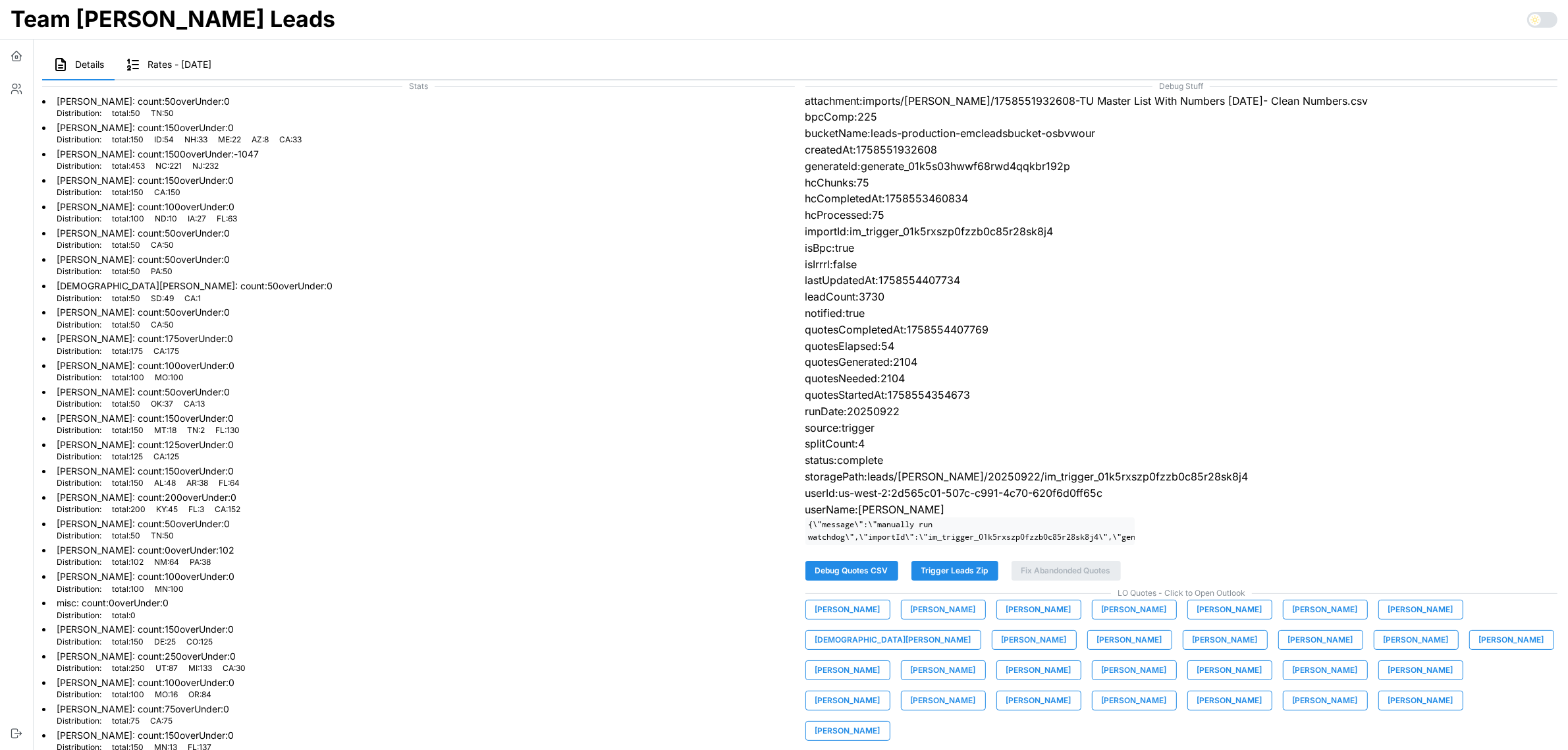
click at [976, 660] on span "[PERSON_NAME]" at bounding box center [943, 670] width 65 height 19
click at [1071, 660] on span "[PERSON_NAME]" at bounding box center [1038, 670] width 65 height 19
click at [1197, 679] on span "[PERSON_NAME]" at bounding box center [1229, 670] width 65 height 19
click at [1292, 676] on span "[PERSON_NAME]" at bounding box center [1324, 670] width 65 height 19
click at [1378, 679] on button "[PERSON_NAME]" at bounding box center [1420, 670] width 85 height 20
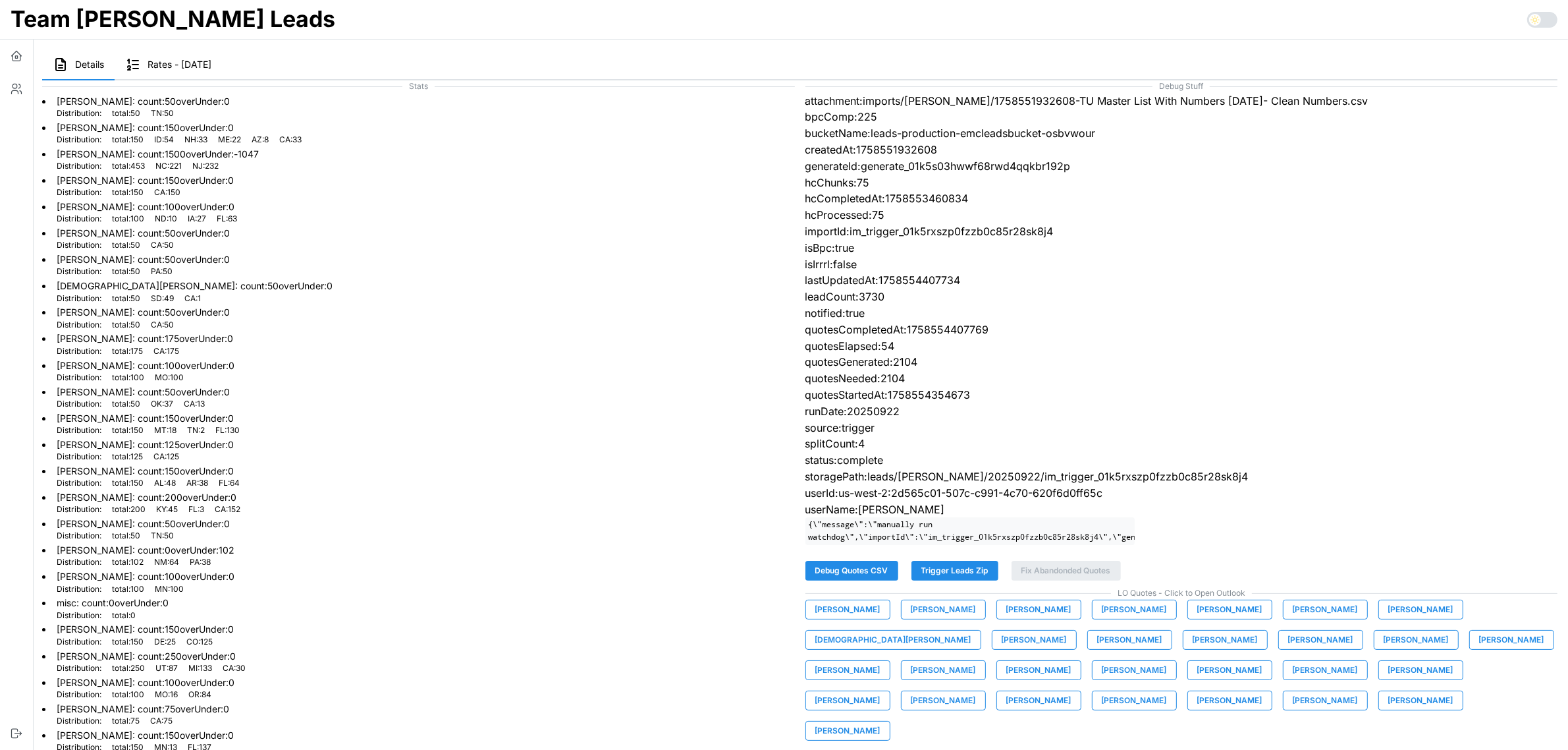
click at [881, 691] on span "[PERSON_NAME]" at bounding box center [847, 700] width 65 height 19
click at [976, 691] on span "[PERSON_NAME]" at bounding box center [943, 700] width 65 height 19
click at [1071, 691] on span "[PERSON_NAME]" at bounding box center [1038, 700] width 65 height 19
click at [1167, 691] on span "[PERSON_NAME]" at bounding box center [1134, 700] width 65 height 19
drag, startPoint x: 1532, startPoint y: 686, endPoint x: 1523, endPoint y: 686, distance: 9.0
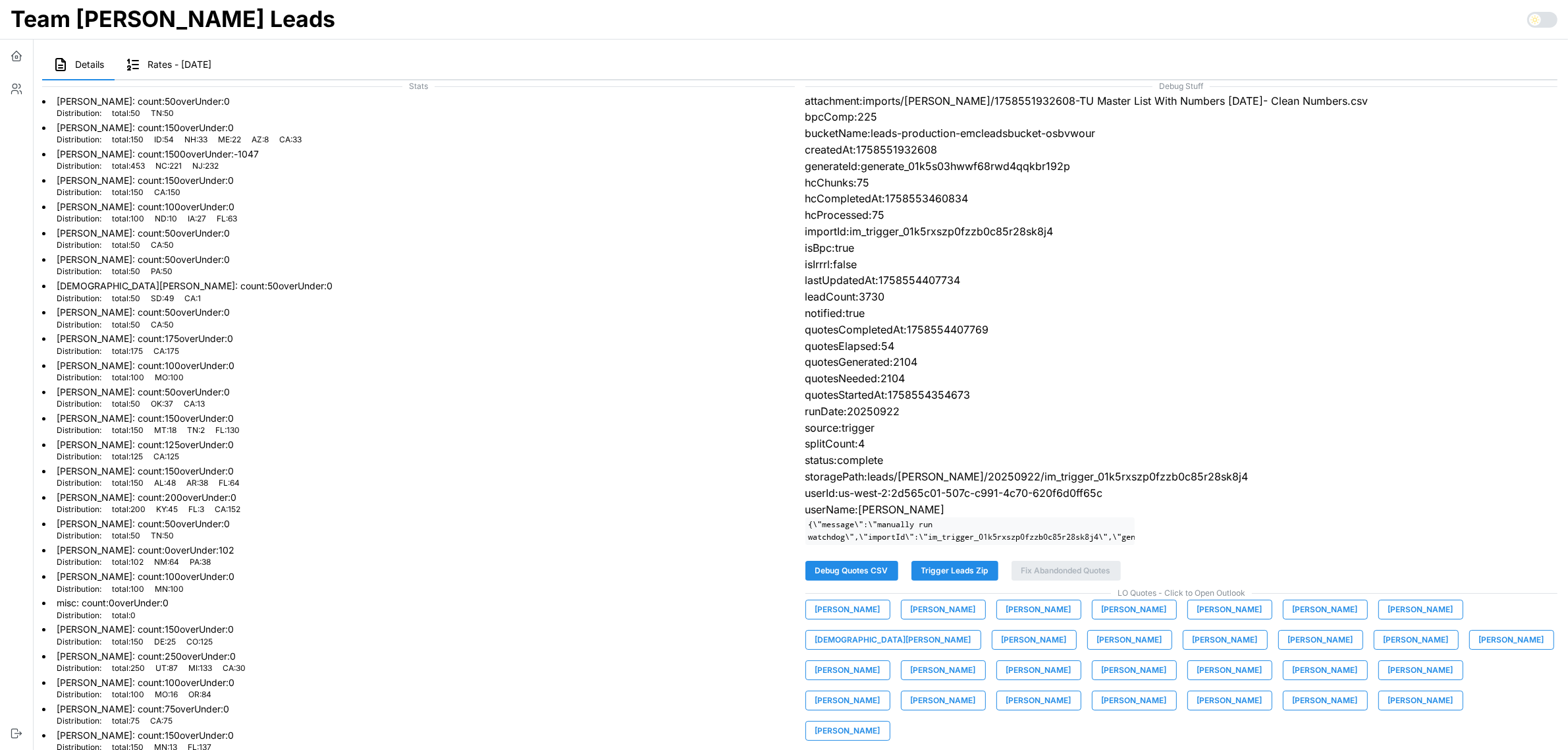
click at [1262, 691] on span "[PERSON_NAME]" at bounding box center [1229, 700] width 65 height 19
click at [1292, 709] on span "[PERSON_NAME]" at bounding box center [1324, 700] width 65 height 19
click at [1388, 709] on span "[PERSON_NAME]" at bounding box center [1420, 700] width 65 height 19
click at [881, 722] on span "[PERSON_NAME]" at bounding box center [847, 731] width 65 height 19
click at [950, 579] on span "Trigger Leads Zip" at bounding box center [954, 571] width 67 height 19
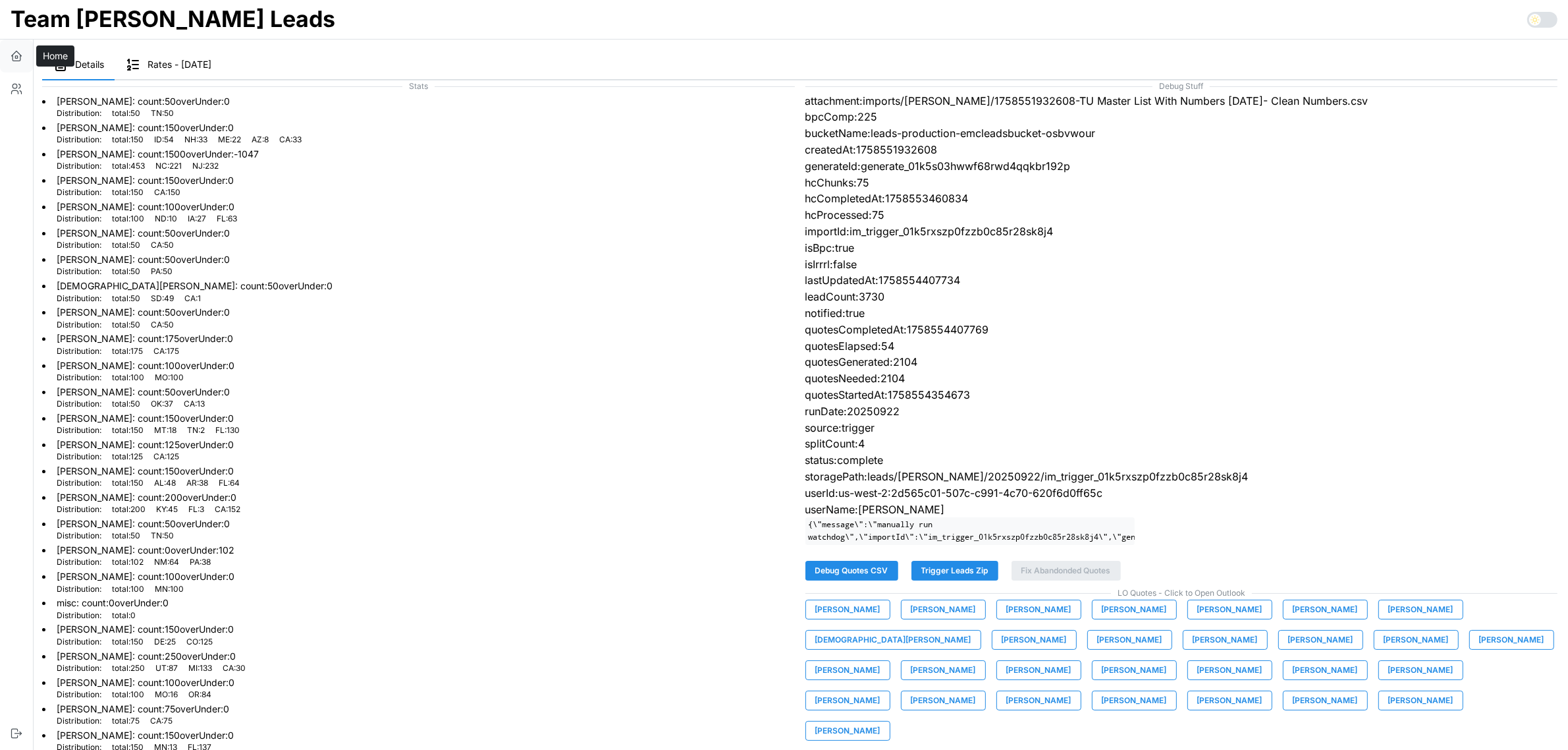
click at [14, 57] on icon "button" at bounding box center [16, 56] width 13 height 13
